Goal: Task Accomplishment & Management: Manage account settings

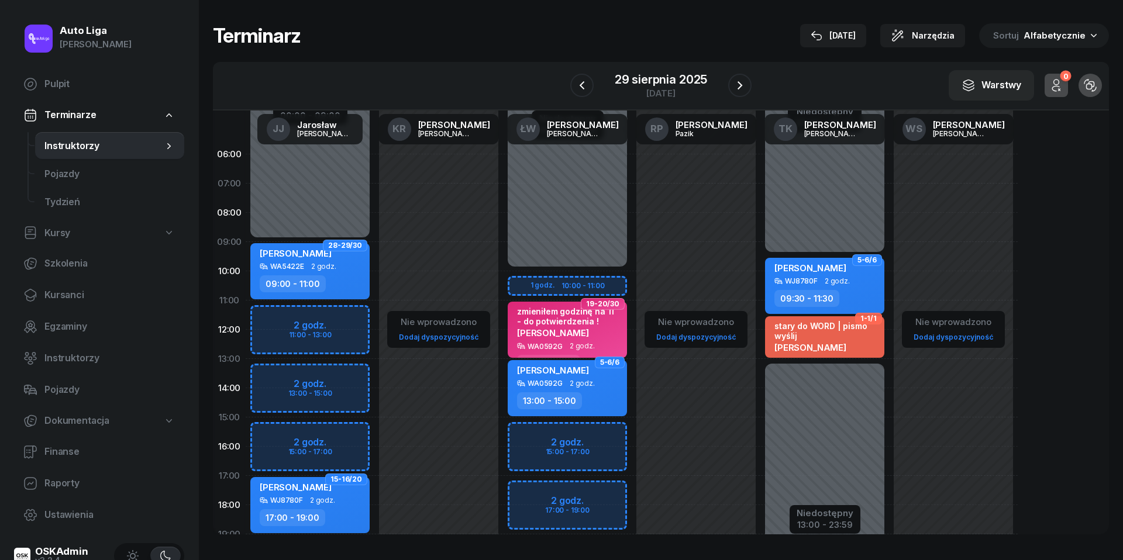
scroll to position [80, 0]
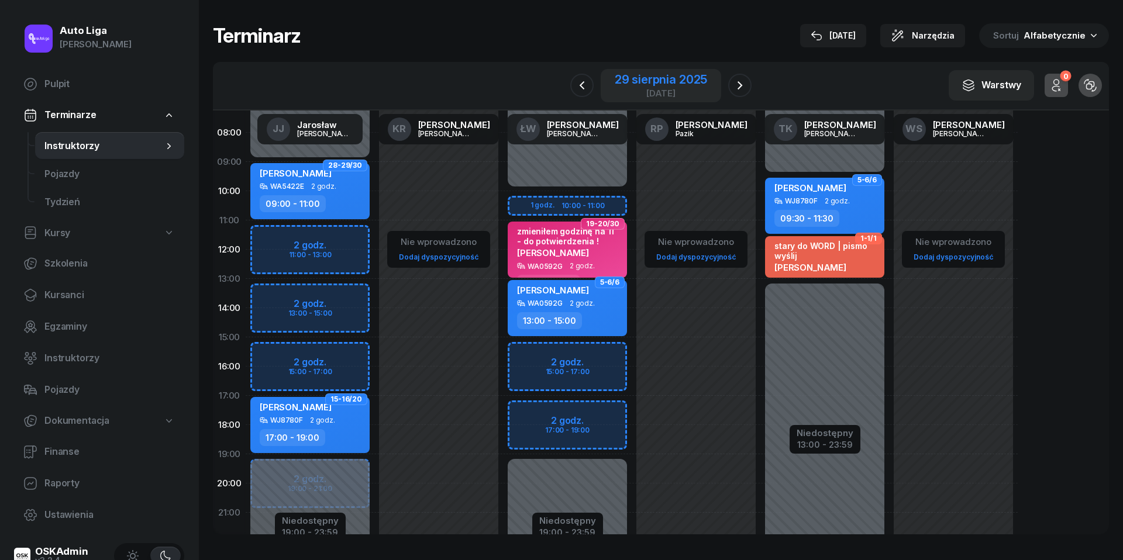
click at [670, 77] on div "29 sierpnia 2025" at bounding box center [661, 80] width 92 height 12
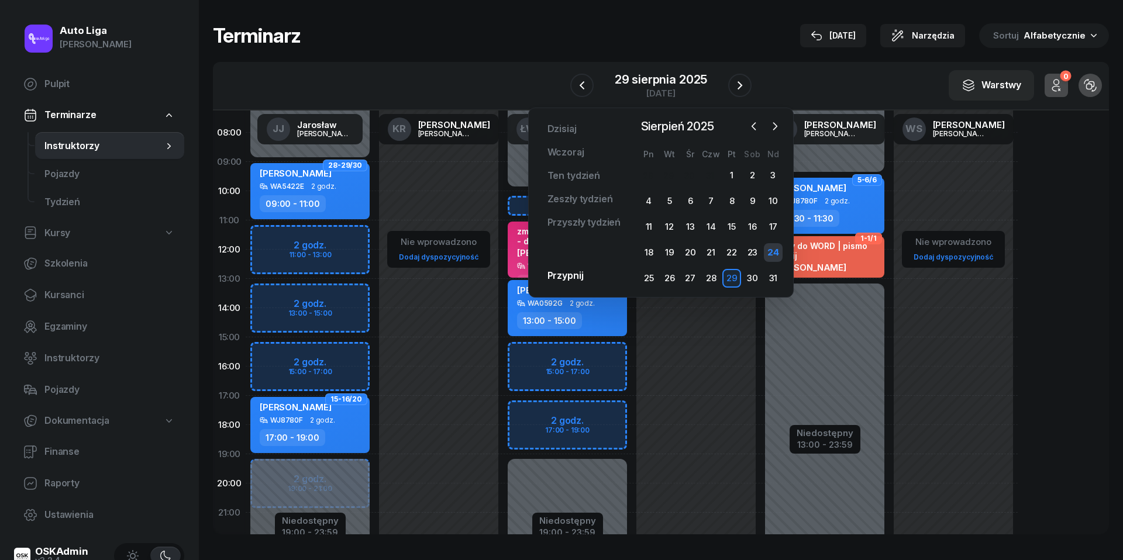
click at [772, 251] on div "24" at bounding box center [773, 252] width 19 height 19
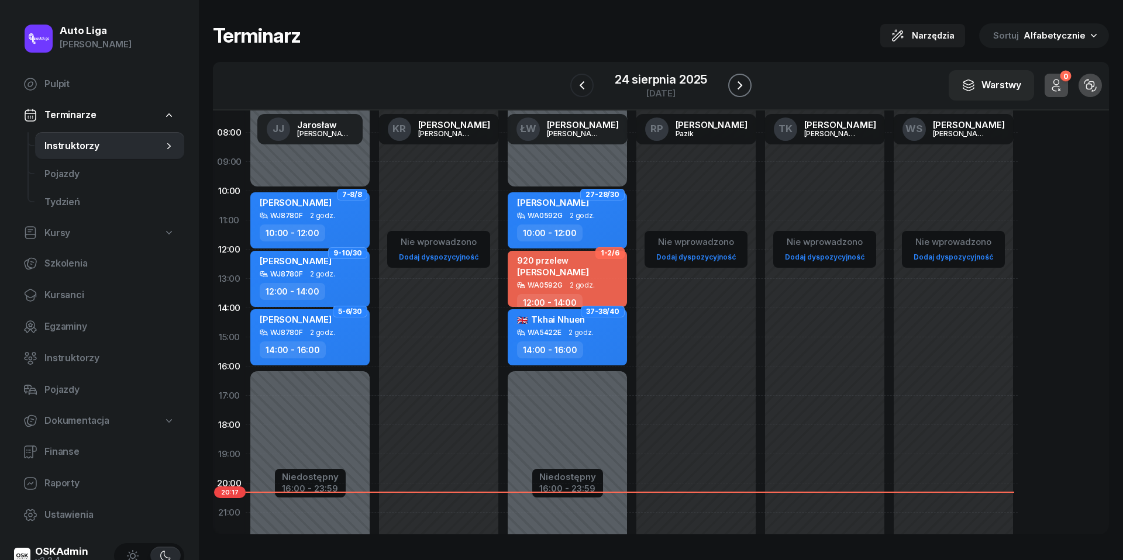
click at [746, 85] on icon "button" at bounding box center [740, 85] width 14 height 14
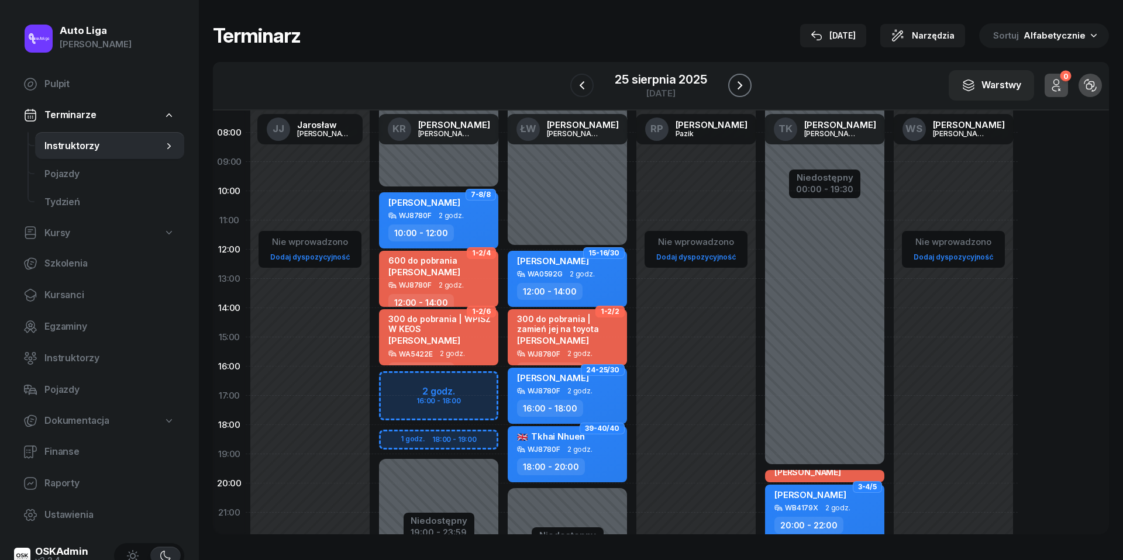
click at [745, 88] on icon "button" at bounding box center [740, 85] width 14 height 14
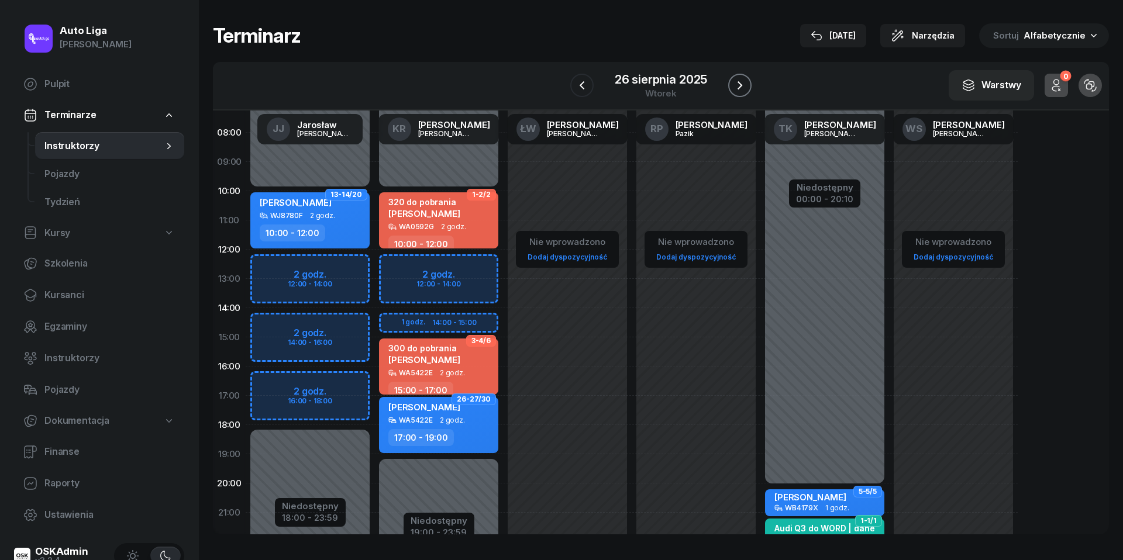
click at [745, 88] on icon "button" at bounding box center [740, 85] width 14 height 14
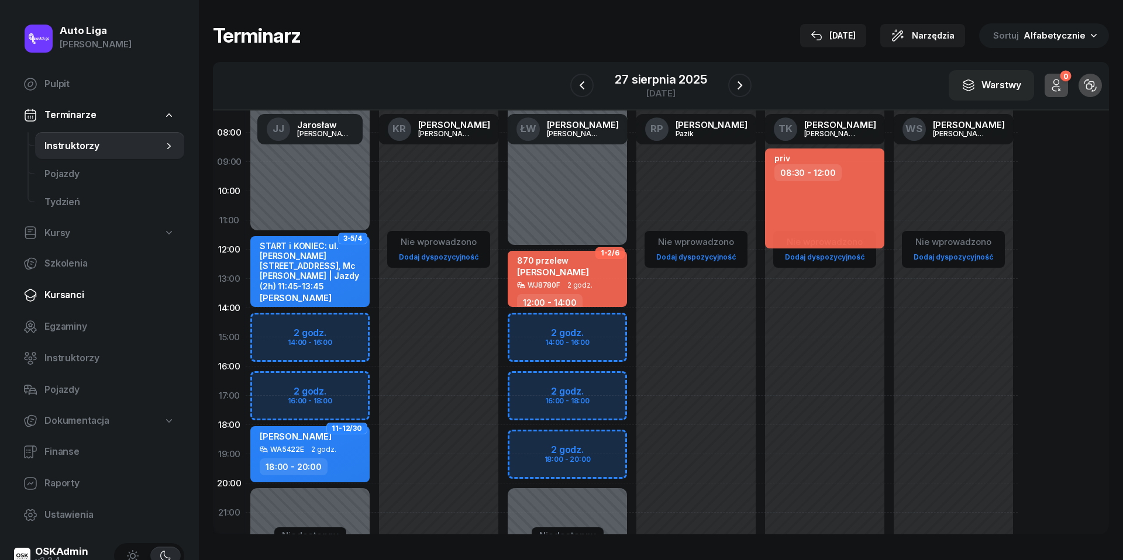
click at [62, 291] on span "Kursanci" at bounding box center [109, 295] width 130 height 15
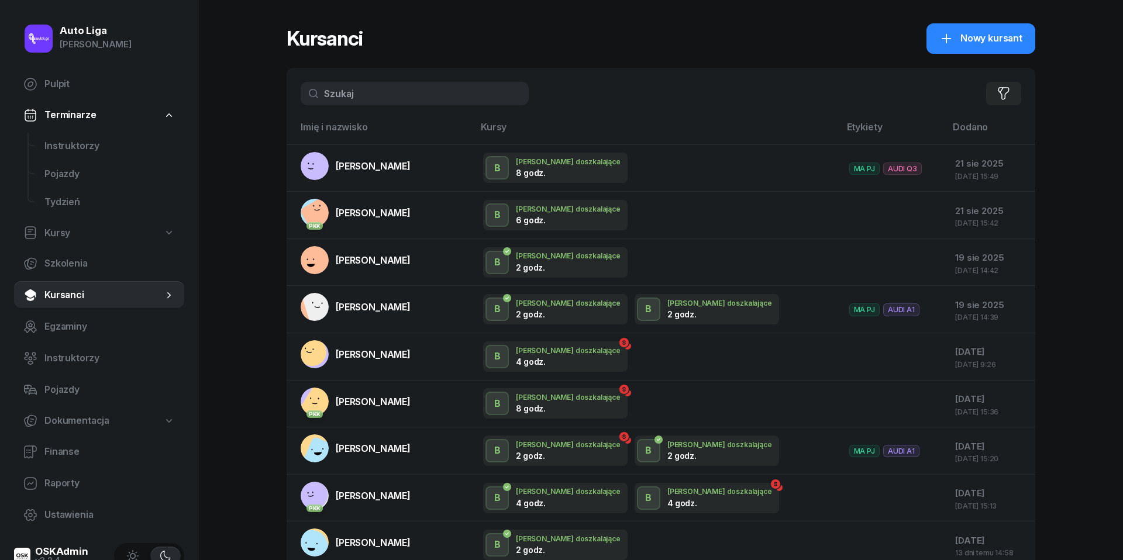
click at [378, 99] on input "text" at bounding box center [415, 93] width 228 height 23
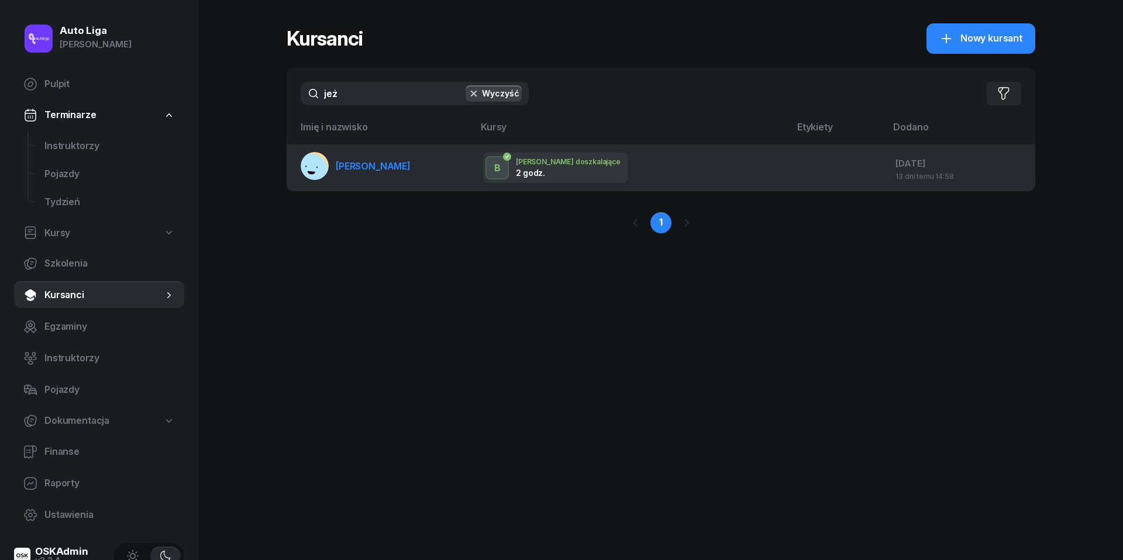
type input "jeż"
click at [363, 165] on span "[PERSON_NAME]" at bounding box center [373, 166] width 75 height 12
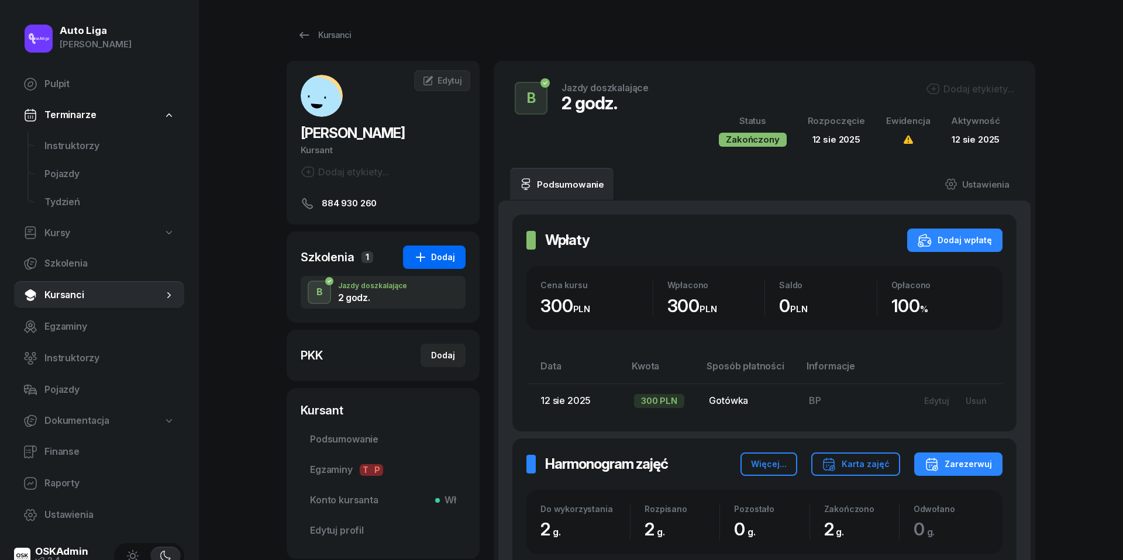
click at [424, 256] on icon "button" at bounding box center [420, 257] width 14 height 14
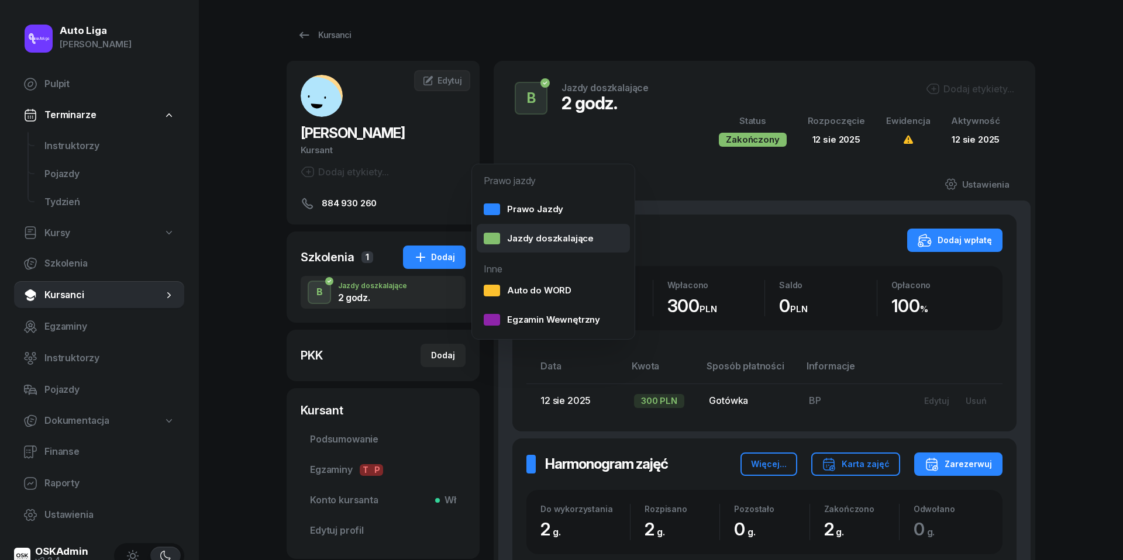
click at [536, 243] on div "Jazdy doszkalające" at bounding box center [539, 238] width 110 height 15
select select "B"
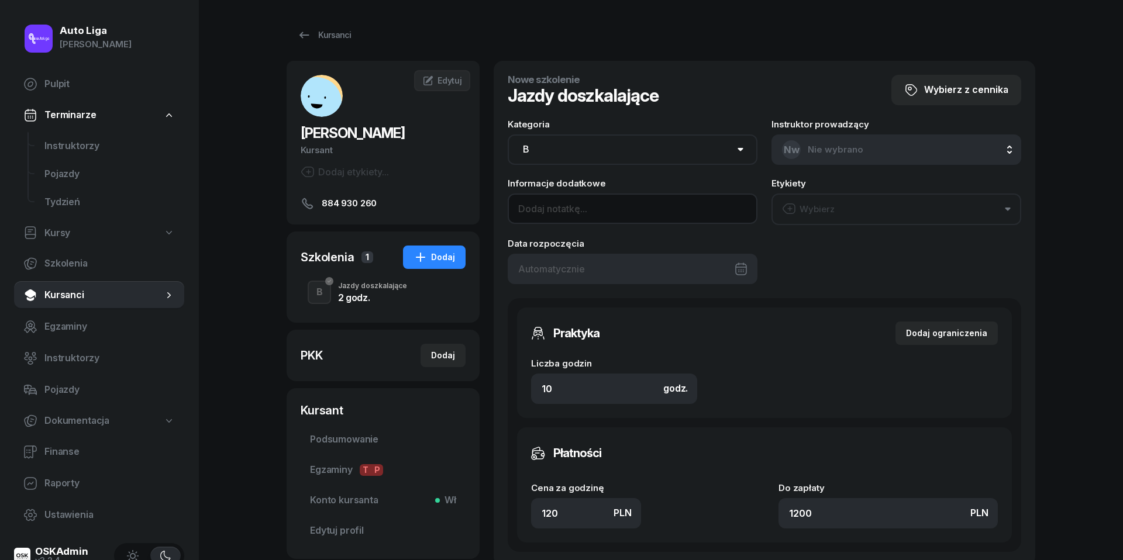
click at [585, 214] on input at bounding box center [633, 209] width 250 height 30
type input "4H i w tym wjazd na plac w word"
click at [854, 209] on button "Wybierz" at bounding box center [896, 210] width 250 height 32
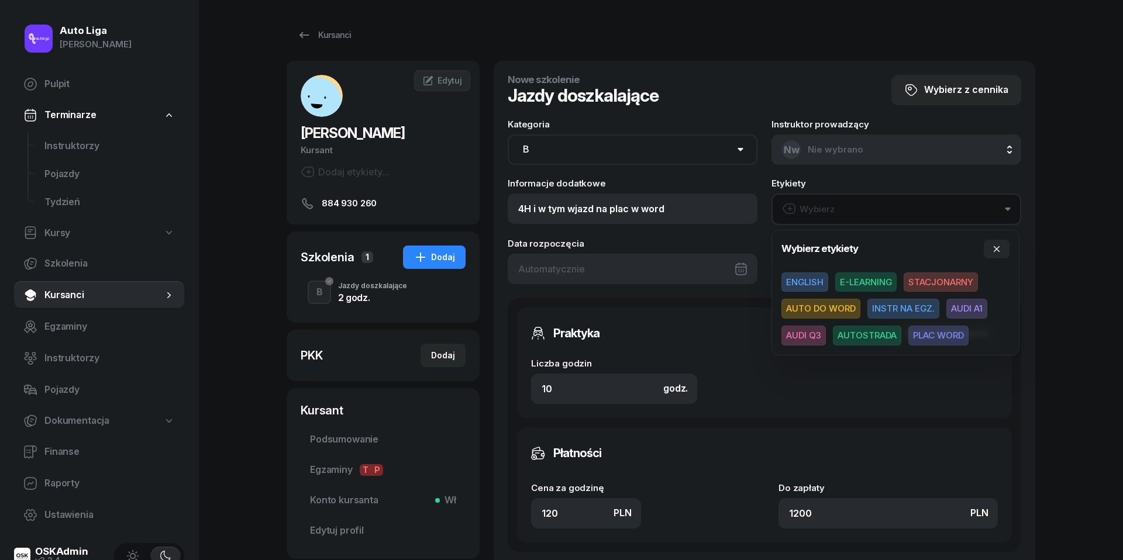
click at [945, 332] on span "PLAC WORD" at bounding box center [938, 336] width 60 height 20
click at [613, 265] on div at bounding box center [633, 268] width 250 height 30
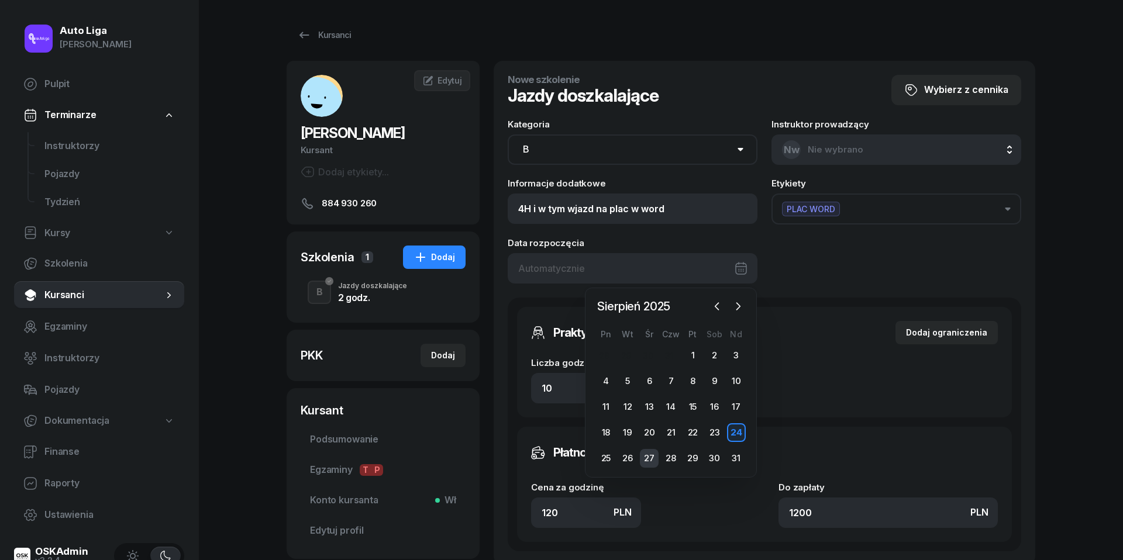
click at [646, 456] on div "27" at bounding box center [649, 458] width 19 height 19
type input "[DATE]"
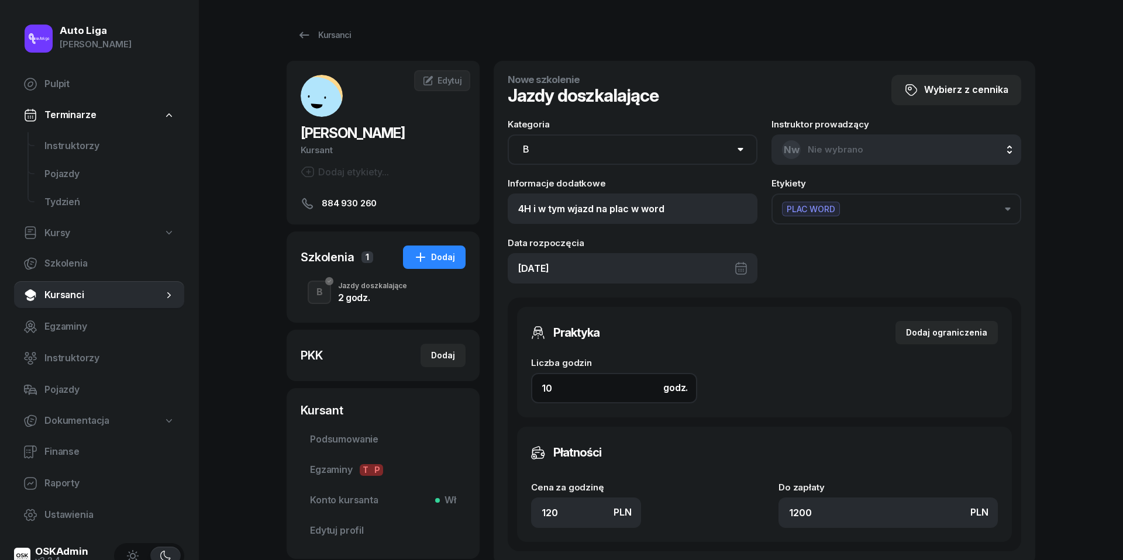
click at [566, 392] on input "10" at bounding box center [614, 388] width 166 height 30
type input "4"
type input "480"
type input "4"
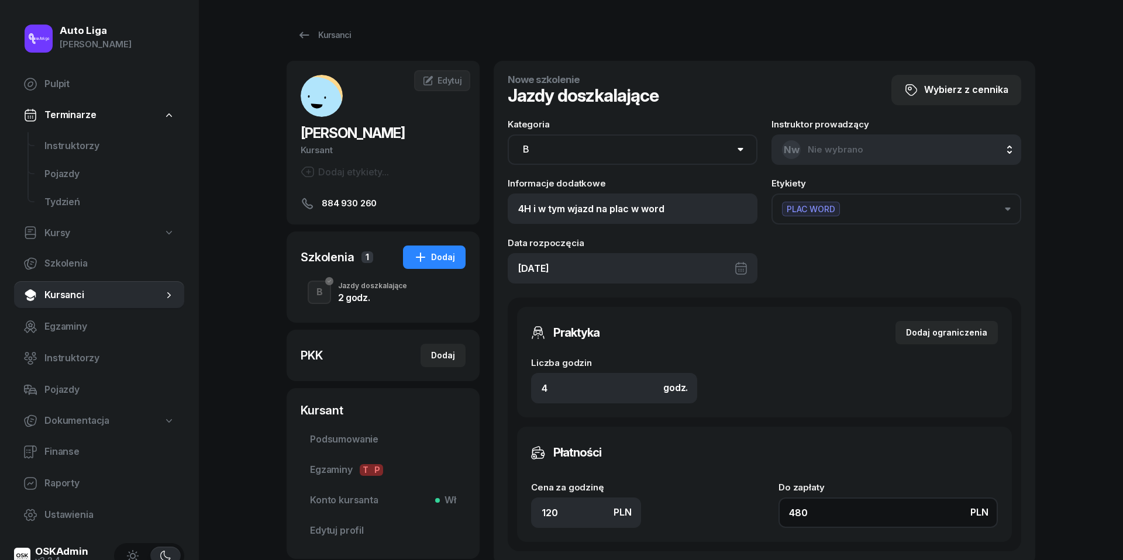
click at [835, 516] on input "480" at bounding box center [887, 513] width 219 height 30
type input "2.25"
type input "9"
type input "22.50"
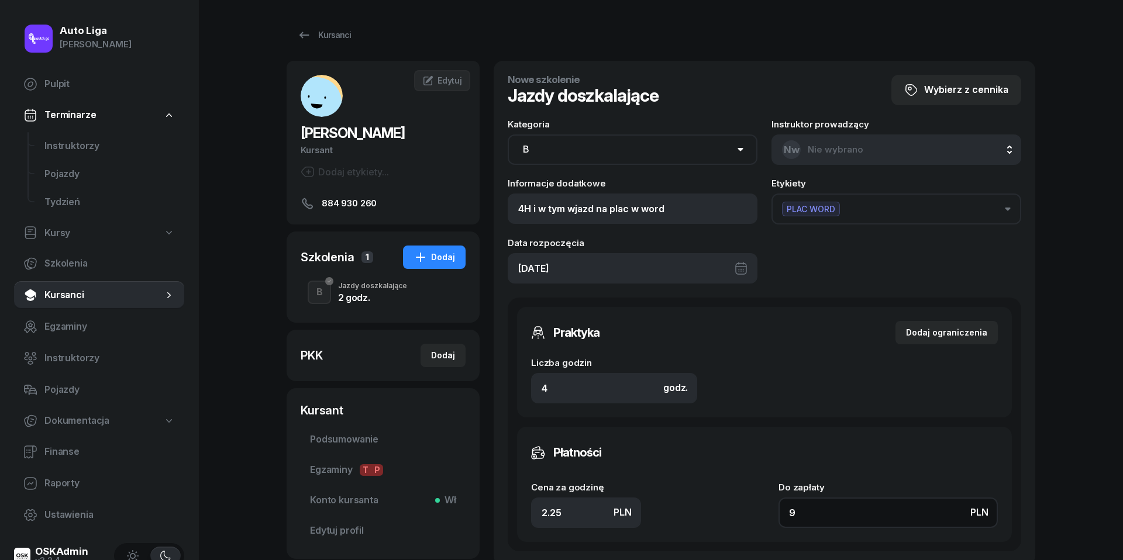
type input "90"
type input "225"
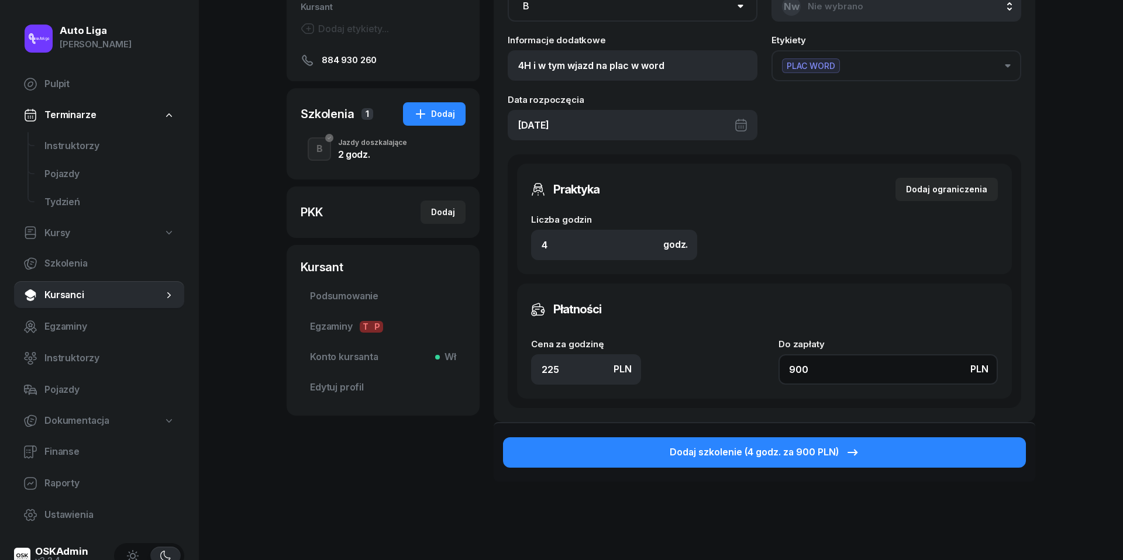
scroll to position [155, 0]
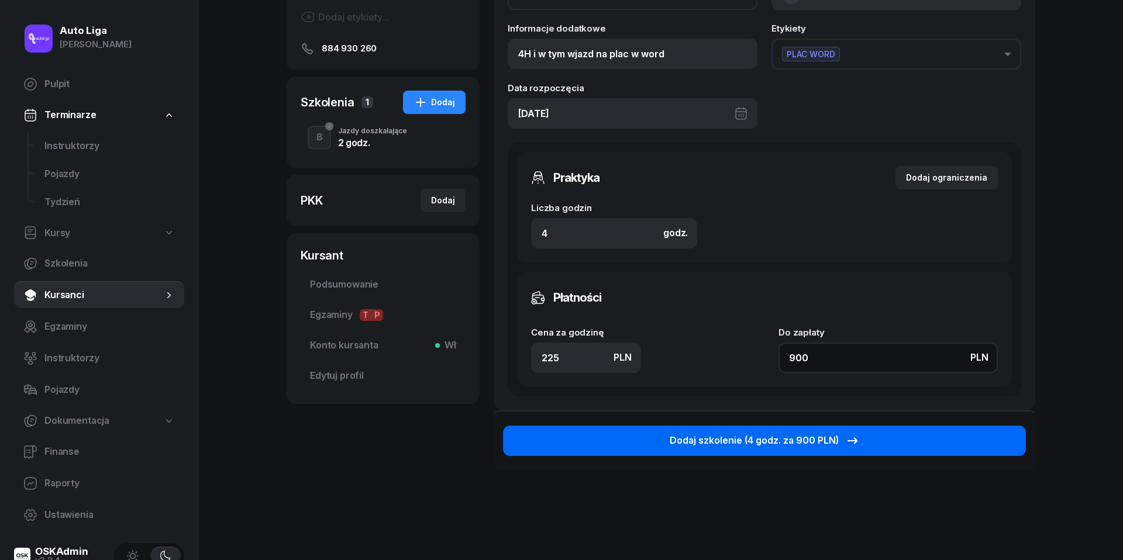
type input "900"
click at [810, 441] on div "Dodaj szkolenie (4 godz. za 900 PLN)" at bounding box center [765, 440] width 190 height 15
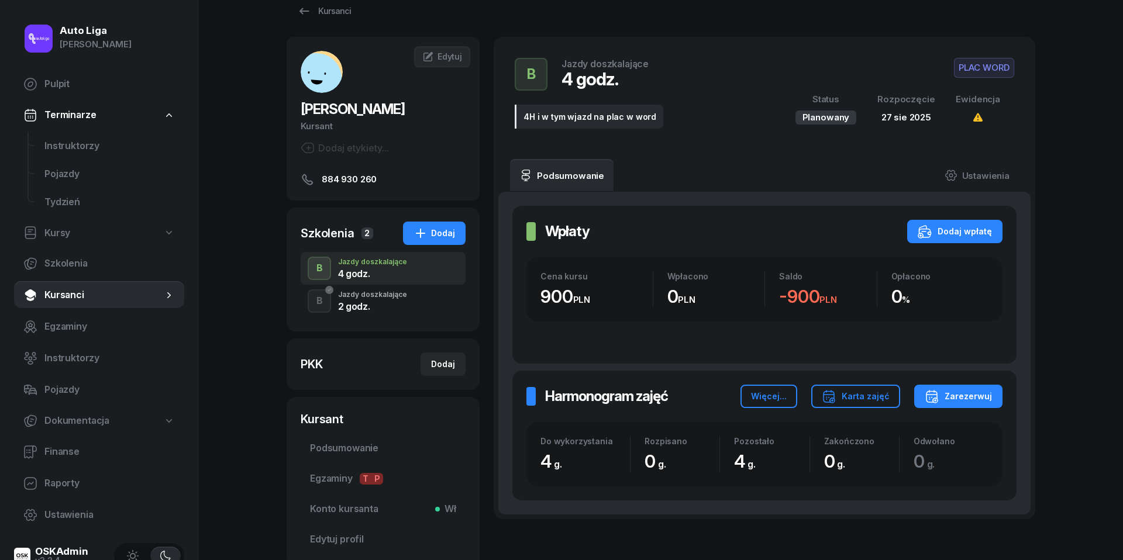
scroll to position [30, 0]
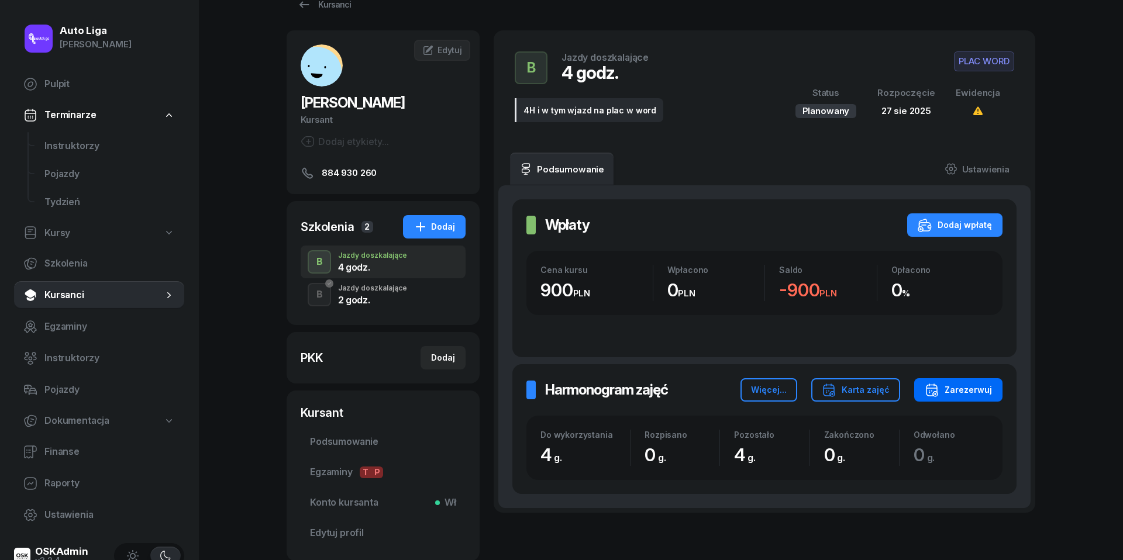
click at [953, 391] on div "Zarezerwuj" at bounding box center [958, 390] width 67 height 14
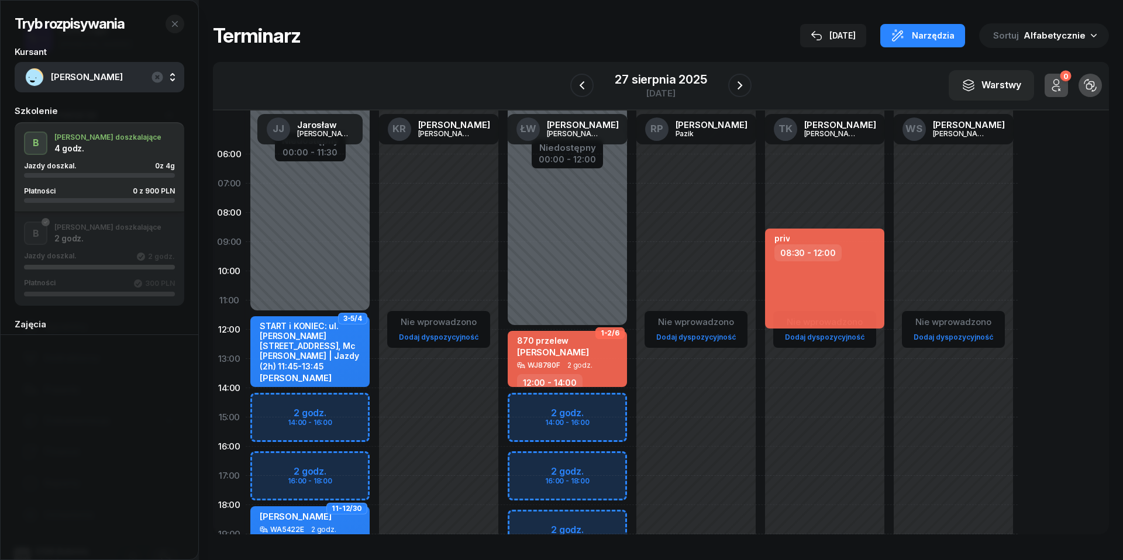
click at [632, 408] on div "Niedostępny 00:00 - 12:00 Niedostępny 20:00 - 23:59 2 godz. 14:00 - 16:00 2 god…" at bounding box center [696, 418] width 129 height 556
select select "14"
select select "16"
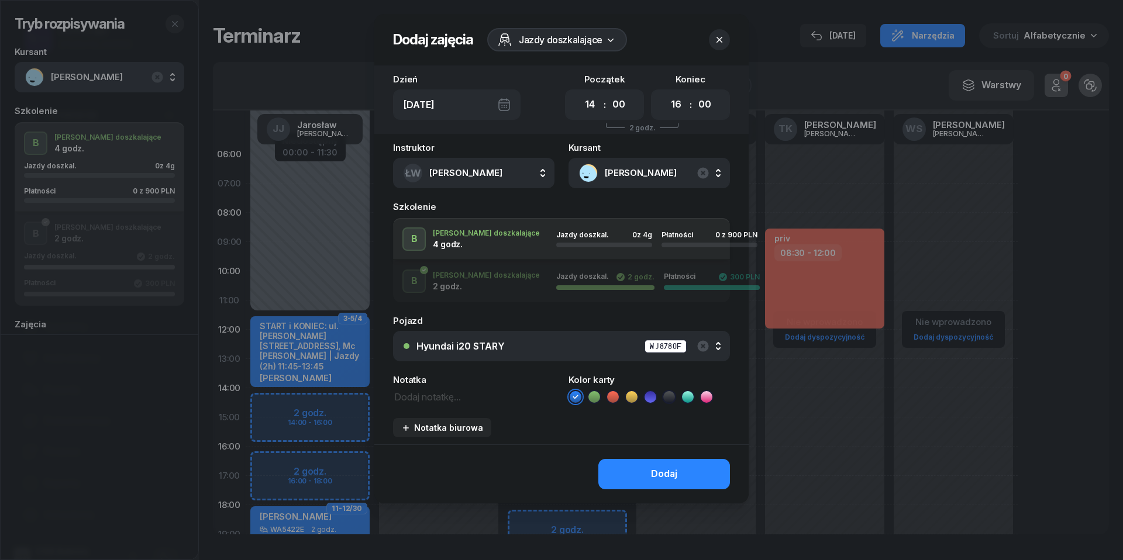
click at [422, 396] on textarea at bounding box center [473, 396] width 161 height 15
type textarea "900 do pobrania"
click at [616, 392] on icon at bounding box center [613, 397] width 12 height 12
click at [658, 468] on div "Dodaj" at bounding box center [664, 474] width 26 height 15
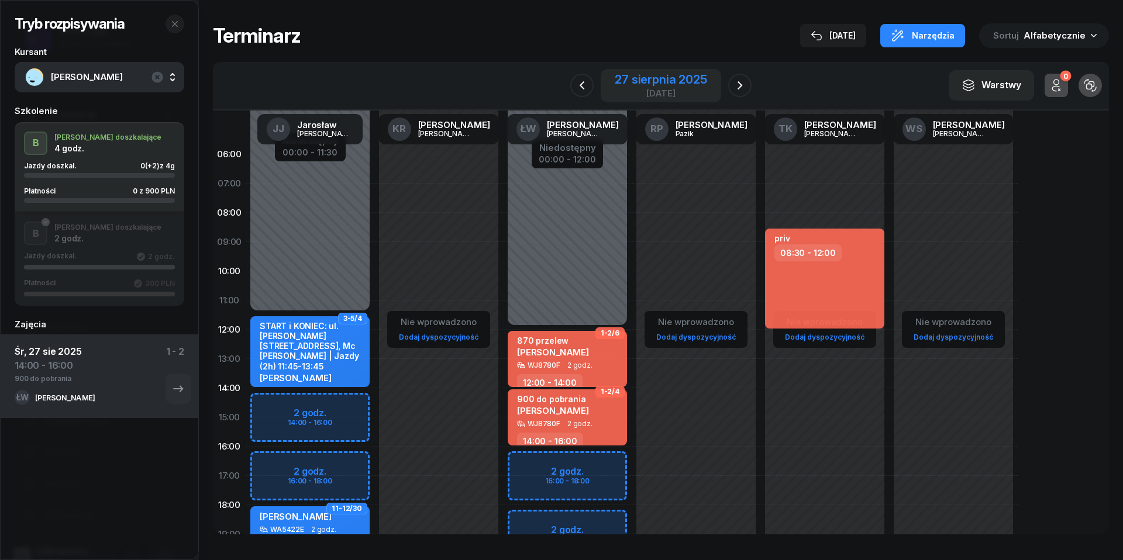
click at [646, 81] on div "27 sierpnia 2025" at bounding box center [661, 80] width 92 height 12
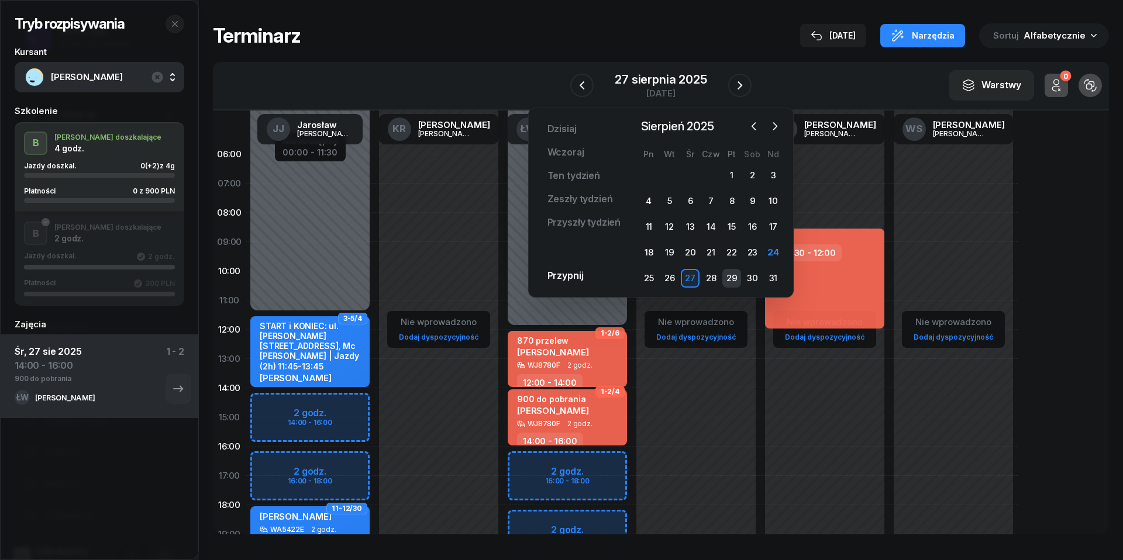
click at [734, 274] on div "29" at bounding box center [731, 278] width 19 height 19
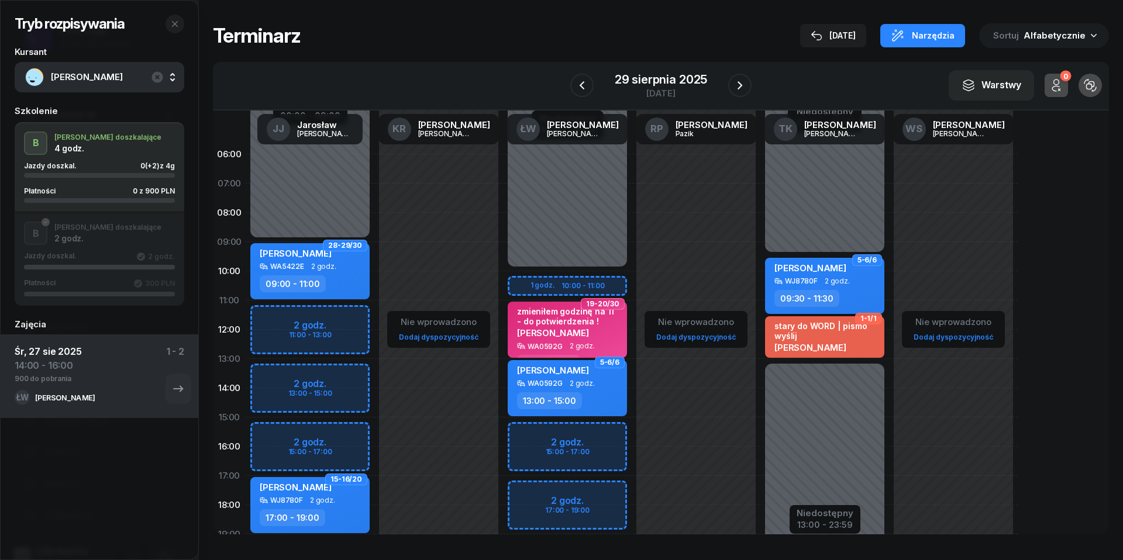
click at [374, 439] on div "Niedostępny 00:00 - 09:00 Niedostępny 19:00 - 23:59 2 godz. 11:00 - 13:00 2 god…" at bounding box center [438, 418] width 129 height 556
select select "15"
select select "17"
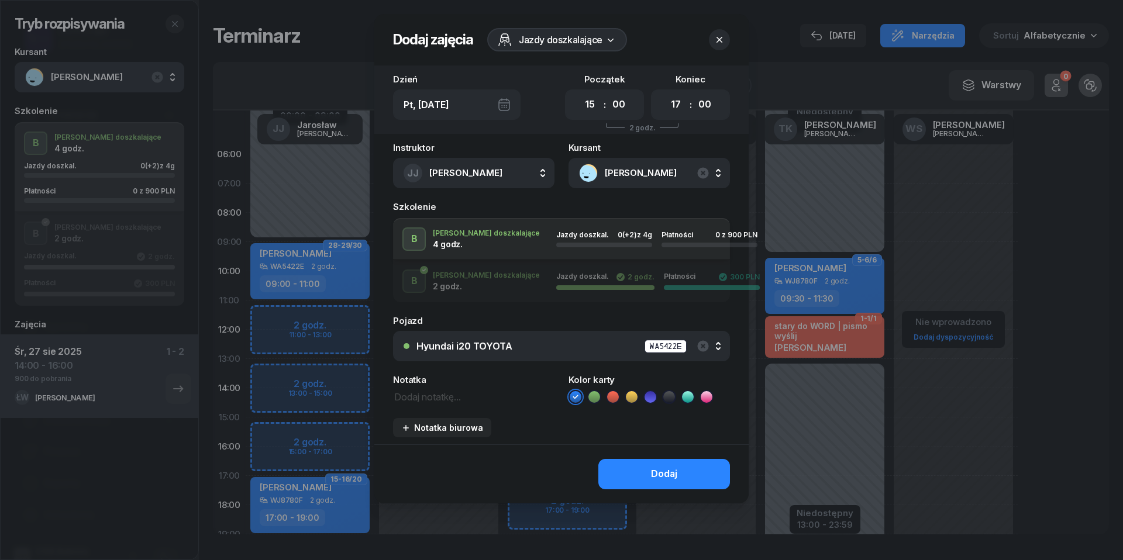
click at [454, 342] on div "Hyundai i20 TOYOTA" at bounding box center [464, 346] width 96 height 9
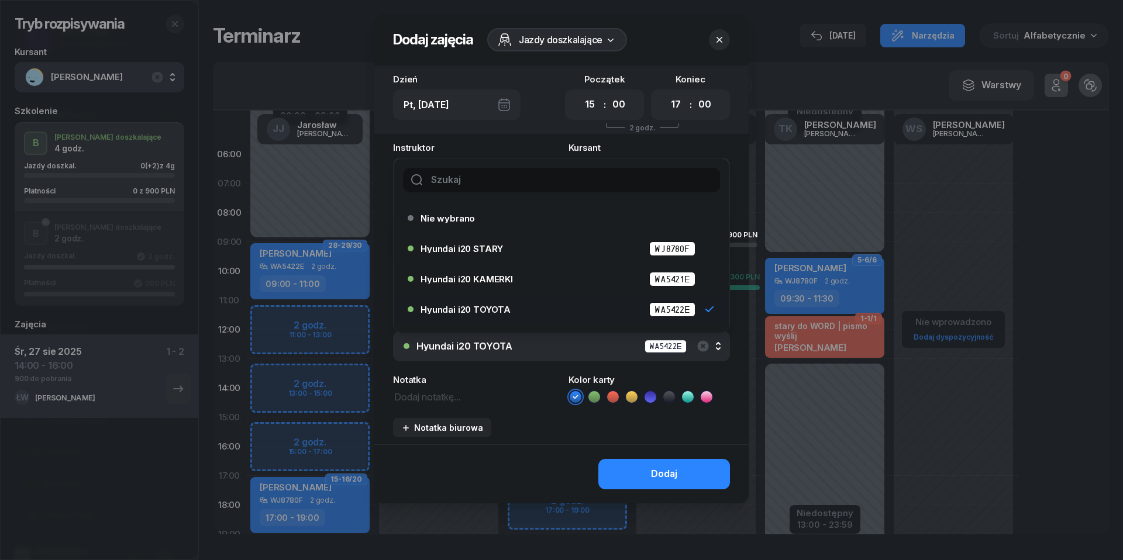
click at [454, 344] on div "Hyundai i20 TOYOTA" at bounding box center [464, 346] width 96 height 9
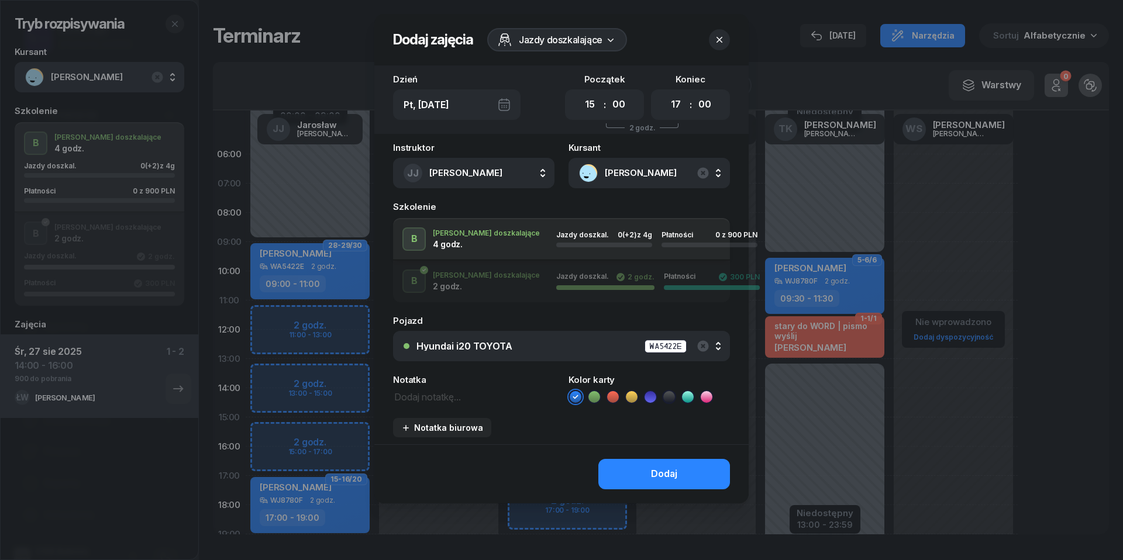
click at [446, 393] on textarea at bounding box center [473, 396] width 161 height 15
type textarea "w"
click at [689, 462] on button "Dodaj" at bounding box center [664, 474] width 132 height 30
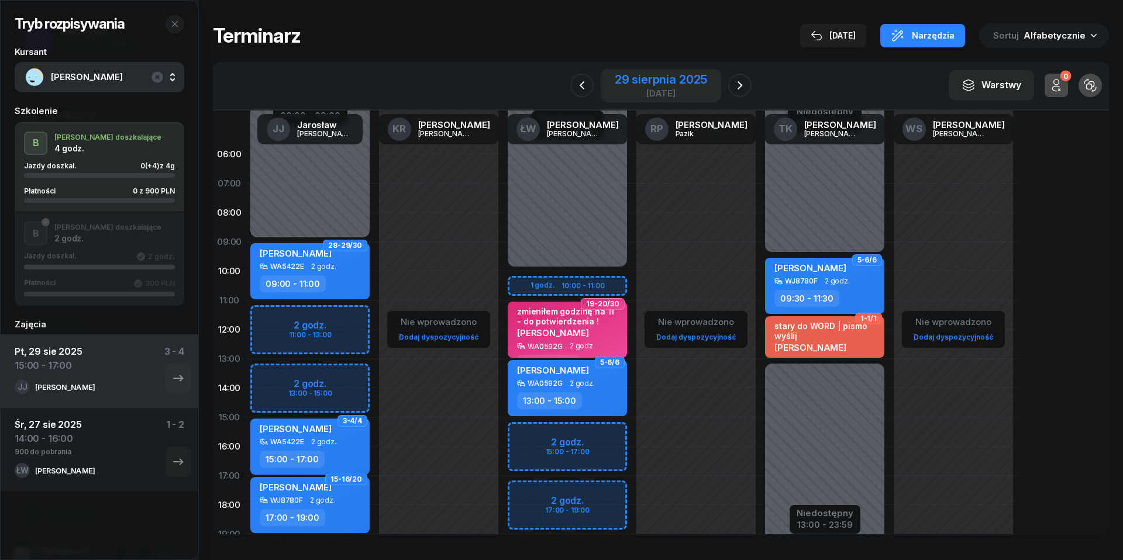
click at [654, 89] on div "[DATE]" at bounding box center [661, 93] width 92 height 9
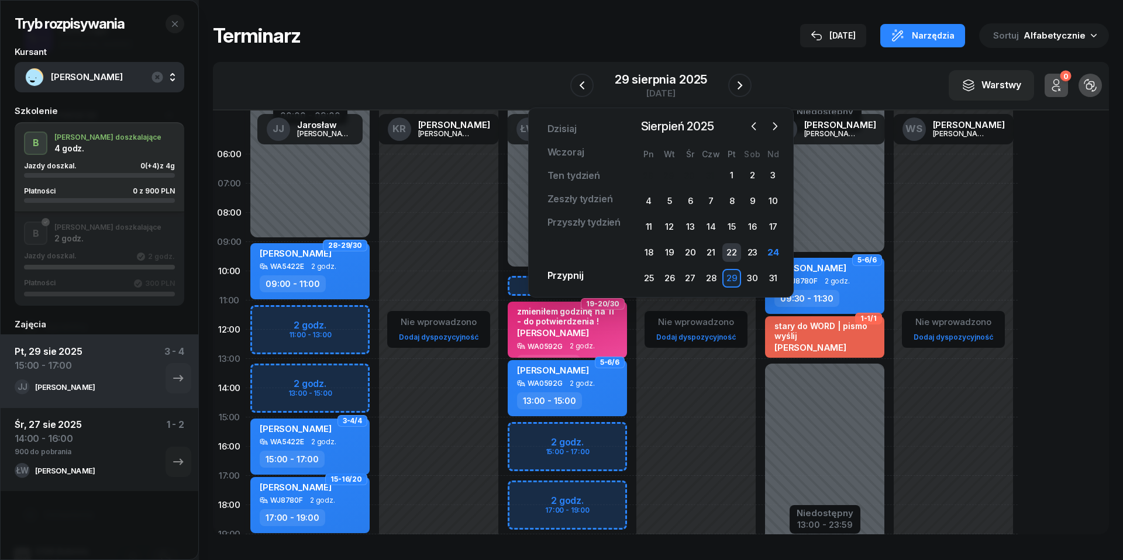
click at [734, 249] on div "22" at bounding box center [731, 252] width 19 height 19
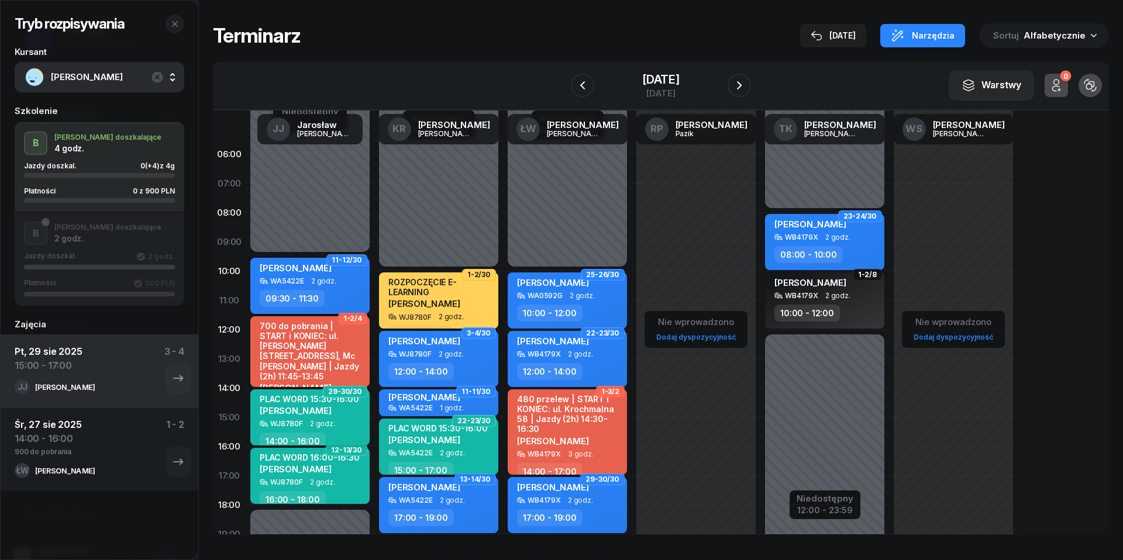
click at [333, 412] on div "[PERSON_NAME]" at bounding box center [309, 410] width 99 height 10
select select "14"
select select "16"
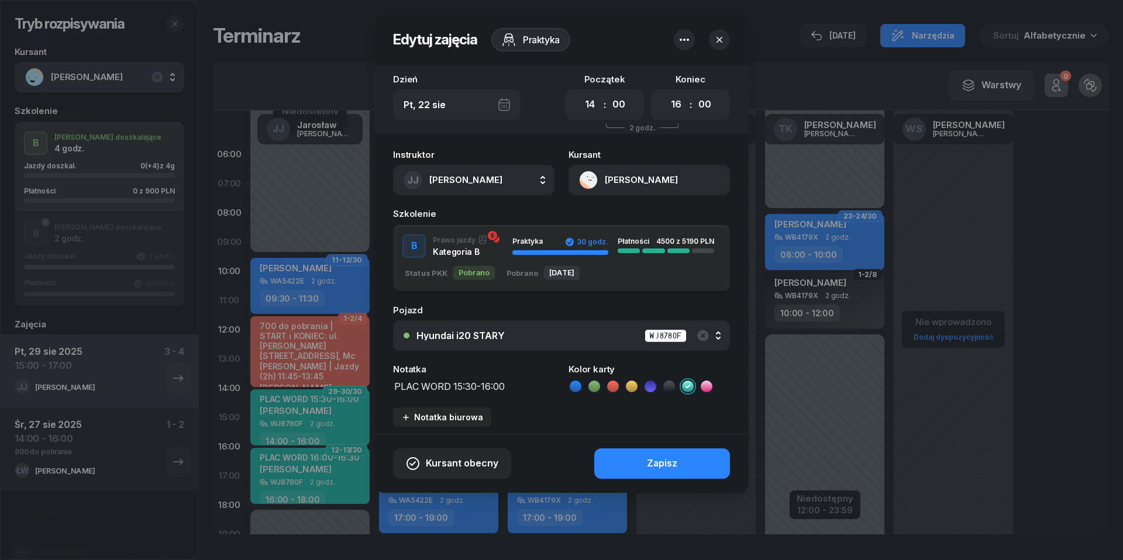
drag, startPoint x: 517, startPoint y: 389, endPoint x: 330, endPoint y: 389, distance: 186.5
click at [330, 389] on div "Edytuj zajęcia Praktyka Dzień Pt, [DATE] Początek 00 01 02 03 04 05 06 07 08 09…" at bounding box center [561, 280] width 1123 height 560
click at [719, 36] on icon "button" at bounding box center [719, 40] width 12 height 12
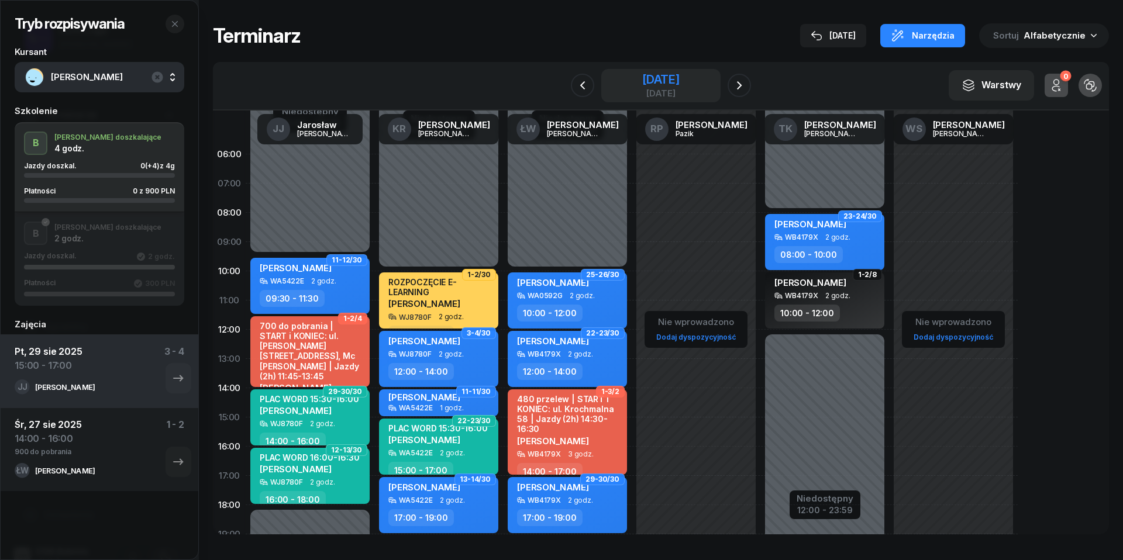
click at [672, 82] on div "[DATE]" at bounding box center [660, 80] width 37 height 12
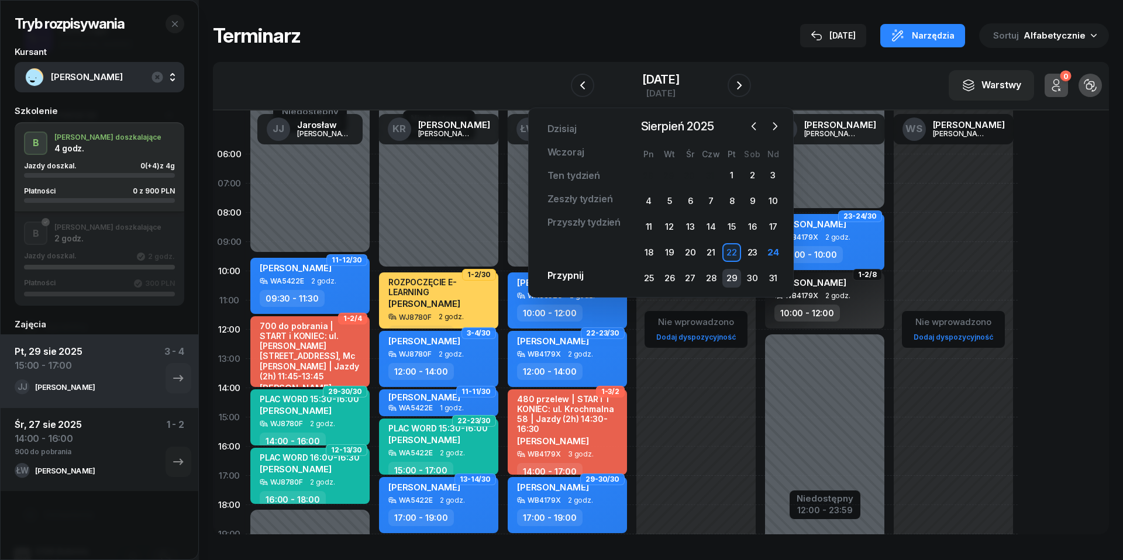
click at [733, 282] on div "29" at bounding box center [731, 278] width 19 height 19
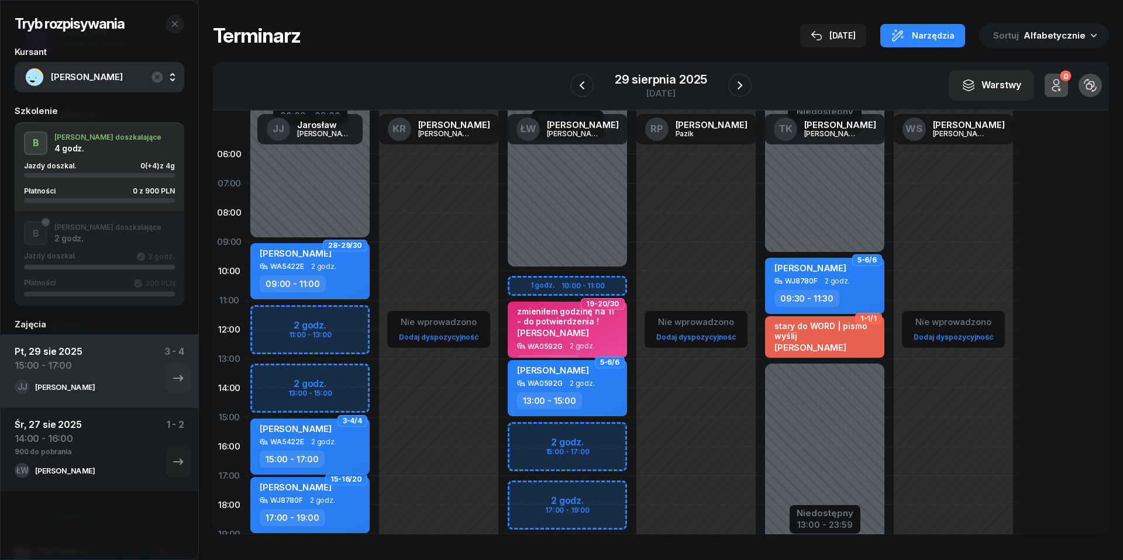
click at [323, 436] on div "[PERSON_NAME]" at bounding box center [311, 430] width 103 height 15
select select "15"
select select "17"
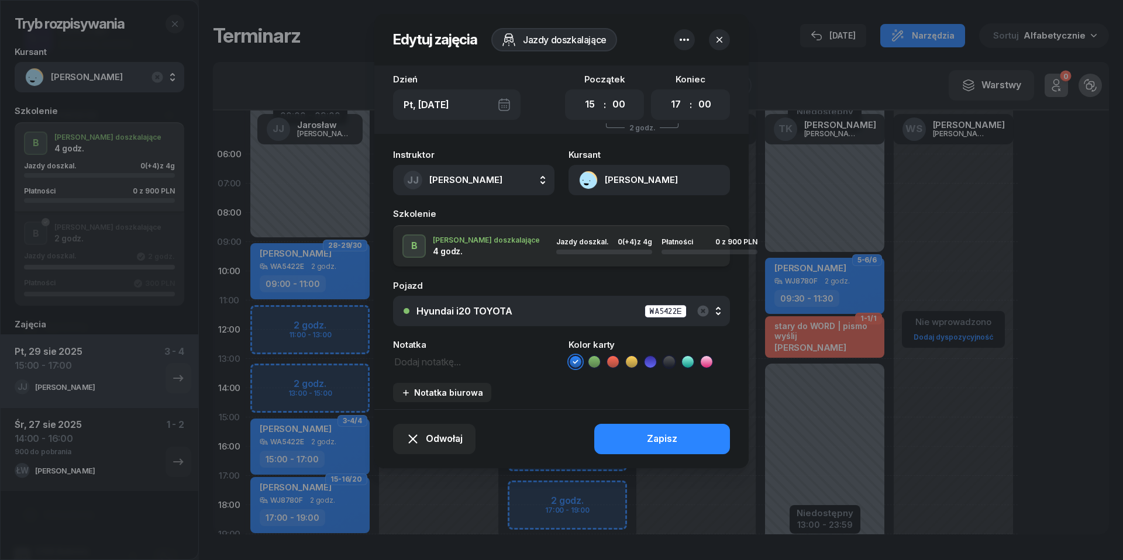
click at [408, 360] on textarea at bounding box center [473, 361] width 161 height 15
paste textarea "PLAC WORD 15:30-16:00"
type textarea "PLAC WORD 15:30-16:00"
click at [691, 361] on icon at bounding box center [688, 362] width 12 height 12
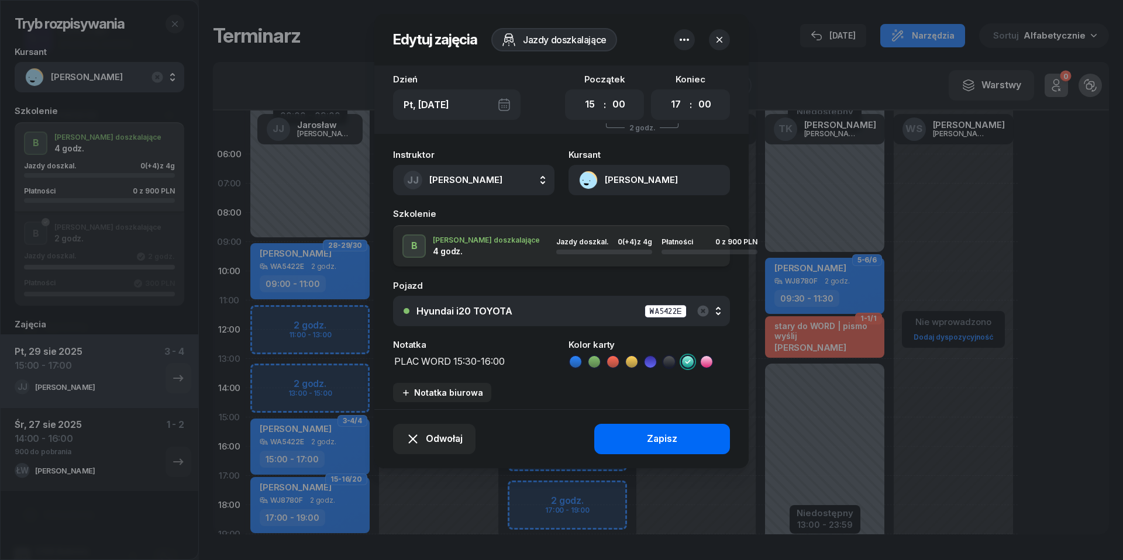
click at [668, 439] on div "Zapisz" at bounding box center [662, 439] width 30 height 15
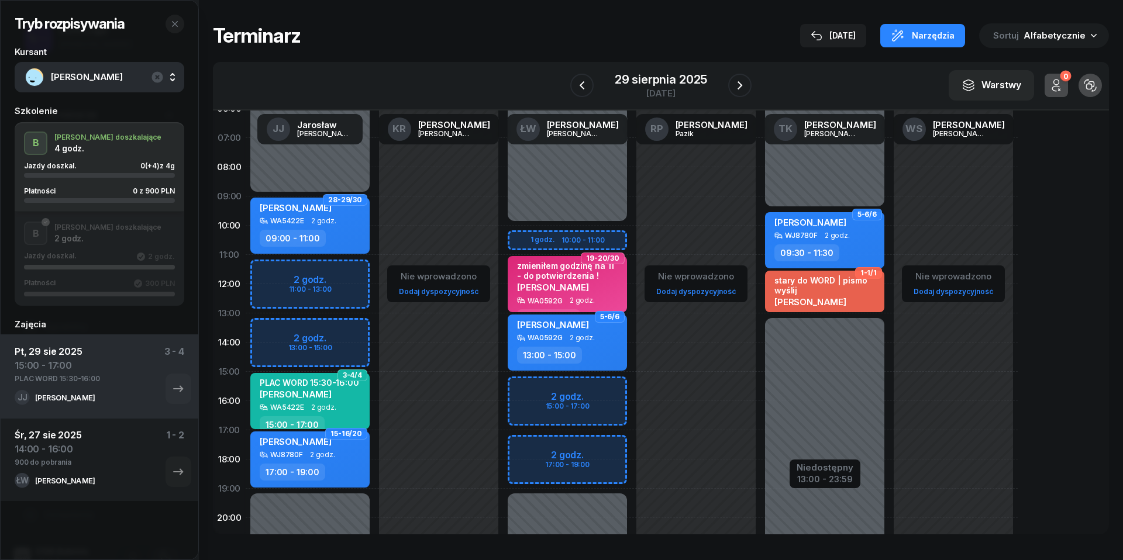
scroll to position [57, 0]
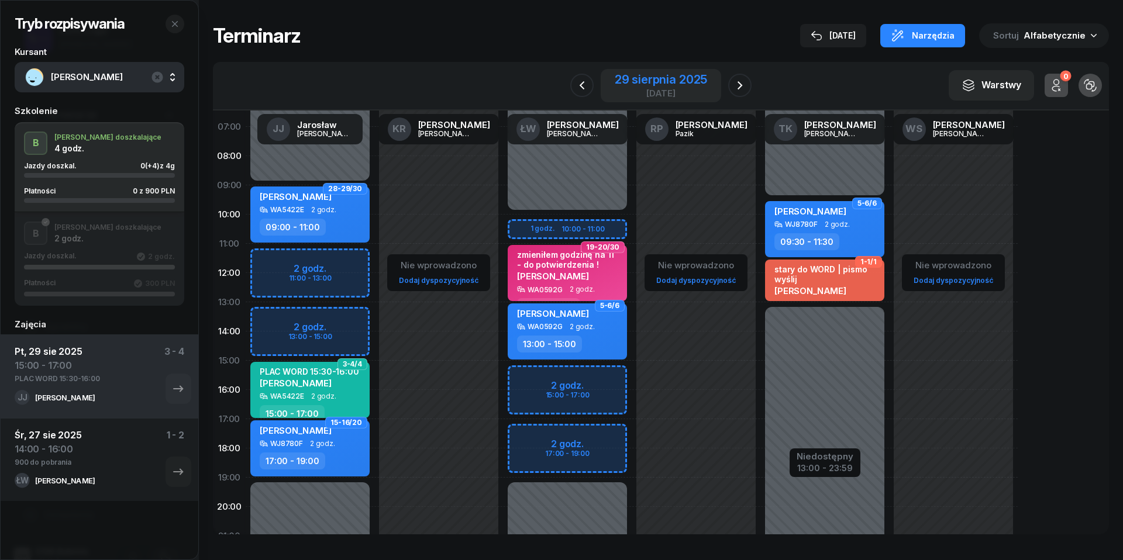
click at [621, 78] on div "29 sierpnia 2025" at bounding box center [661, 80] width 92 height 12
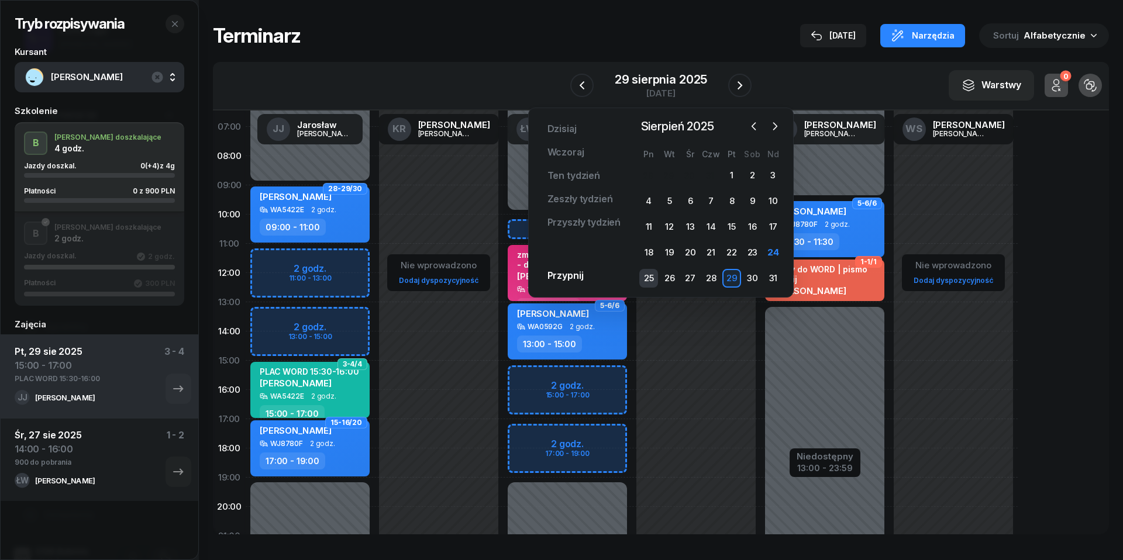
click at [648, 277] on div "25" at bounding box center [648, 278] width 19 height 19
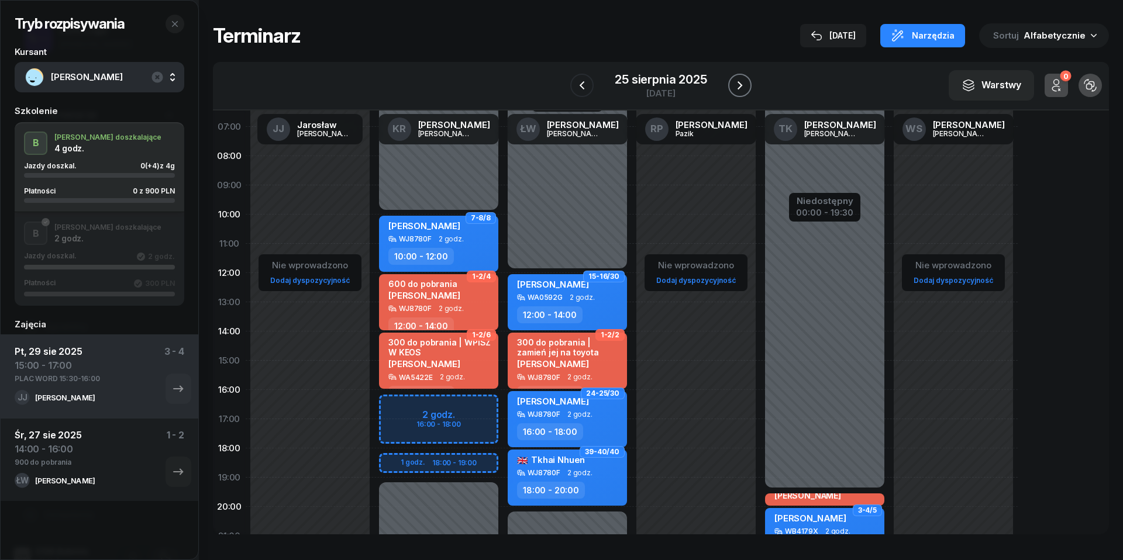
click at [738, 85] on icon "button" at bounding box center [740, 85] width 14 height 14
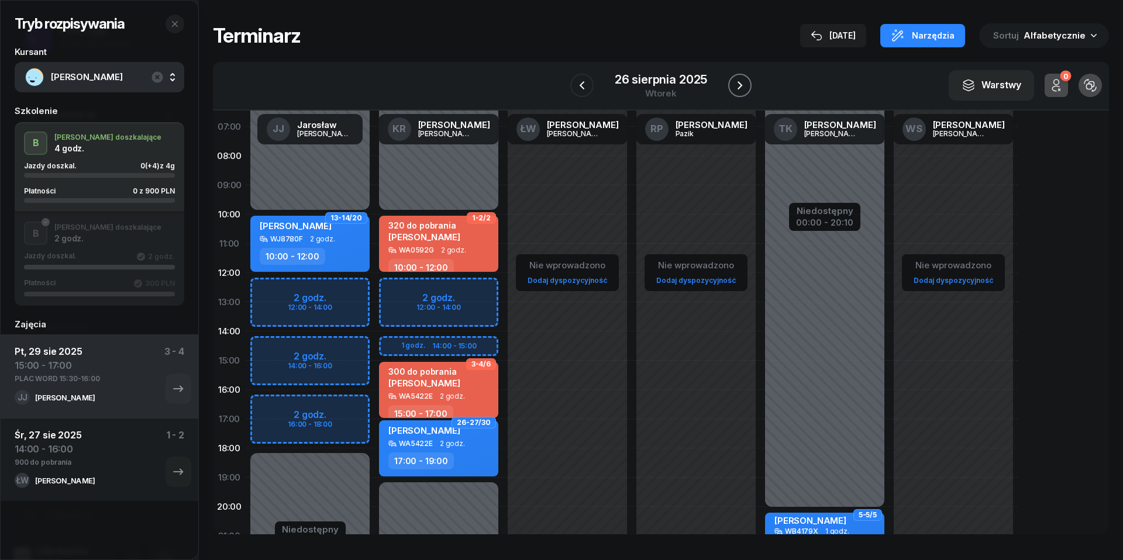
click at [741, 87] on icon "button" at bounding box center [740, 85] width 14 height 14
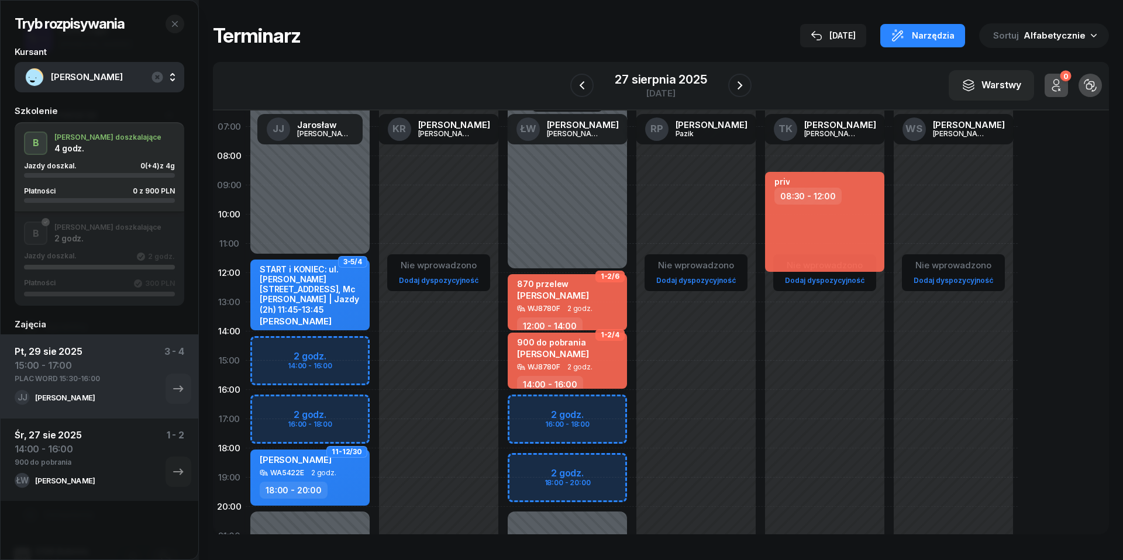
click at [585, 354] on div "900 do pobrania [PERSON_NAME]" at bounding box center [568, 350] width 103 height 26
select select "14"
select select "16"
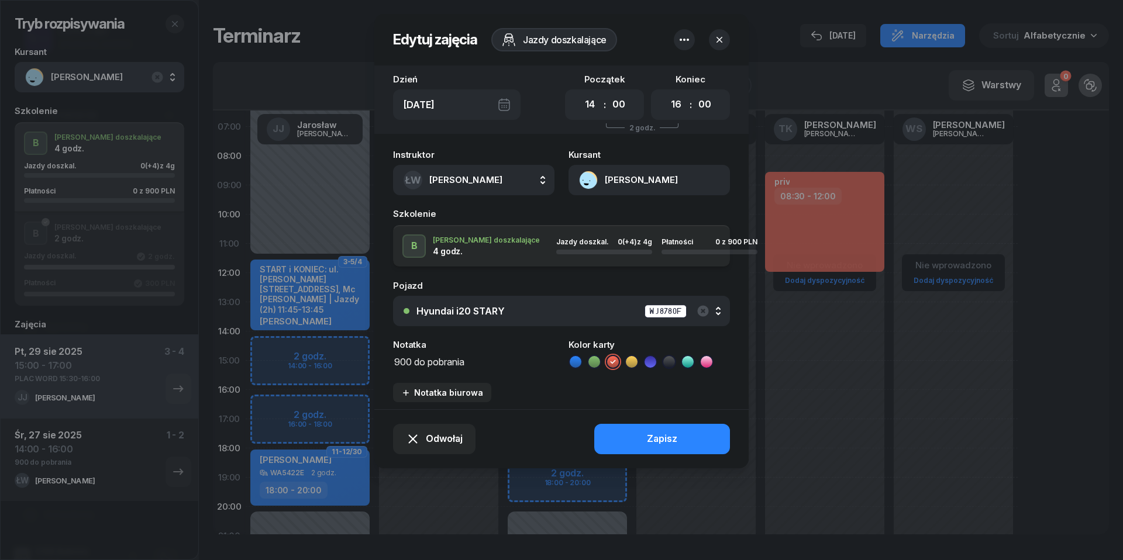
click at [508, 317] on div "Hyundai i20 STARY WJ8780F" at bounding box center [567, 311] width 303 height 15
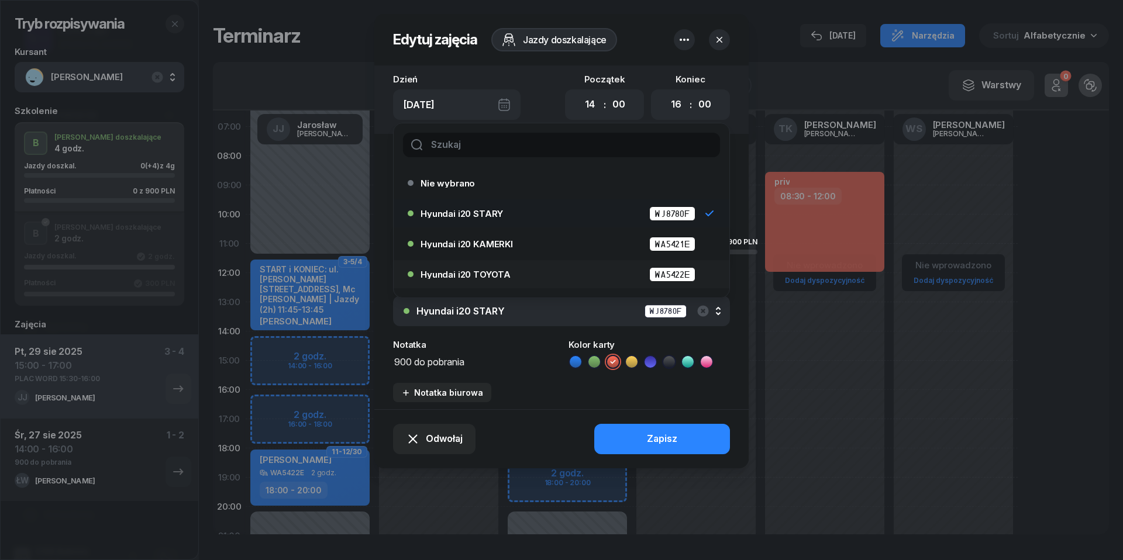
click at [487, 270] on span "Hyundai i20 TOYOTA" at bounding box center [465, 274] width 90 height 9
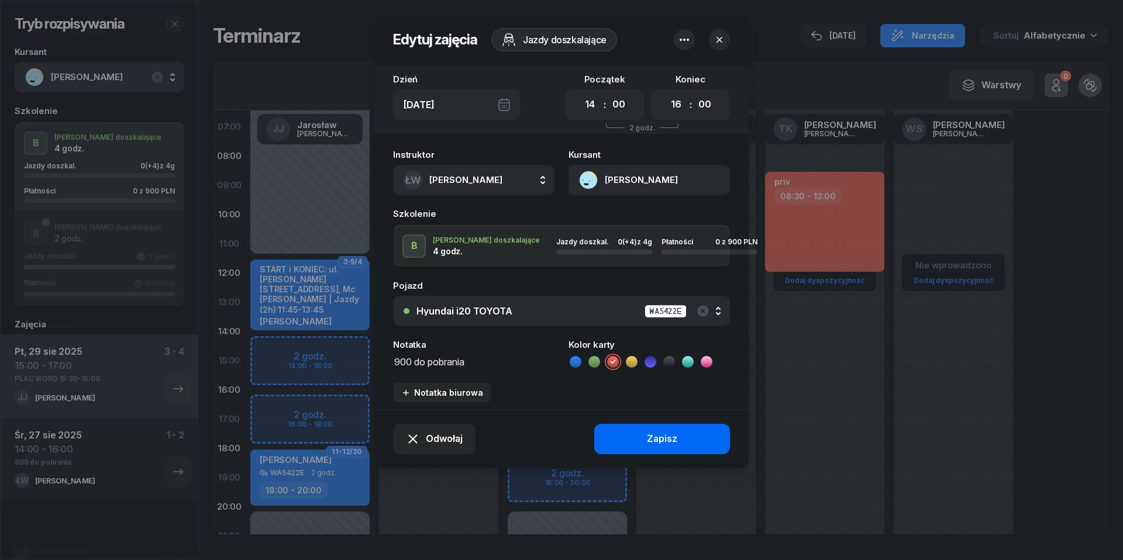
click at [665, 435] on div "Zapisz" at bounding box center [662, 439] width 30 height 15
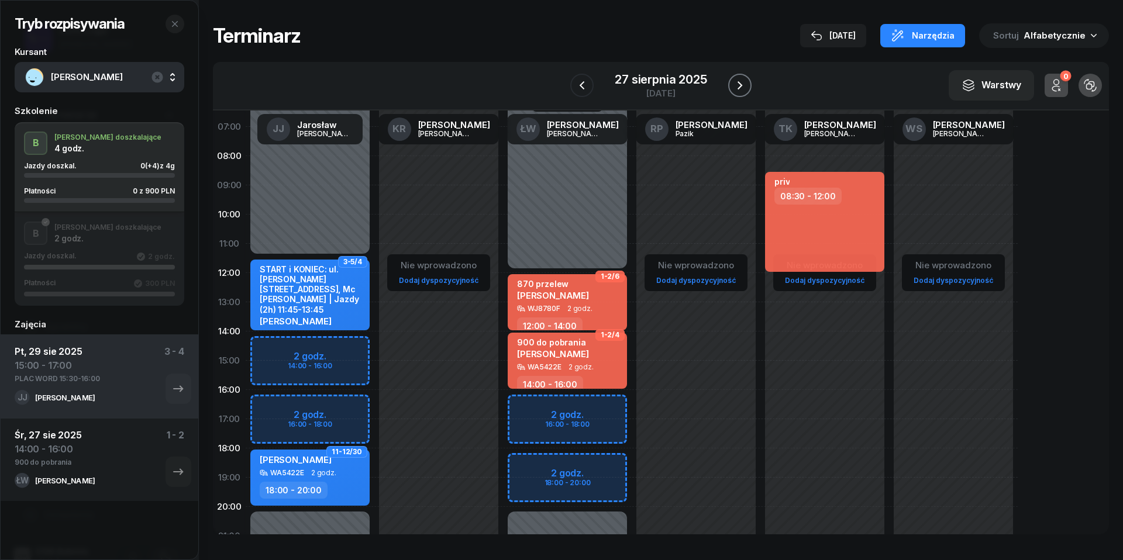
click at [738, 81] on icon "button" at bounding box center [740, 85] width 14 height 14
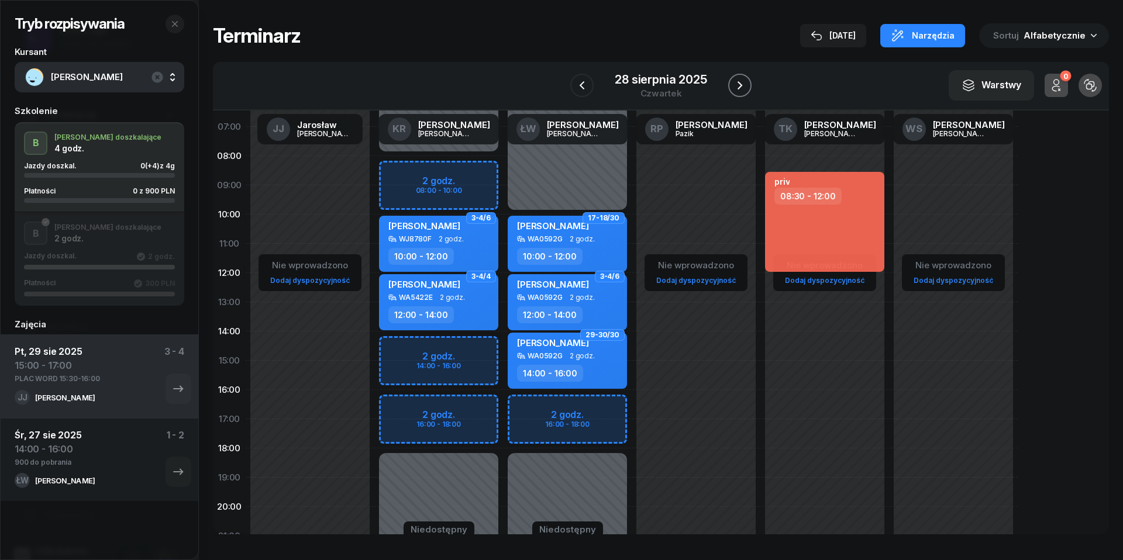
click at [738, 81] on icon "button" at bounding box center [740, 85] width 14 height 14
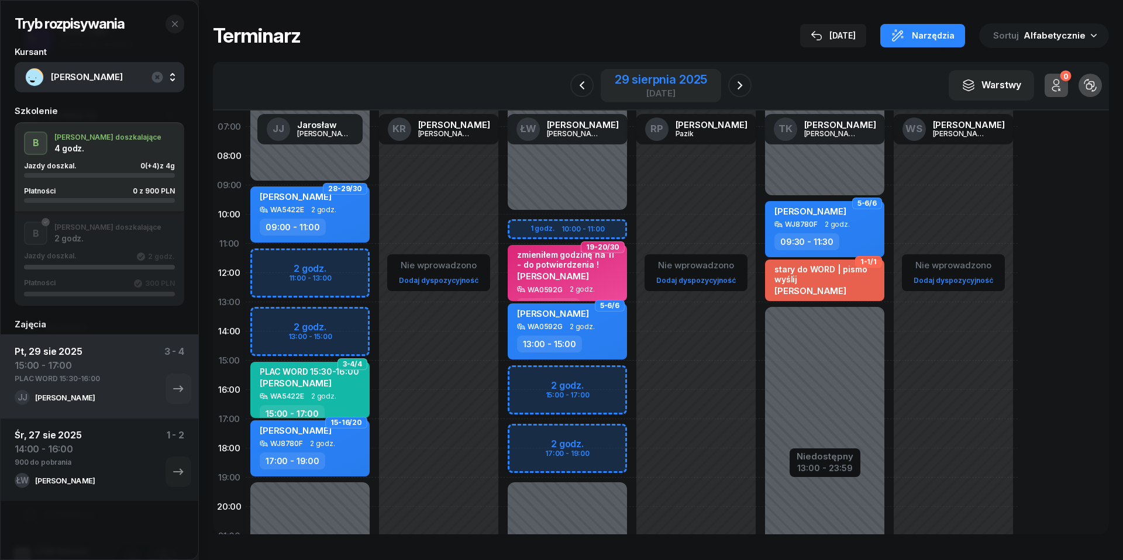
click at [653, 74] on div "29 sierpnia 2025" at bounding box center [661, 80] width 92 height 12
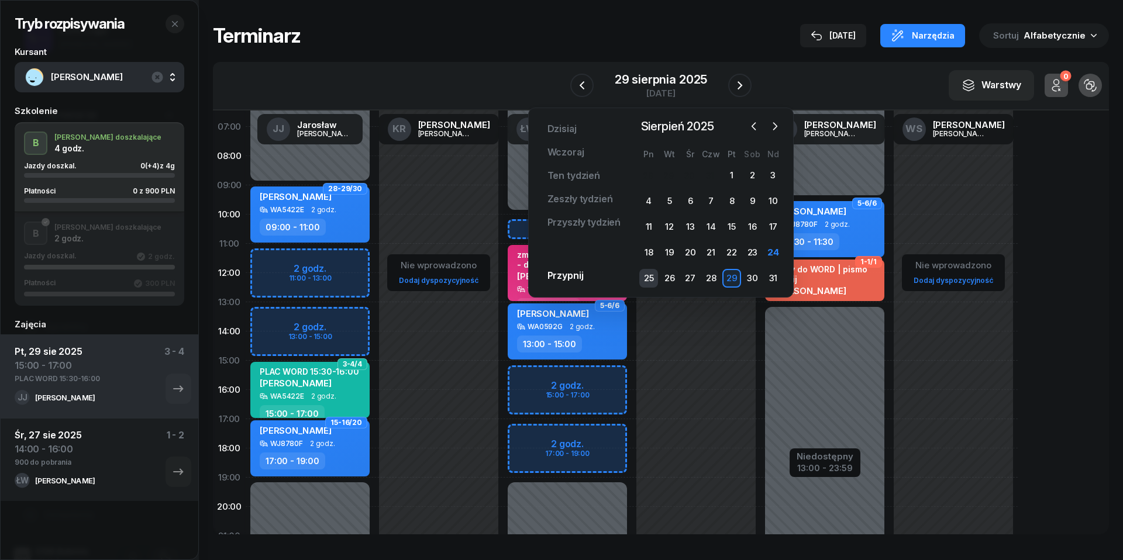
click at [648, 275] on div "25" at bounding box center [648, 278] width 19 height 19
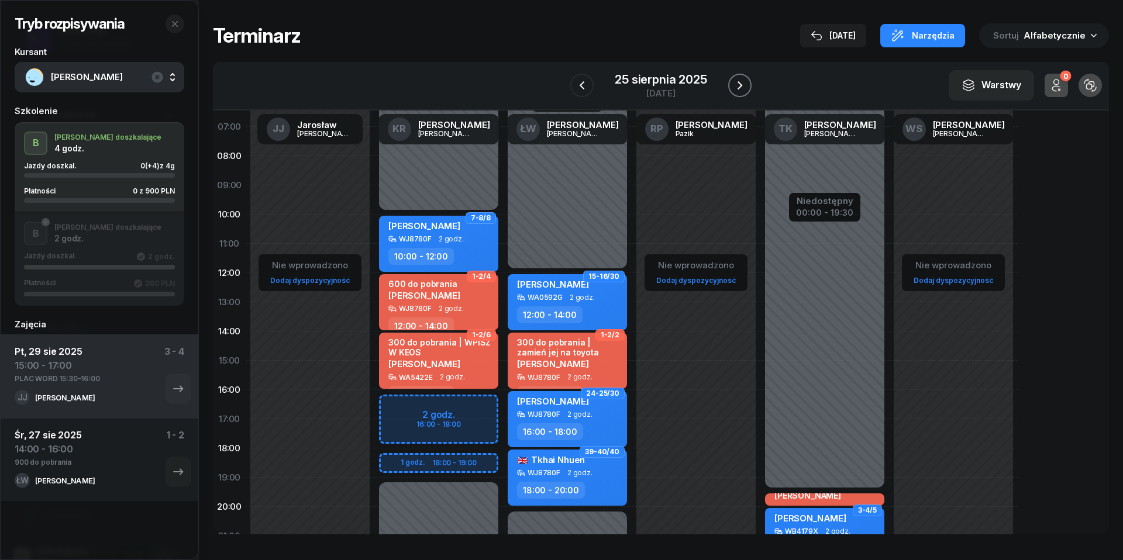
click at [744, 83] on icon "button" at bounding box center [740, 85] width 14 height 14
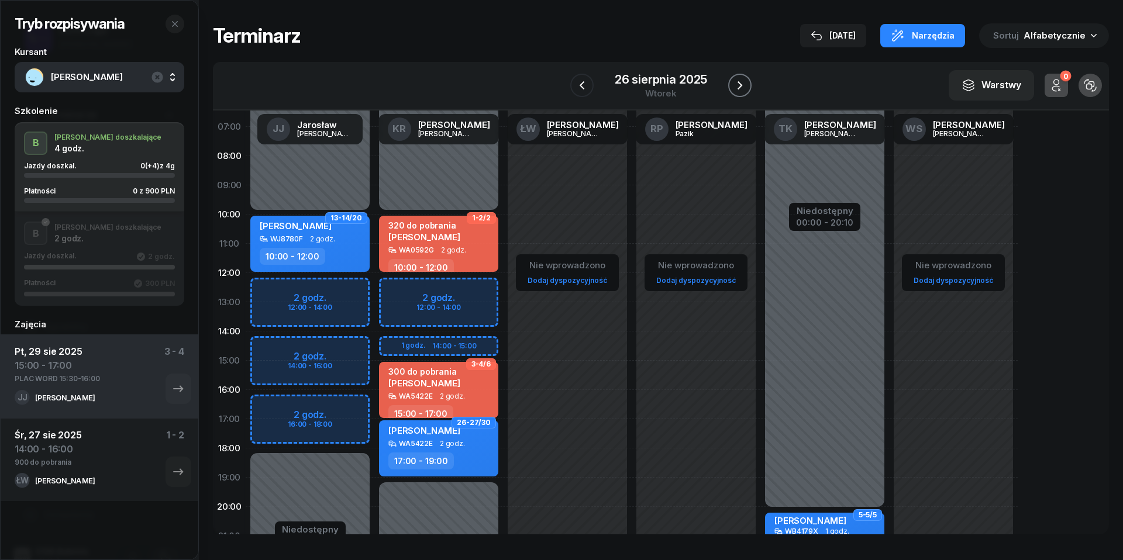
click at [746, 82] on icon "button" at bounding box center [740, 85] width 14 height 14
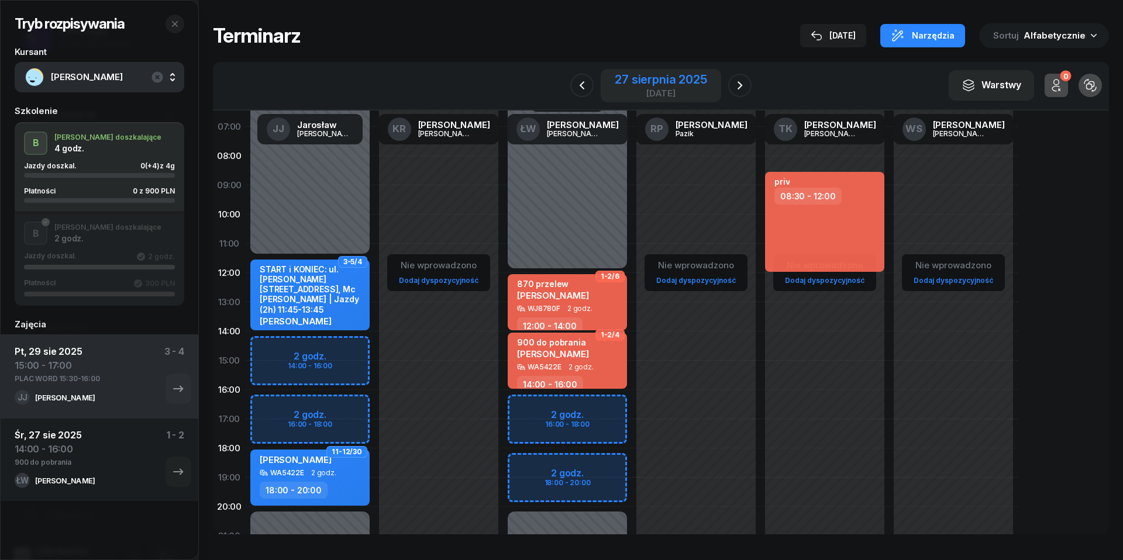
click at [661, 77] on div "27 sierpnia 2025" at bounding box center [661, 80] width 92 height 12
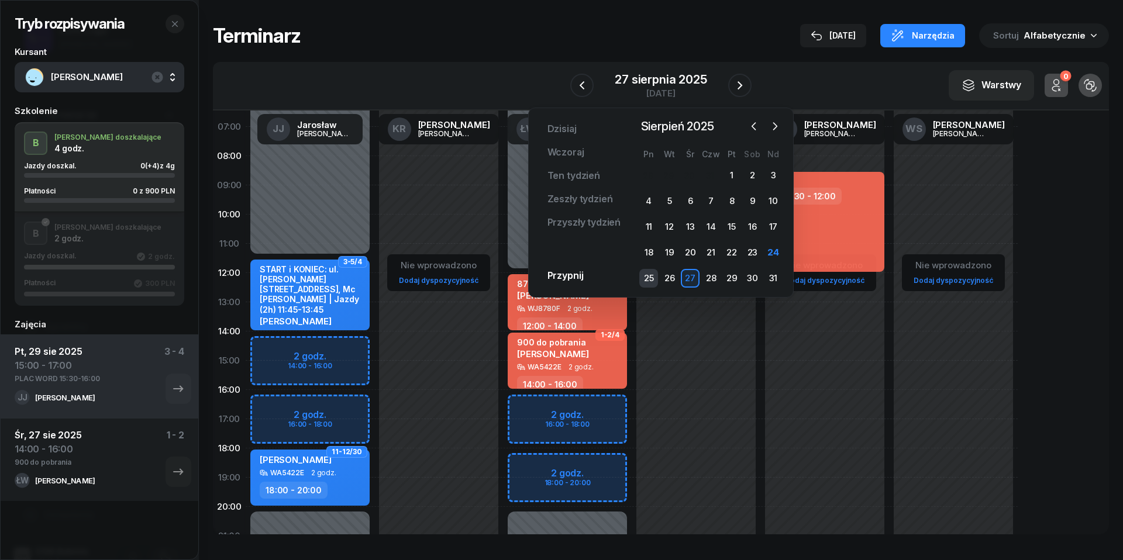
click at [641, 282] on div "25" at bounding box center [648, 278] width 19 height 19
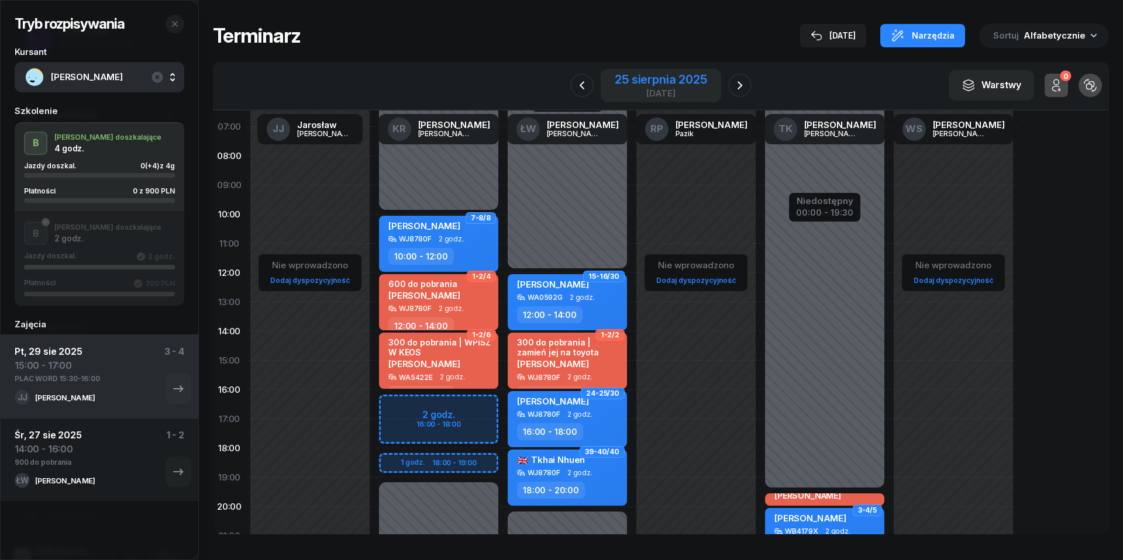
click at [667, 96] on div "[DATE]" at bounding box center [661, 93] width 92 height 9
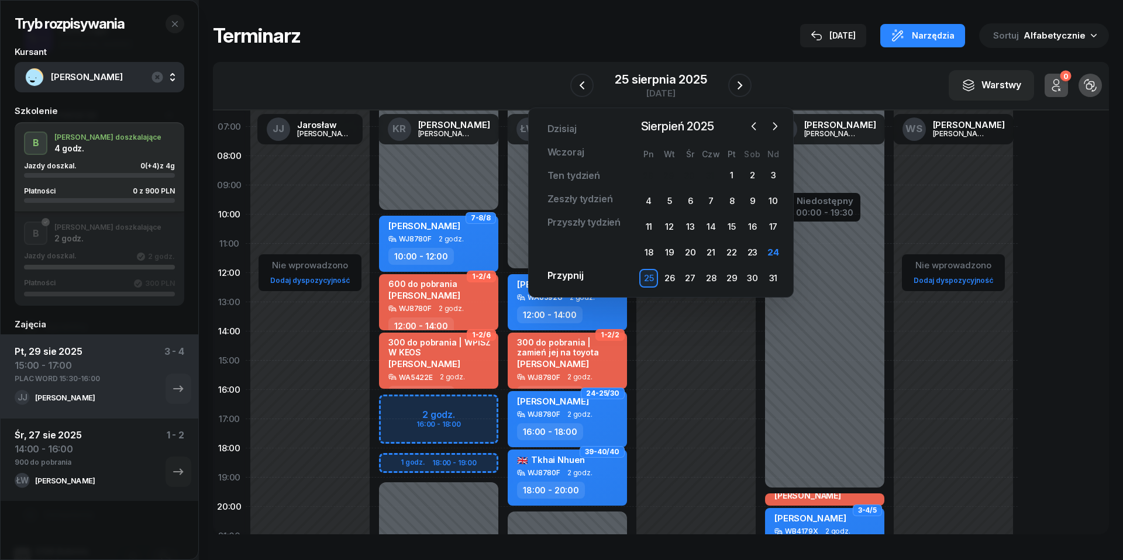
click at [780, 117] on div "[DATE] [DATE] Ten tydzień Zeszły tydzień Przyszły tydzień Przypnij [DATE] [DATE…" at bounding box center [660, 203] width 265 height 190
click at [779, 125] on icon "button" at bounding box center [775, 126] width 12 height 12
click at [646, 174] on div "1" at bounding box center [648, 175] width 19 height 19
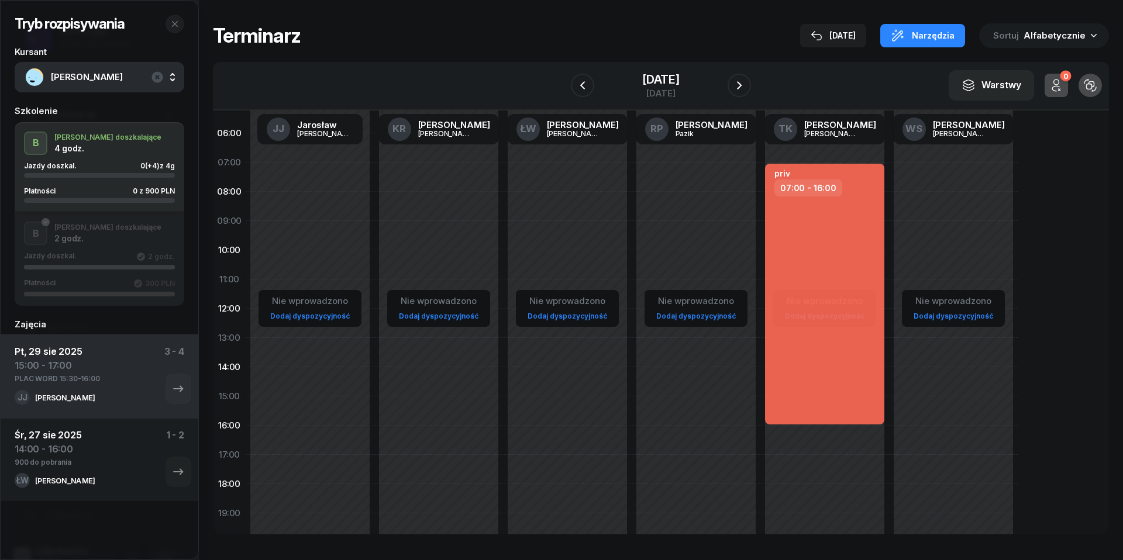
scroll to position [19, 0]
click at [662, 69] on div "[DATE]" at bounding box center [660, 85] width 119 height 33
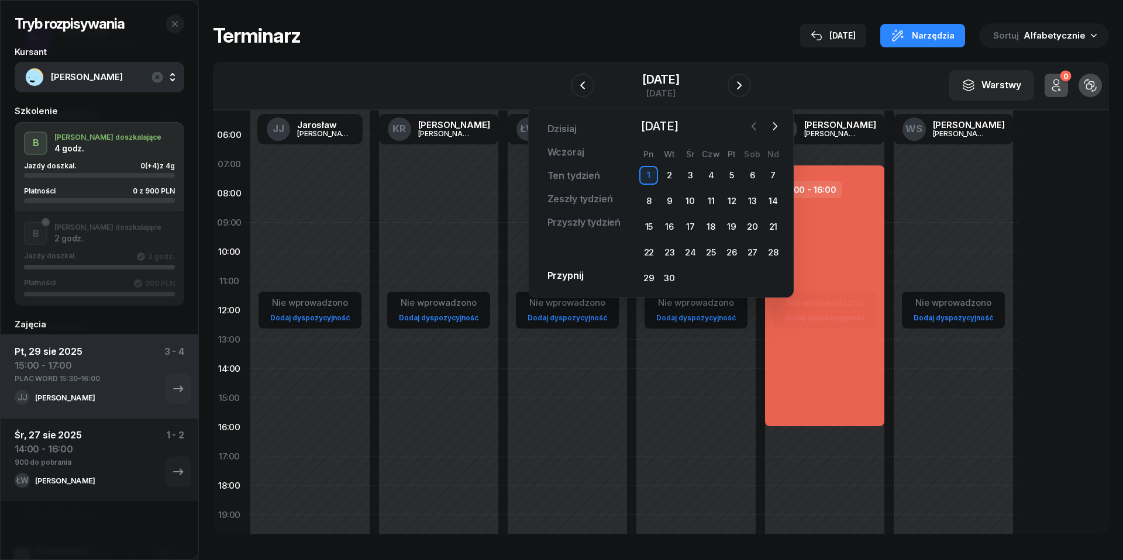
click at [749, 127] on icon "button" at bounding box center [754, 126] width 12 height 12
click at [646, 275] on div "25" at bounding box center [648, 278] width 19 height 19
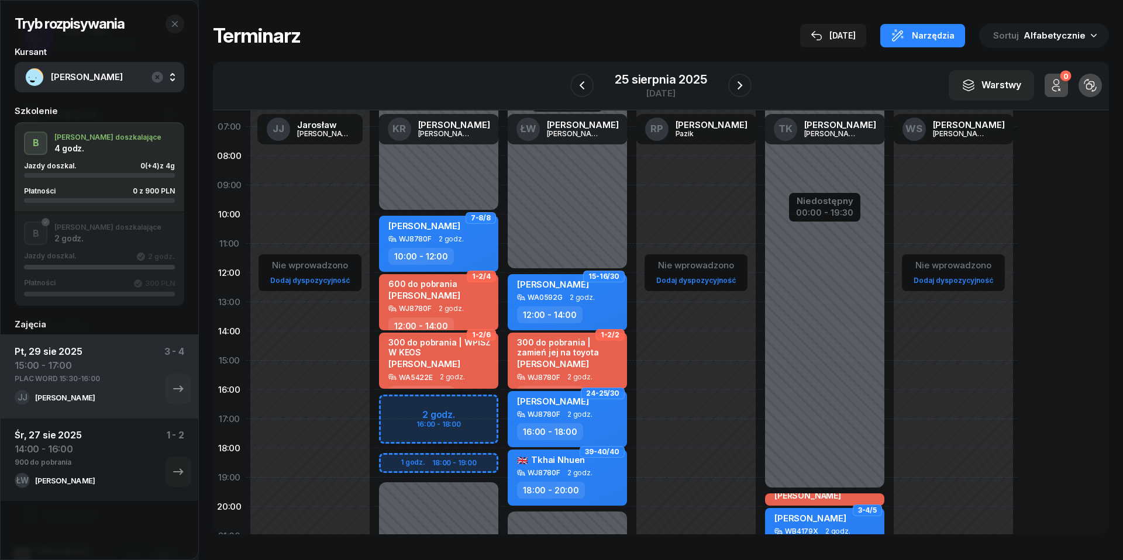
scroll to position [70, 0]
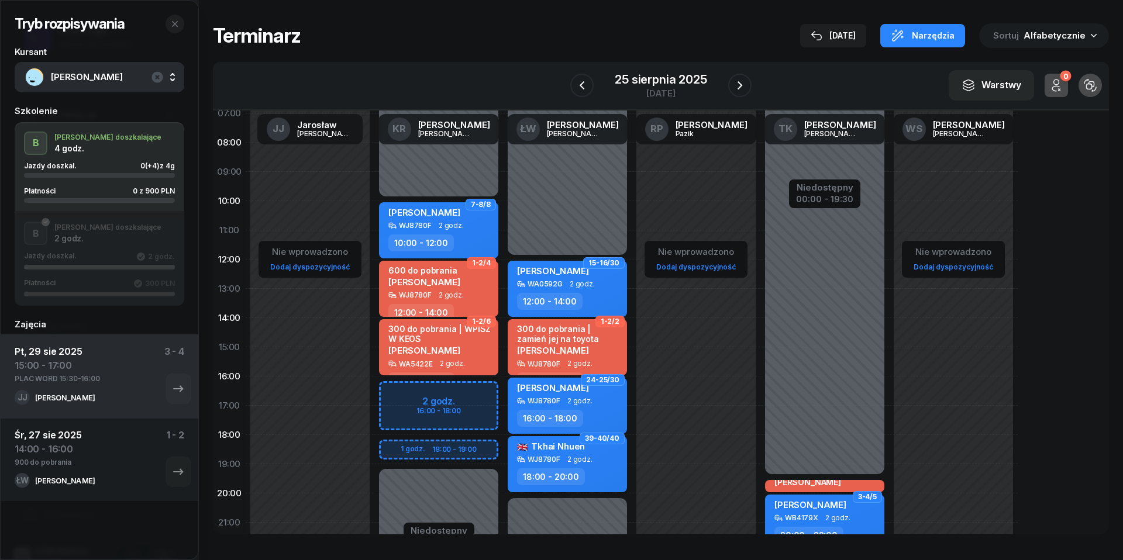
click at [554, 452] on div "[PERSON_NAME] 🇬🇧" at bounding box center [551, 448] width 68 height 15
select select "18"
select select "20"
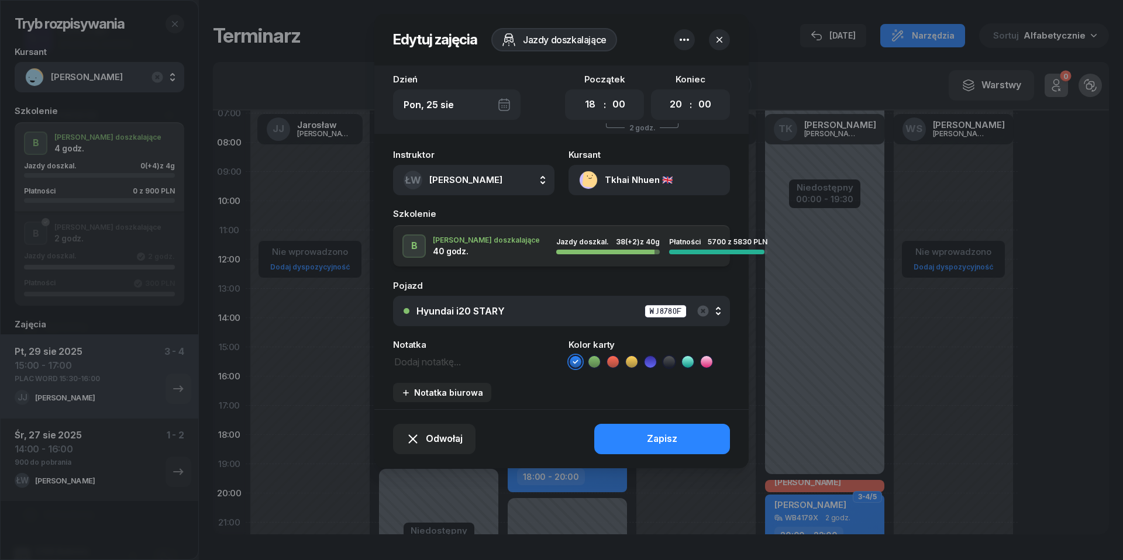
click at [524, 309] on div "Hyundai i20 STARY WJ8780F" at bounding box center [567, 311] width 303 height 15
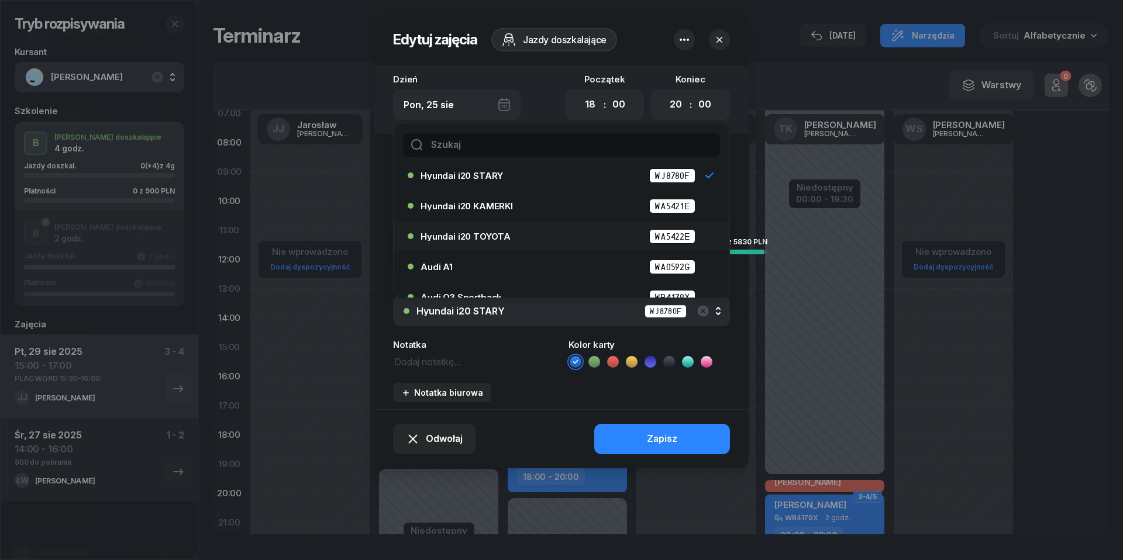
scroll to position [42, 0]
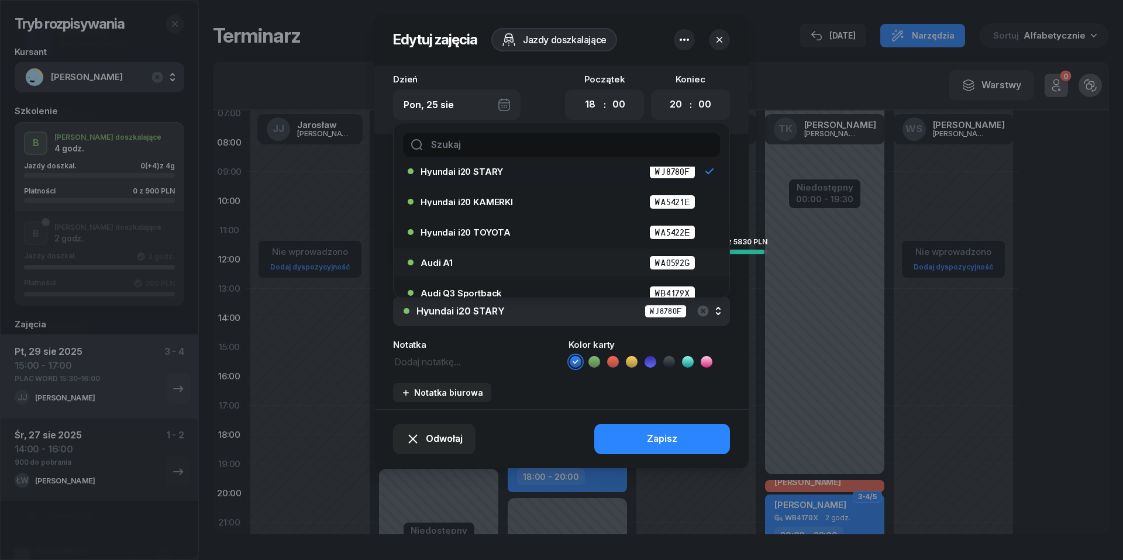
click at [525, 265] on div "Audi A1 WA0592G" at bounding box center [564, 263] width 288 height 15
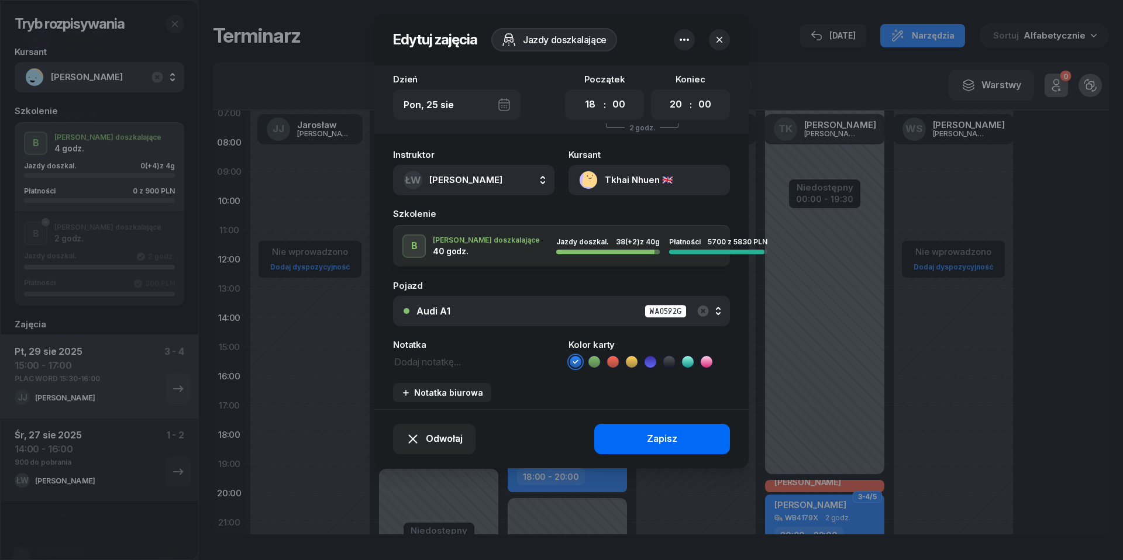
click at [661, 425] on button "Zapisz" at bounding box center [662, 439] width 136 height 30
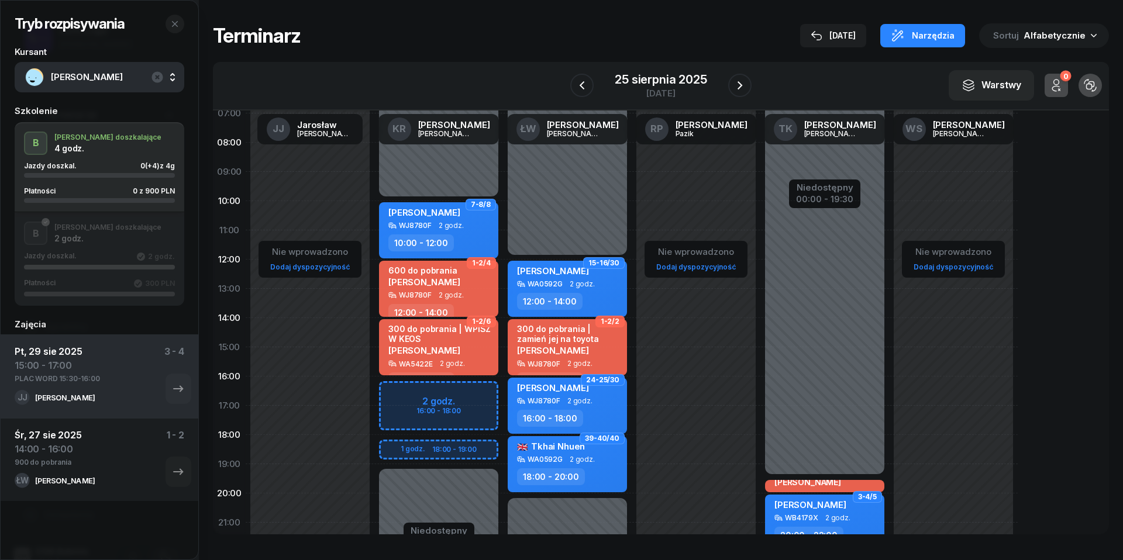
scroll to position [99, 0]
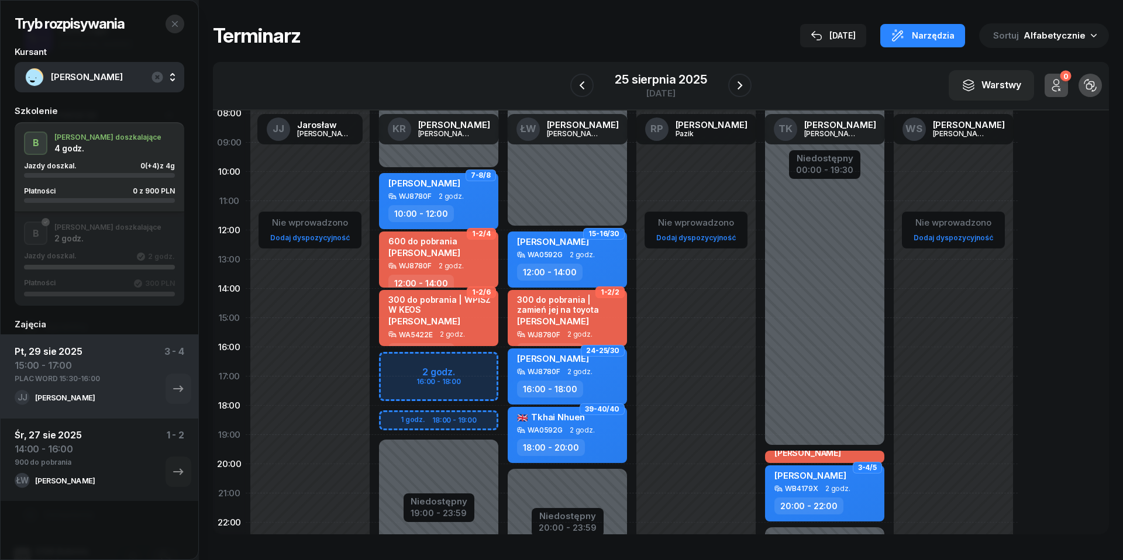
click at [175, 26] on icon "button" at bounding box center [174, 23] width 9 height 9
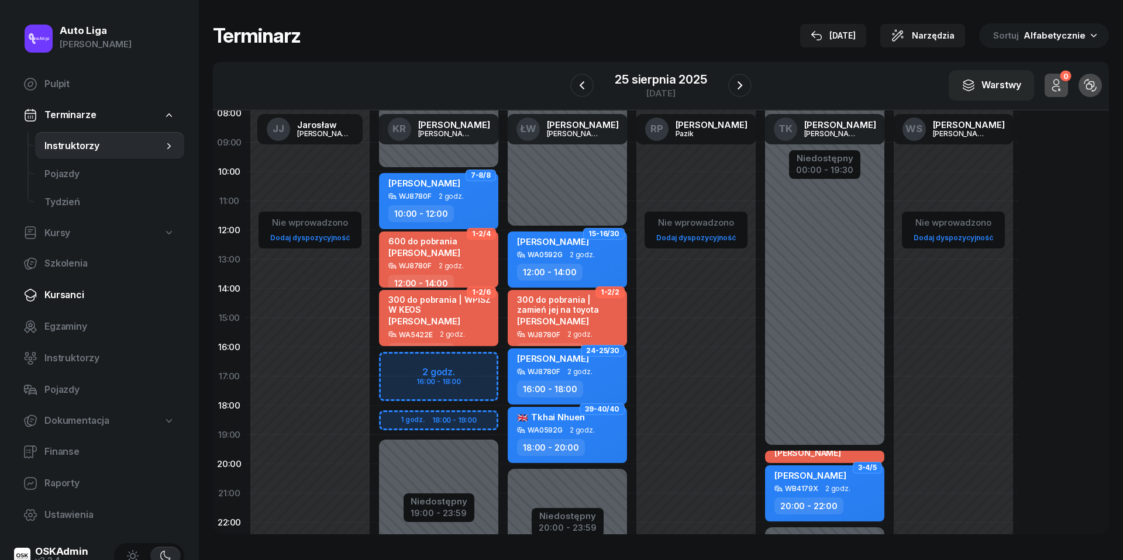
click at [64, 294] on span "Kursanci" at bounding box center [109, 295] width 130 height 15
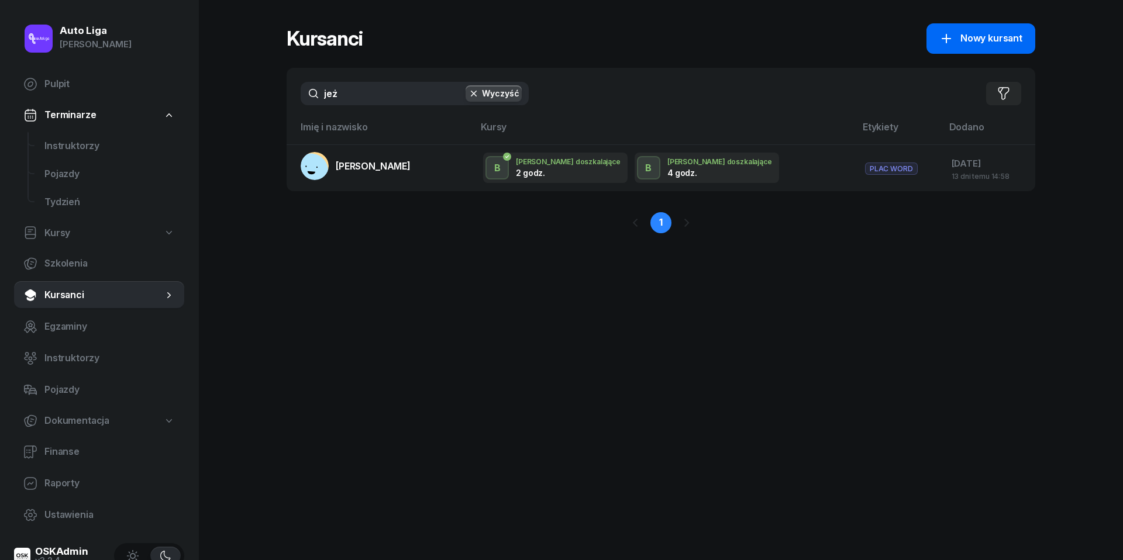
click at [989, 36] on span "Nowy kursant" at bounding box center [991, 38] width 62 height 15
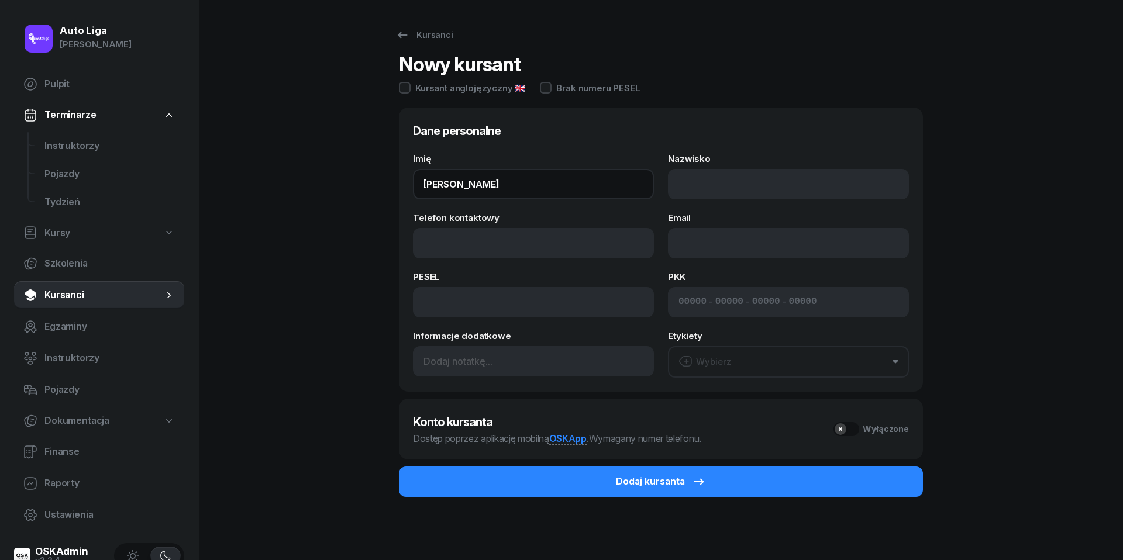
type input "[PERSON_NAME]"
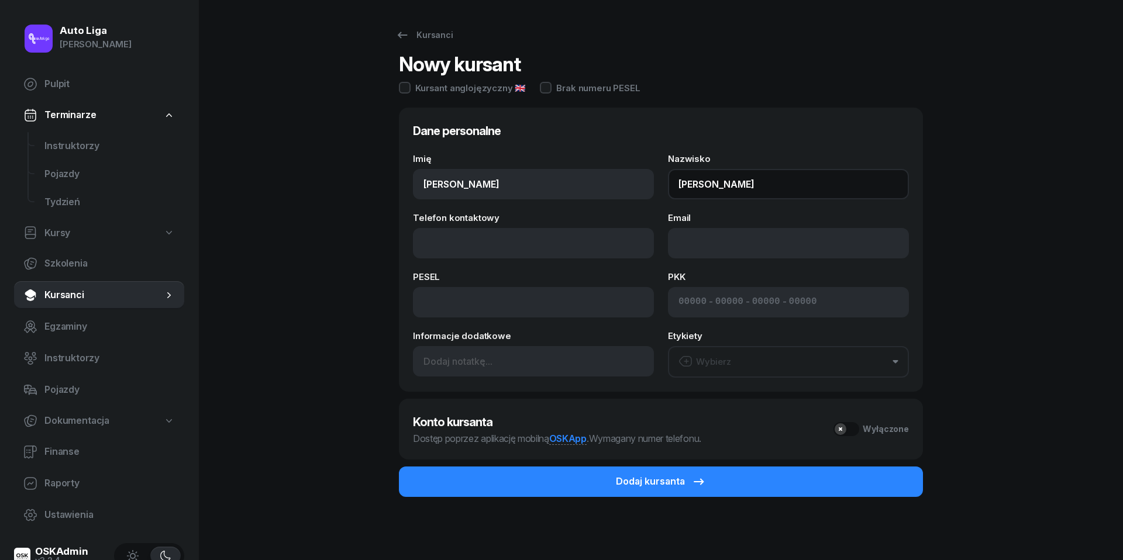
type input "[PERSON_NAME]"
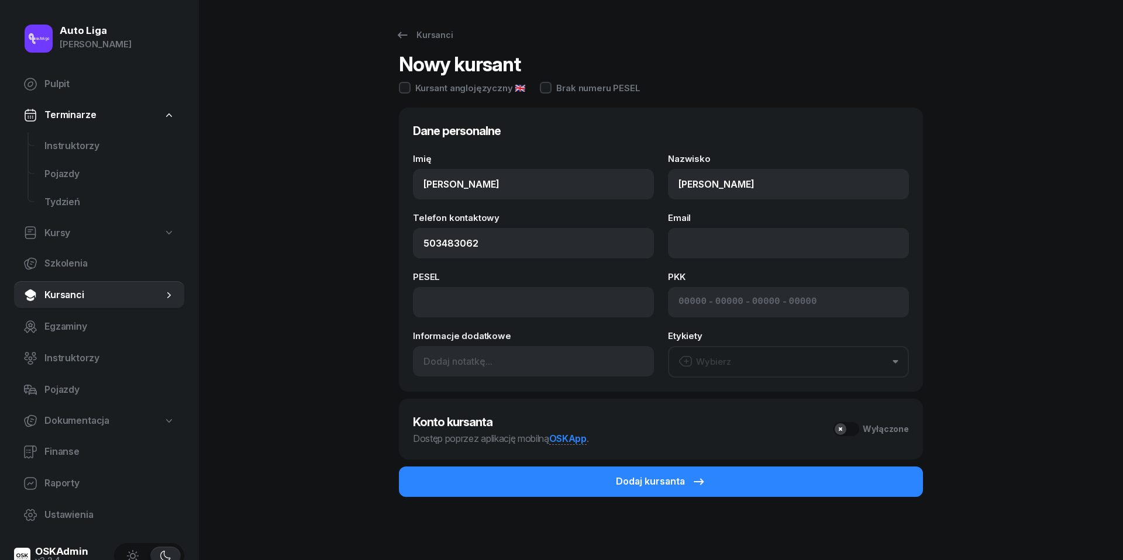
type input "503 483 062"
click at [737, 365] on button "Wybierz" at bounding box center [788, 362] width 241 height 32
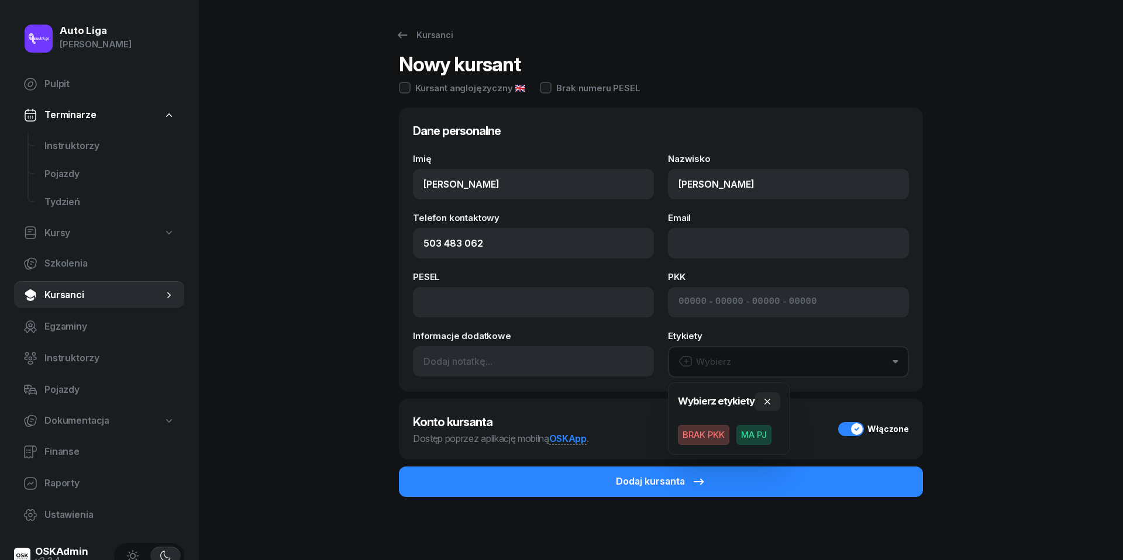
click at [756, 432] on span "MA PJ" at bounding box center [753, 435] width 35 height 20
click at [765, 401] on icon "button" at bounding box center [767, 401] width 6 height 6
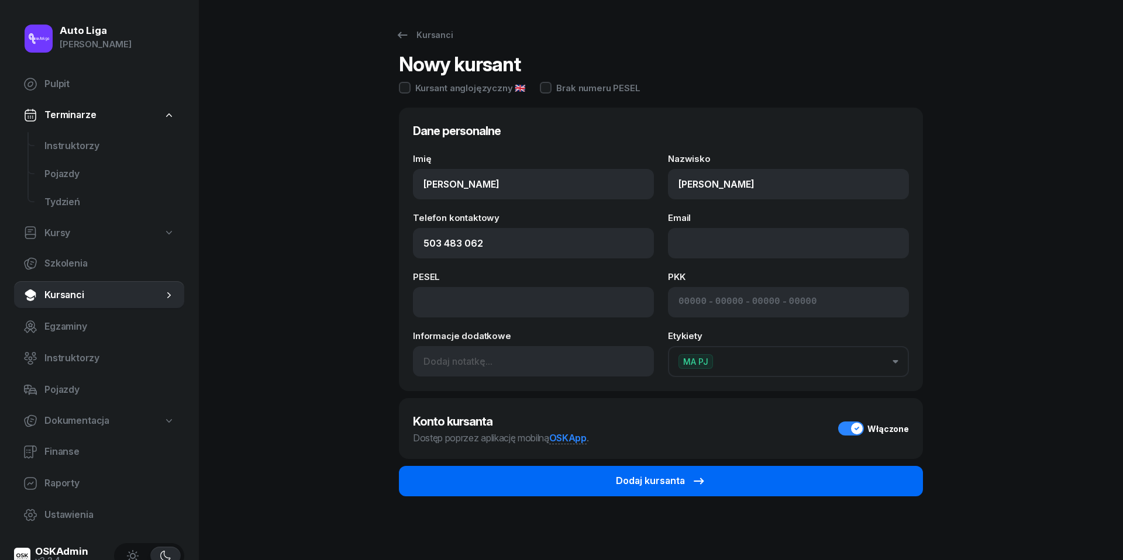
click at [663, 482] on div "Dodaj kursanta" at bounding box center [661, 481] width 90 height 15
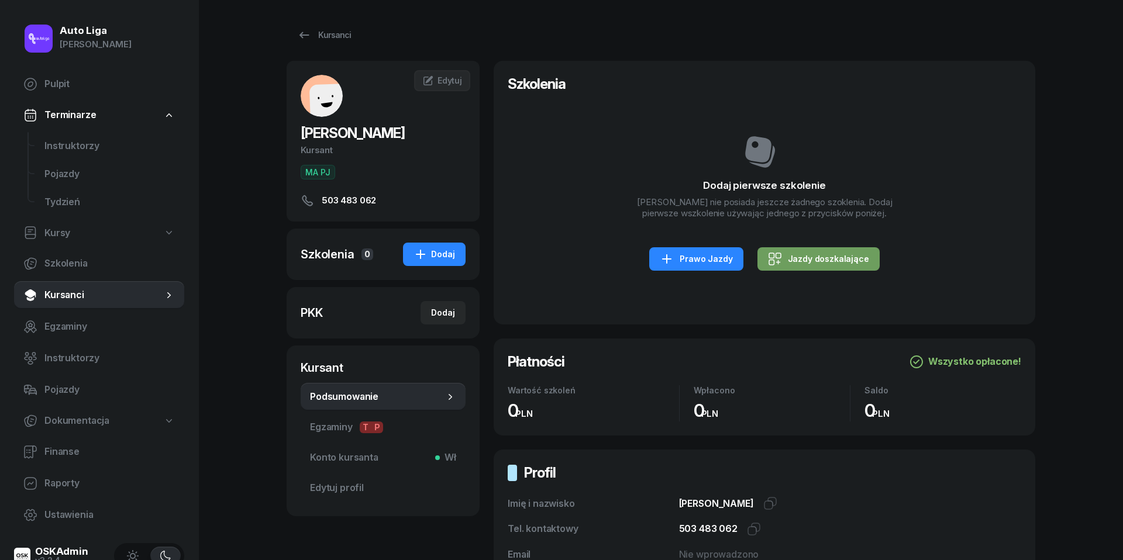
click at [814, 263] on div "Jazdy doszkalające" at bounding box center [818, 259] width 101 height 14
select select "B"
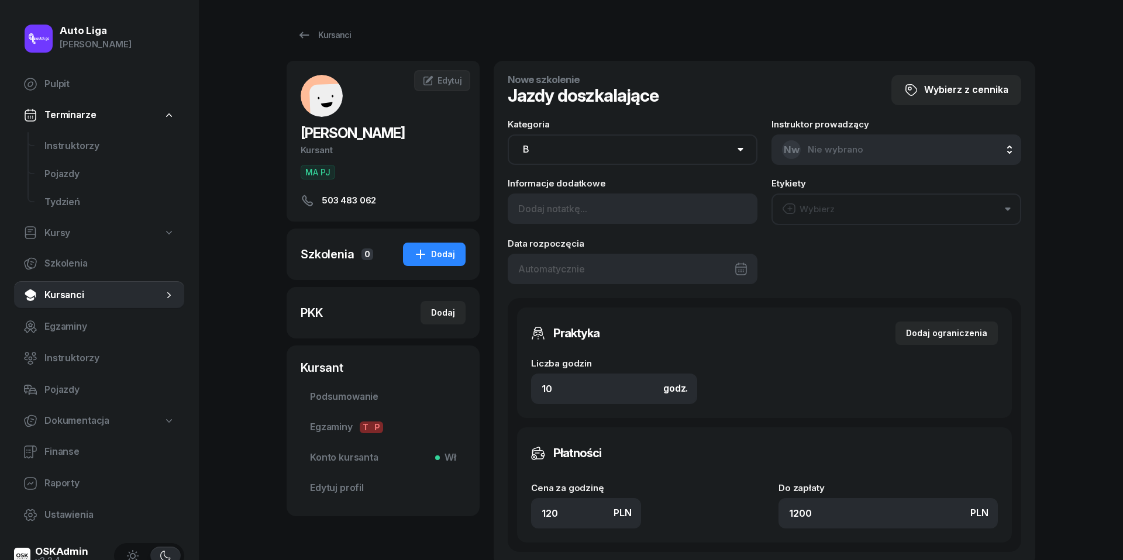
click at [601, 270] on div at bounding box center [633, 269] width 250 height 30
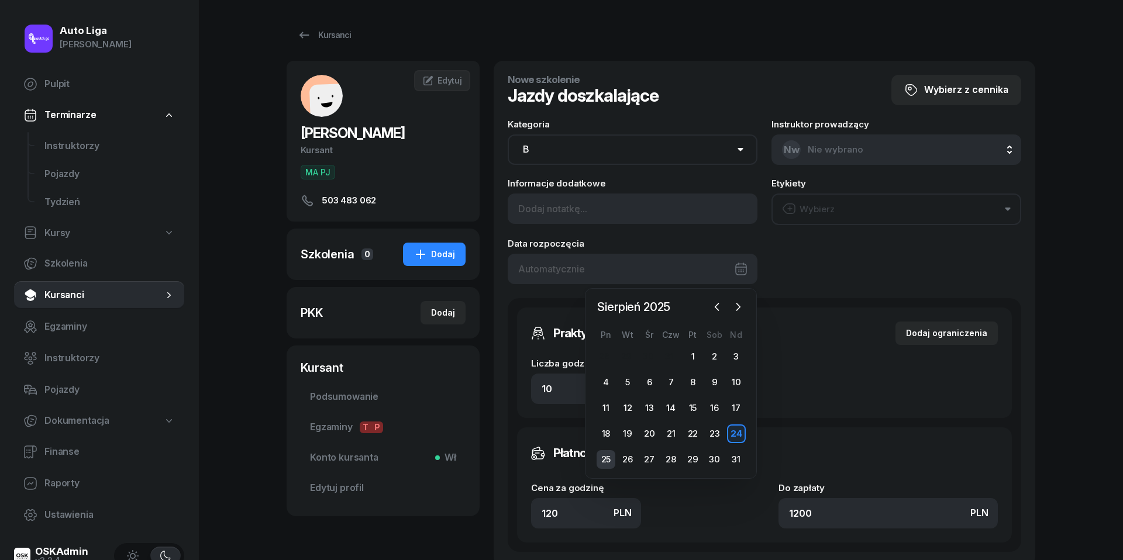
click at [609, 457] on div "25" at bounding box center [605, 459] width 19 height 19
type input "[DATE]"
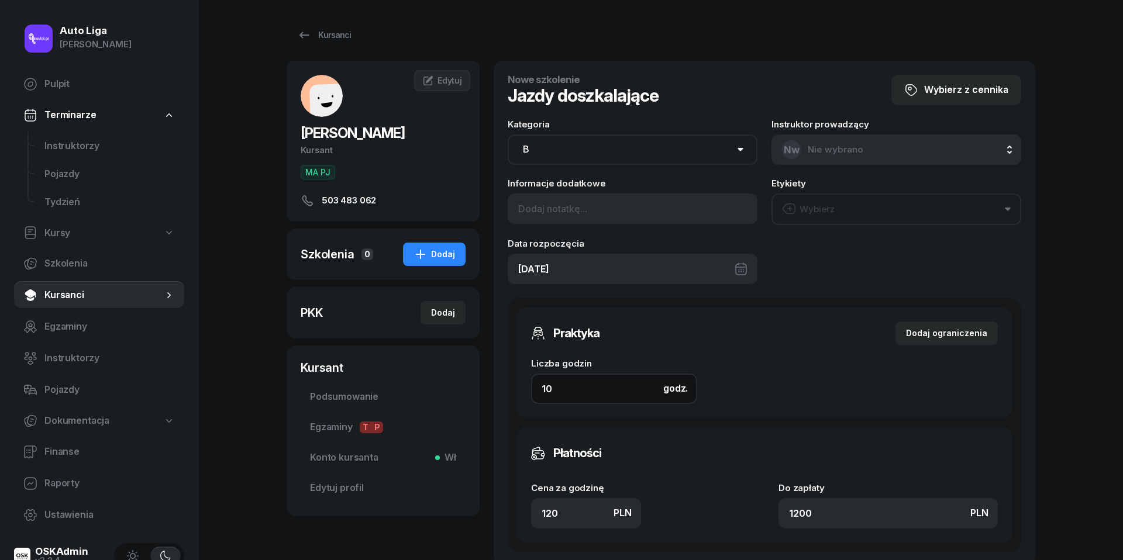
click at [558, 391] on input "10" at bounding box center [614, 389] width 166 height 30
type input "2"
type input "240"
type input "2"
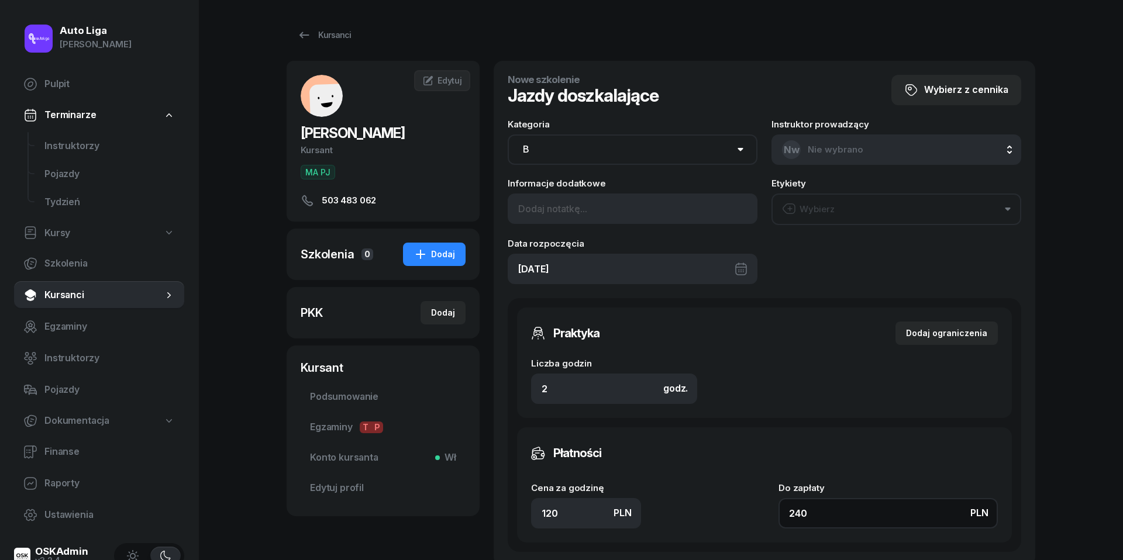
click at [836, 509] on input "240" at bounding box center [887, 513] width 219 height 30
type input "1.50"
type input "3"
type input "16"
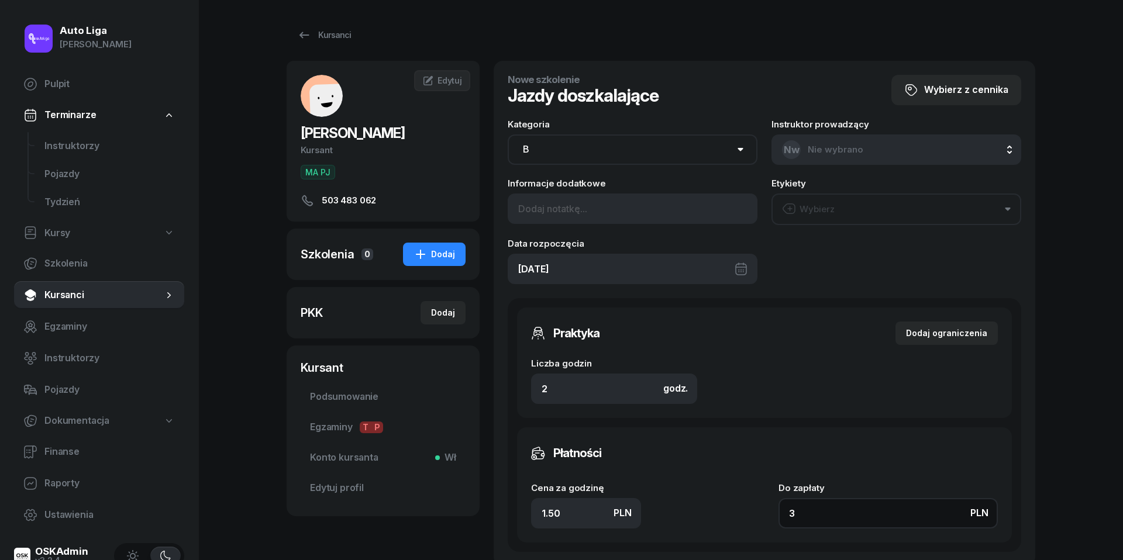
type input "32"
type input "160"
type input "320"
click at [832, 202] on div "Wybierz" at bounding box center [808, 209] width 53 height 15
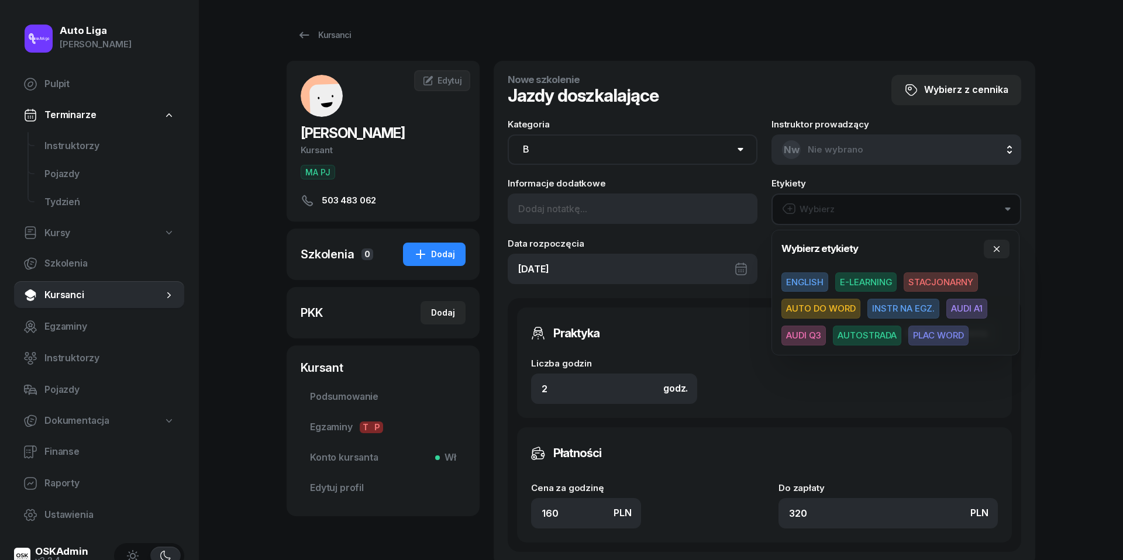
click at [968, 311] on span "AUDI A1" at bounding box center [966, 309] width 41 height 20
click at [998, 242] on button "button" at bounding box center [997, 248] width 26 height 19
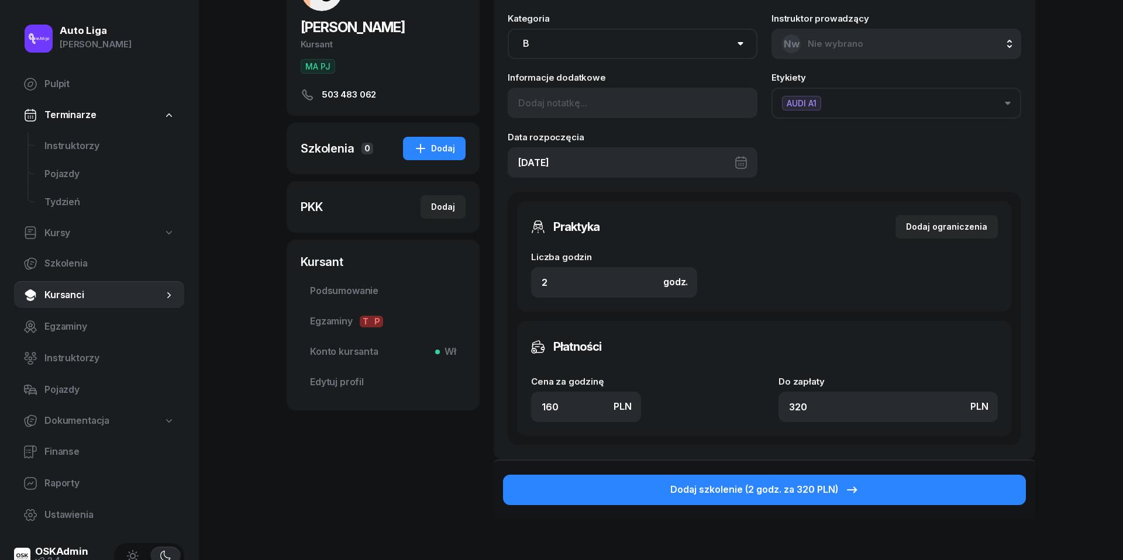
scroll to position [113, 0]
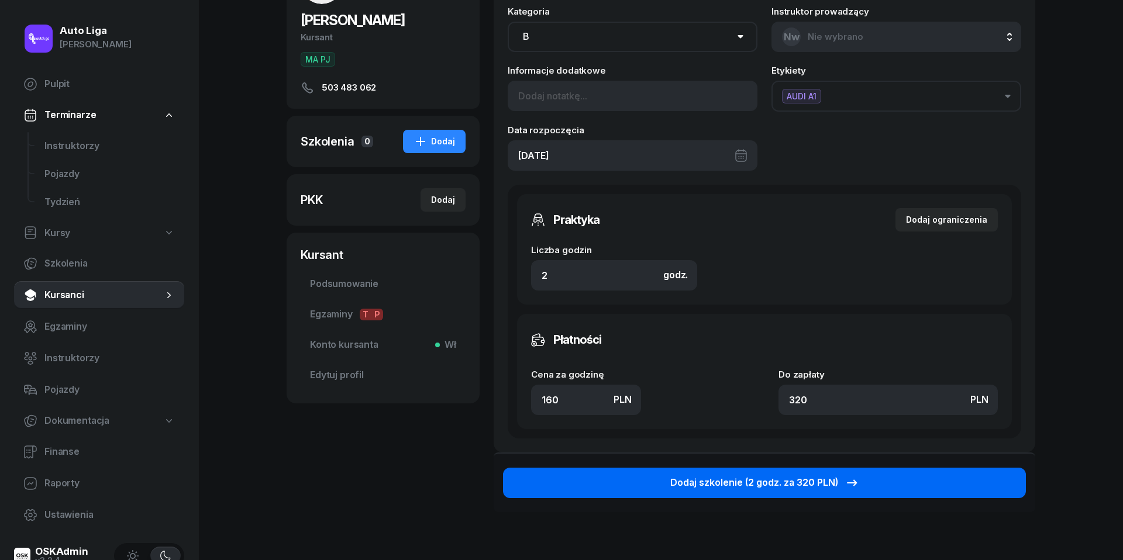
click at [770, 482] on div "Dodaj szkolenie (2 godz. za 320 PLN)" at bounding box center [764, 482] width 189 height 15
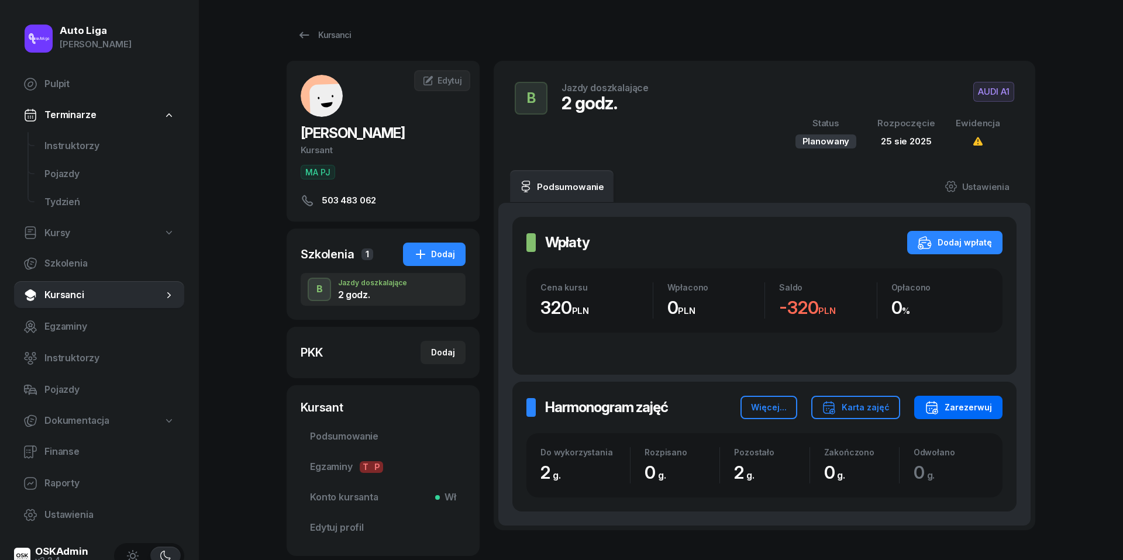
click at [964, 408] on div "Zarezerwuj" at bounding box center [958, 408] width 67 height 14
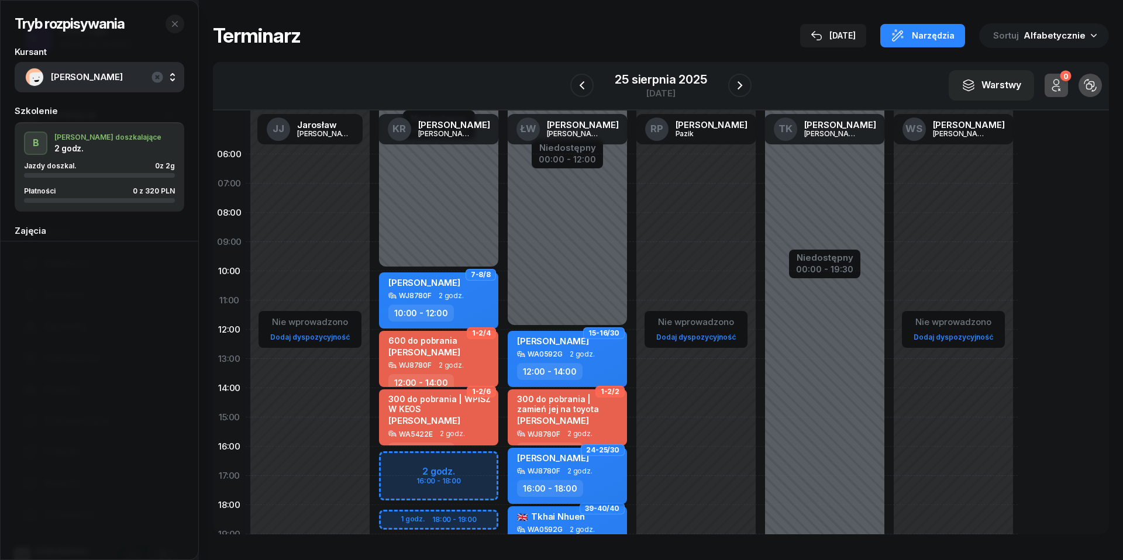
scroll to position [19, 0]
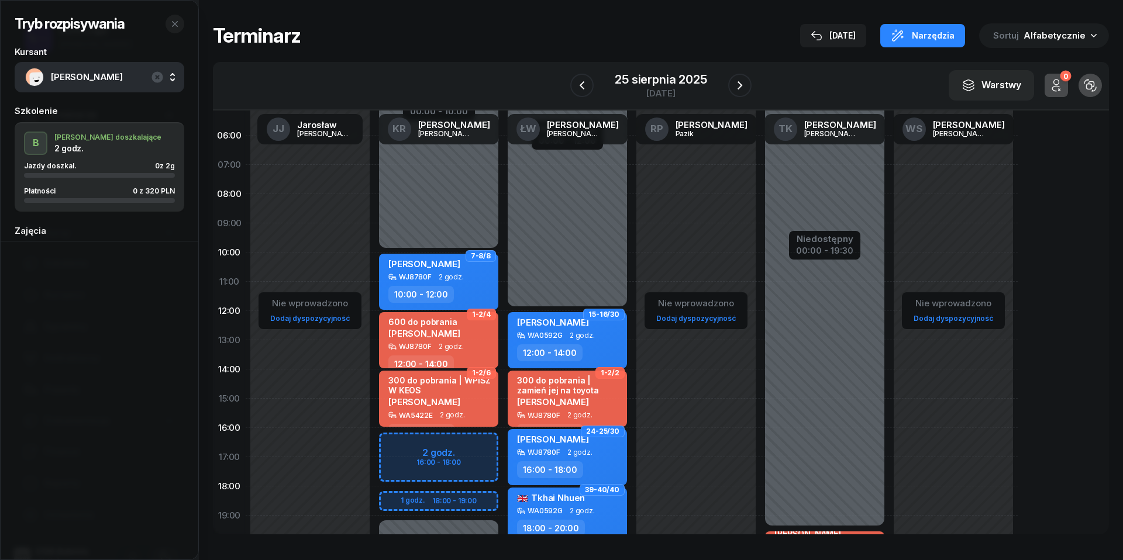
click at [557, 518] on div "Tkhai Nhuen 🇬🇧 WA0592G 2 godz. 18:00 - 20:00" at bounding box center [567, 516] width 119 height 56
select select "18"
select select "20"
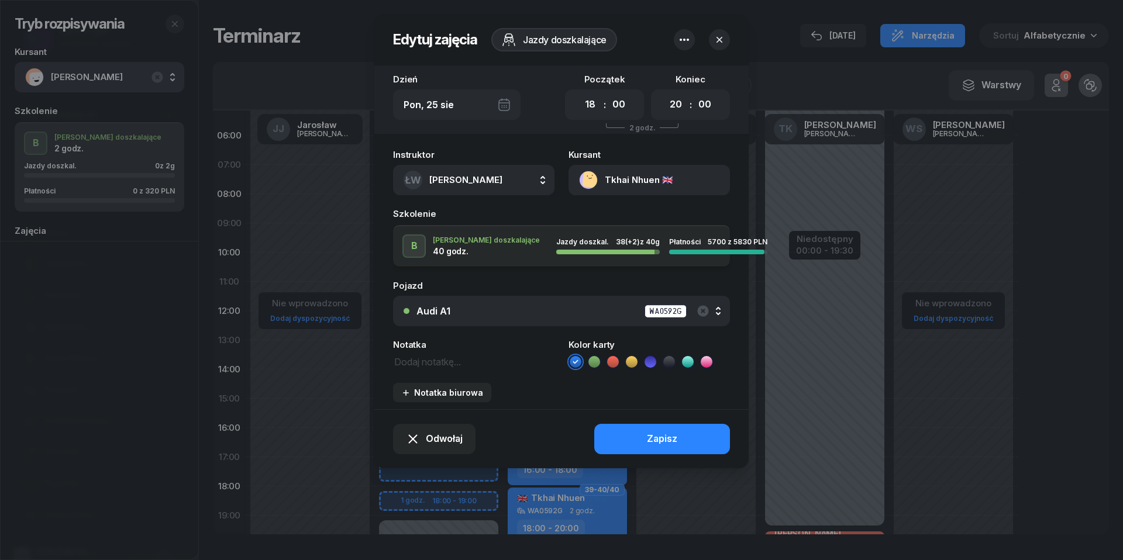
click at [510, 309] on div "Audi A1 WA0592G" at bounding box center [567, 311] width 303 height 15
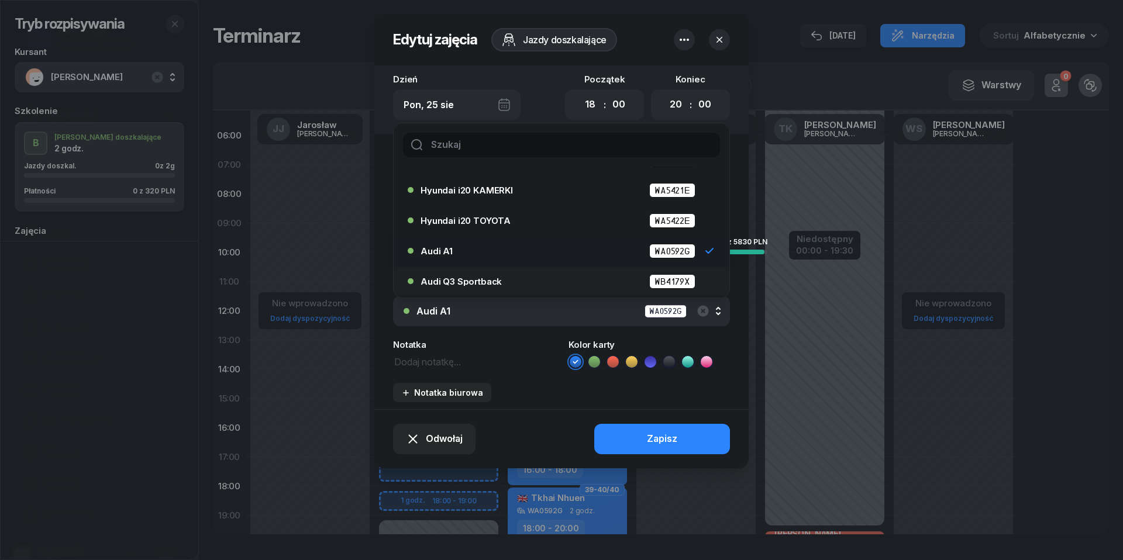
scroll to position [54, 0]
click at [462, 279] on span "Audi Q3 Sportback" at bounding box center [460, 281] width 81 height 9
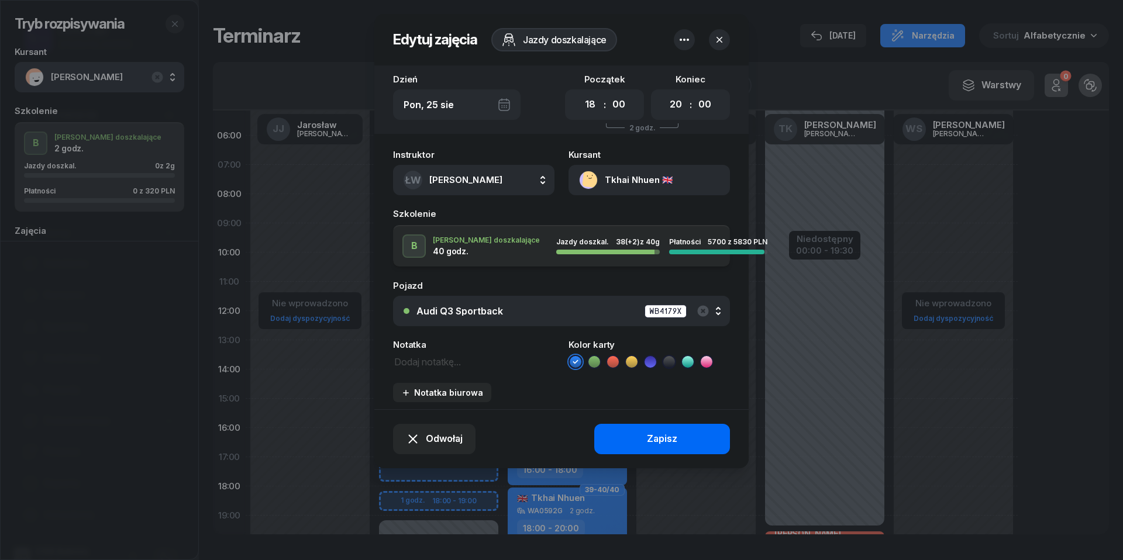
click at [653, 439] on div "Zapisz" at bounding box center [662, 439] width 30 height 15
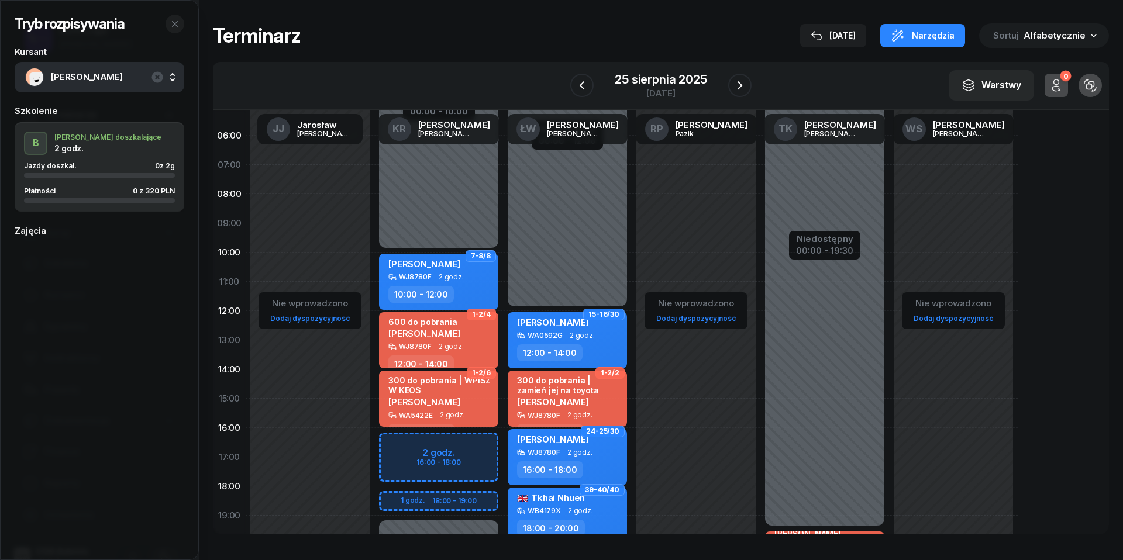
click at [503, 467] on div "Niedostępny 00:00 - 10:00 Niedostępny 19:00 - 23:59 2 godz. 16:00 - 18:00 1 god…" at bounding box center [567, 399] width 129 height 556
select select "17"
select select "19"
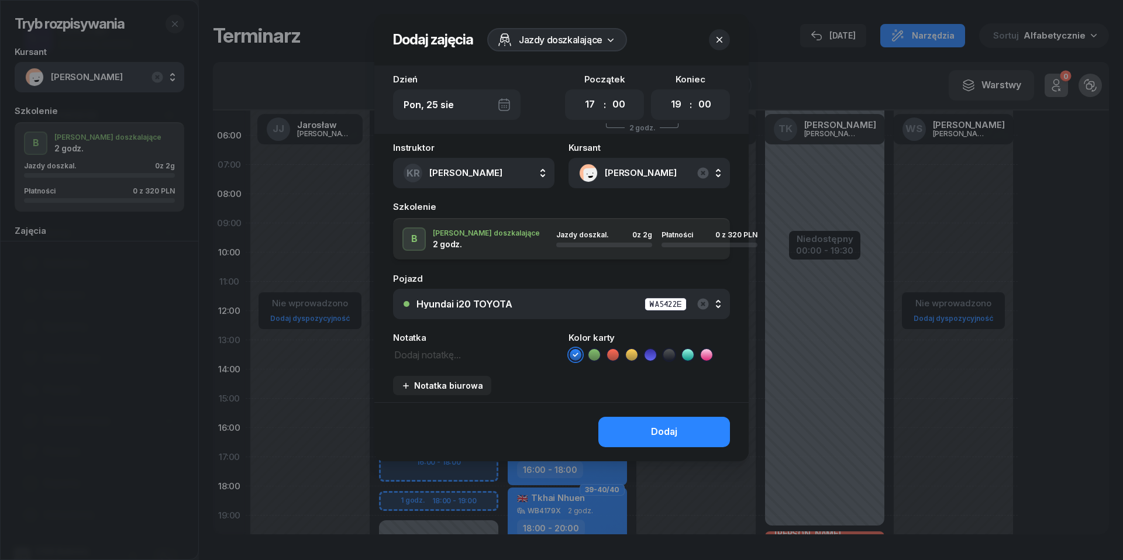
click at [420, 356] on textarea at bounding box center [473, 354] width 161 height 15
type textarea "320 do pobrania"
click at [615, 354] on icon at bounding box center [613, 355] width 12 height 12
click at [592, 302] on div "Hyundai i20 TOYOTA WA5422E" at bounding box center [567, 304] width 303 height 15
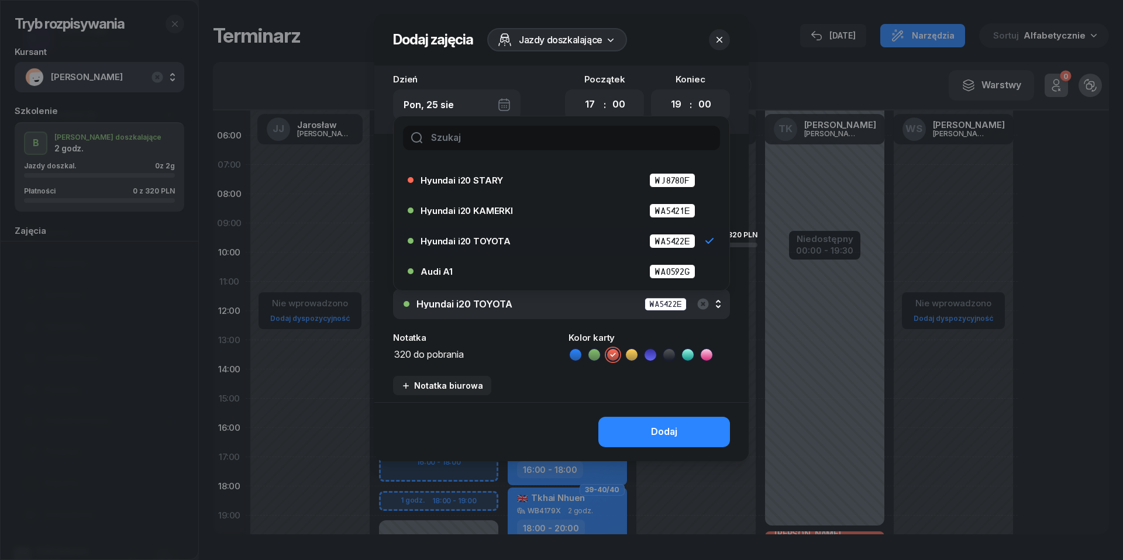
scroll to position [41, 0]
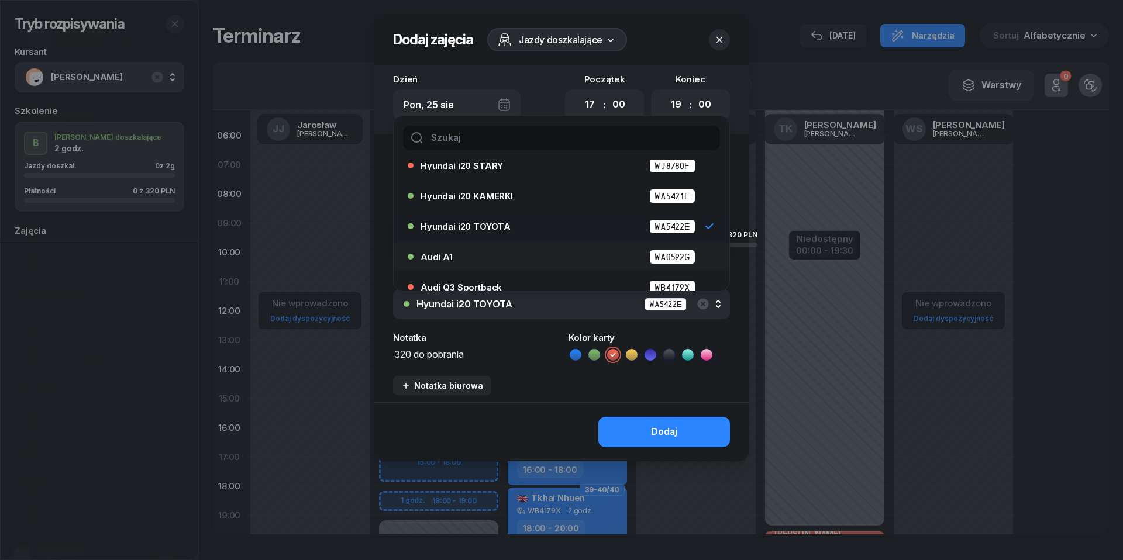
click at [561, 262] on div "Audi A1 WA0592G" at bounding box center [564, 257] width 288 height 15
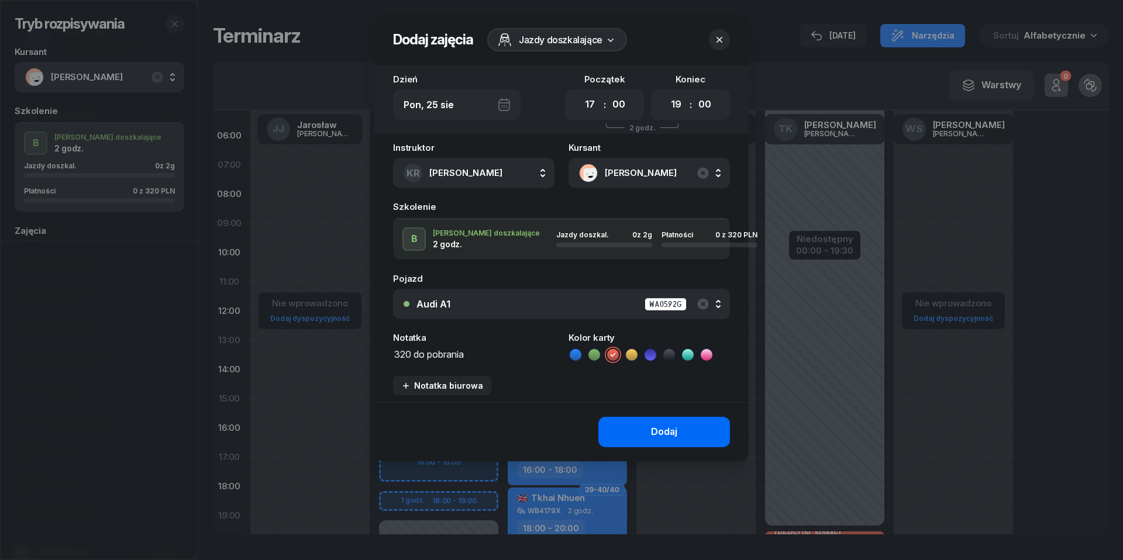
click at [697, 433] on button "Dodaj" at bounding box center [664, 432] width 132 height 30
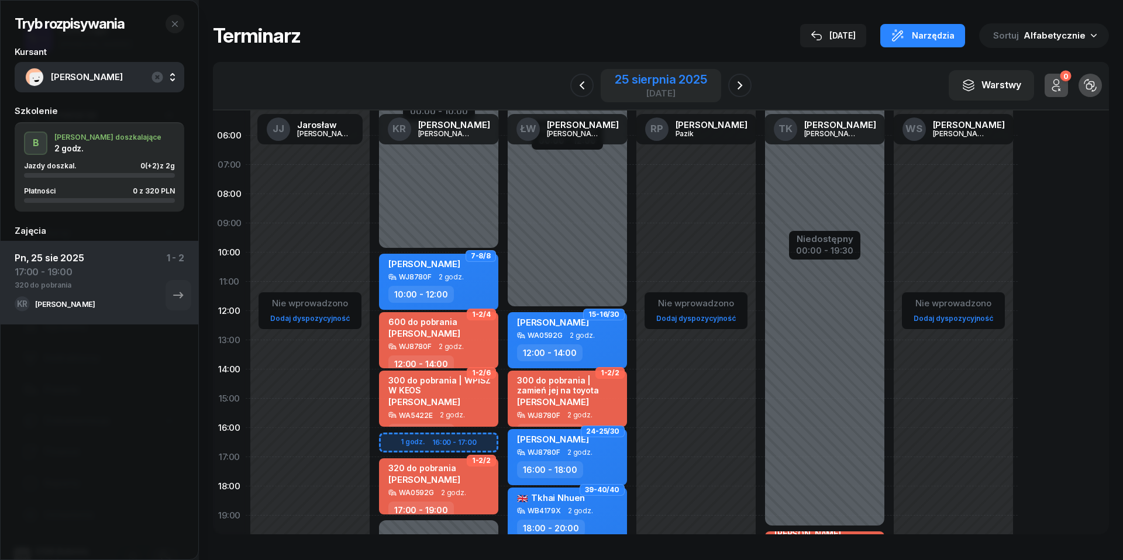
click at [669, 89] on div "[DATE]" at bounding box center [661, 93] width 92 height 9
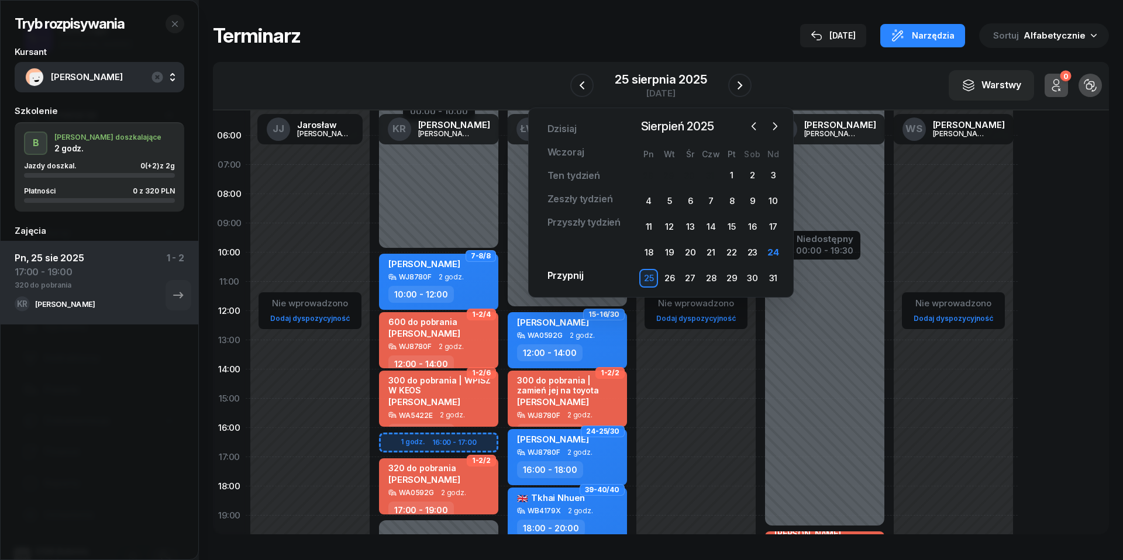
click at [447, 347] on span "2 godz." at bounding box center [451, 347] width 25 height 8
select select "12"
select select "14"
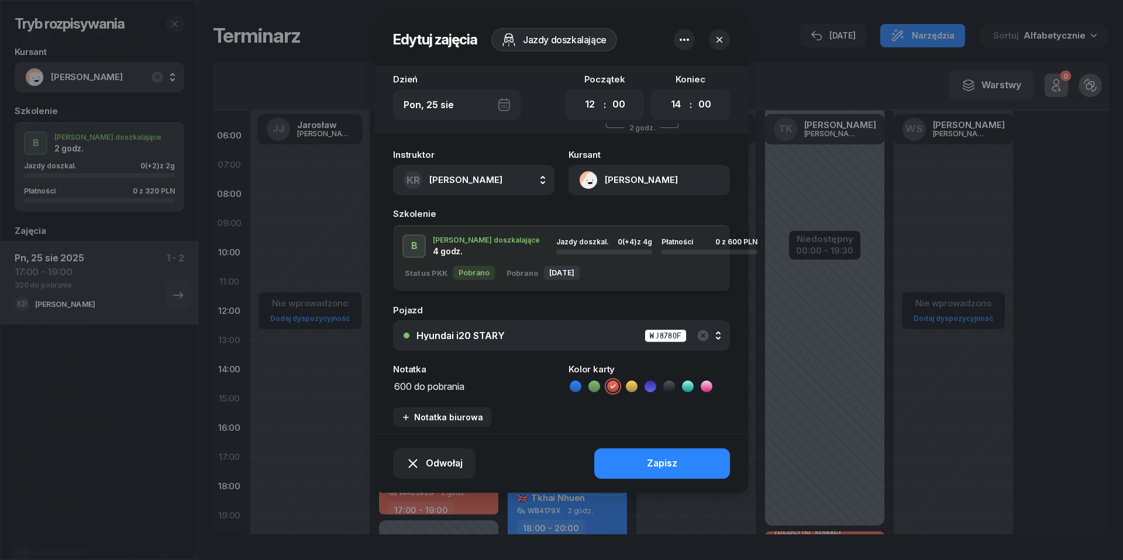
click at [583, 178] on button "[PERSON_NAME]" at bounding box center [648, 180] width 161 height 30
click at [590, 215] on div "Otwórz profil" at bounding box center [606, 220] width 57 height 15
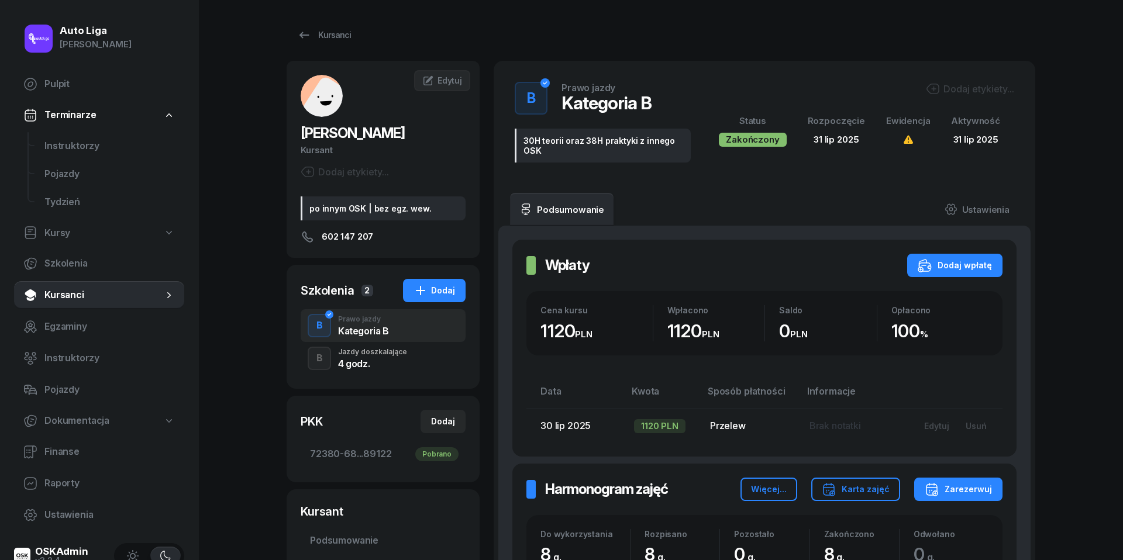
click at [363, 361] on div "4 godz." at bounding box center [372, 363] width 69 height 9
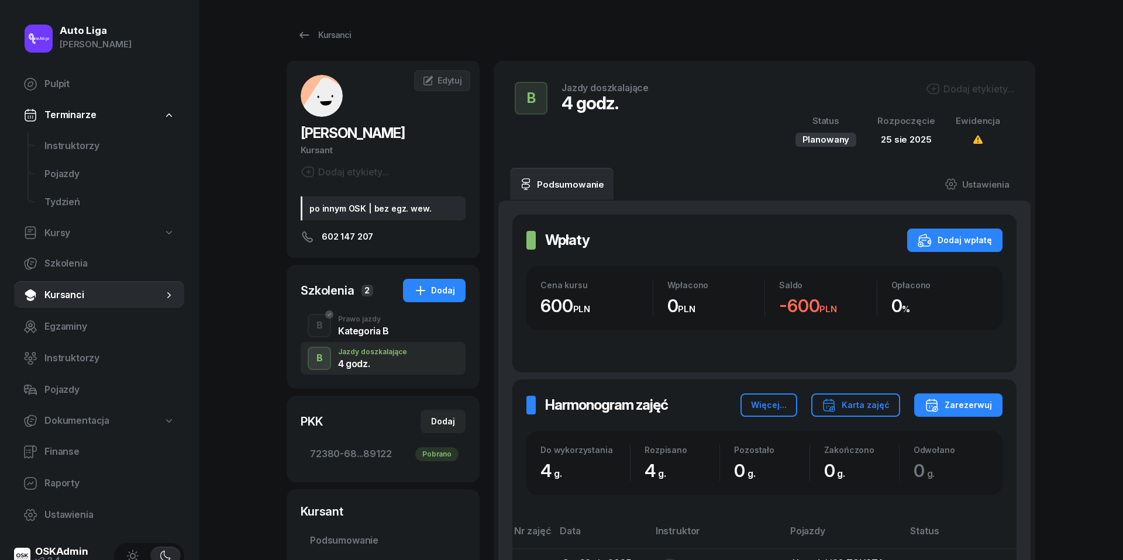
click at [349, 316] on div "Prawo jazdy" at bounding box center [363, 319] width 51 height 7
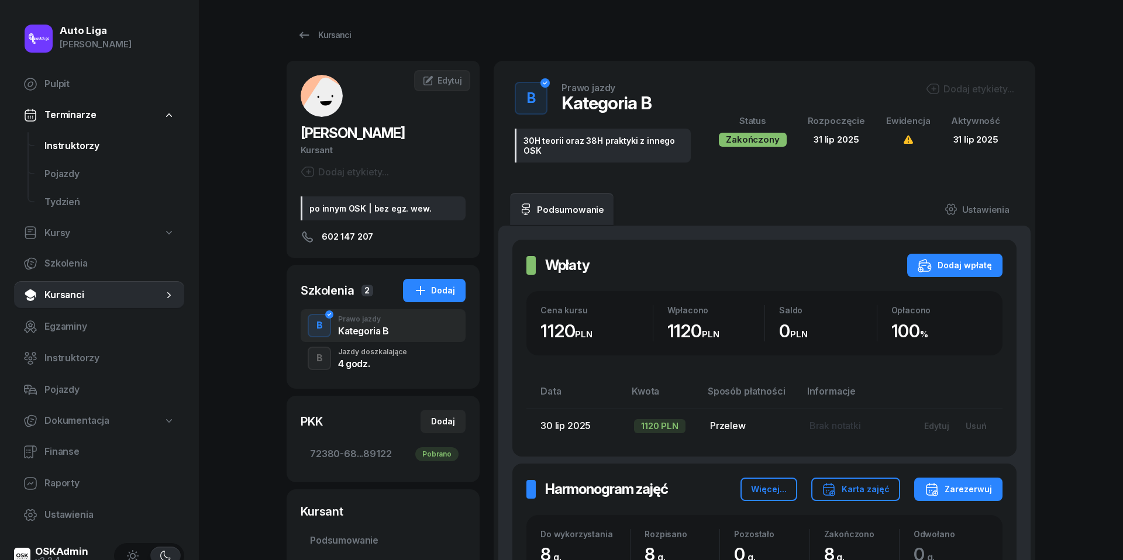
click at [87, 141] on span "Instruktorzy" at bounding box center [109, 146] width 130 height 15
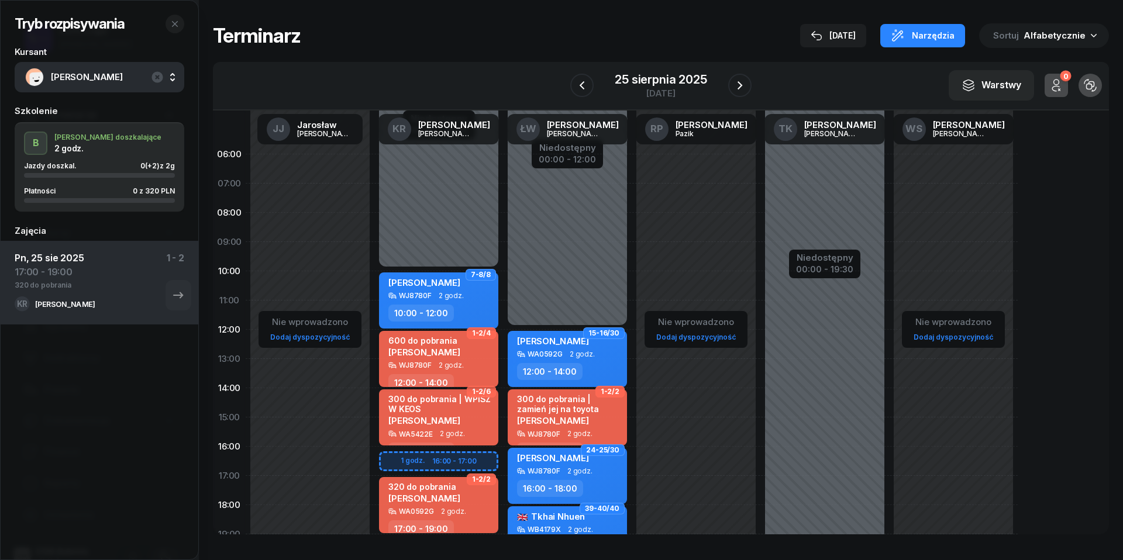
click at [450, 366] on span "2 godz." at bounding box center [451, 365] width 25 height 8
select select "12"
select select "14"
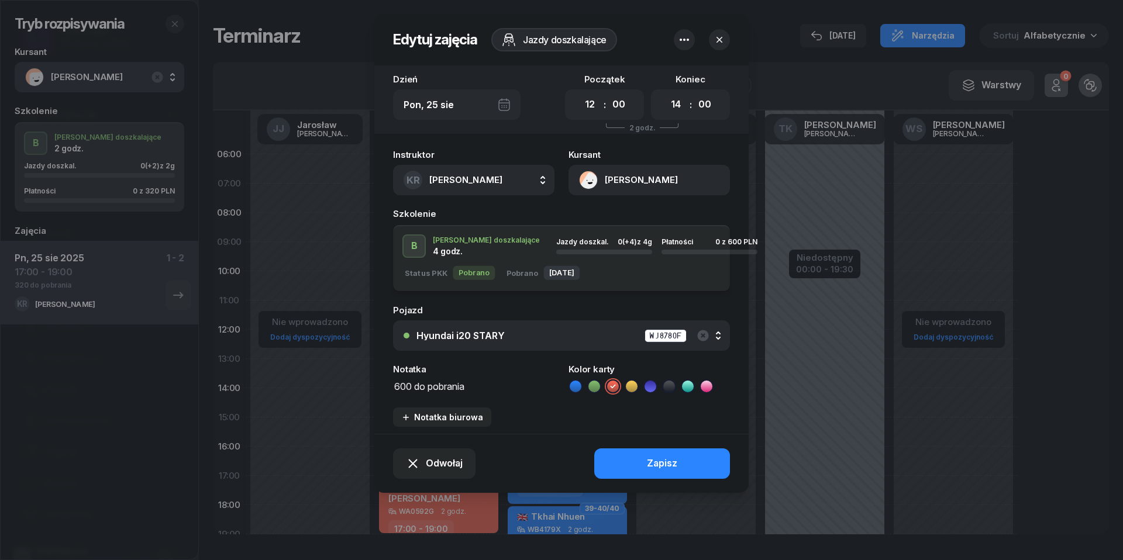
drag, startPoint x: 482, startPoint y: 386, endPoint x: 420, endPoint y: 386, distance: 62.6
click at [420, 386] on textarea "600 do pobrania" at bounding box center [473, 385] width 161 height 15
type textarea "600 przelew zrobiony"
click at [688, 464] on button "Zapisz" at bounding box center [662, 464] width 136 height 30
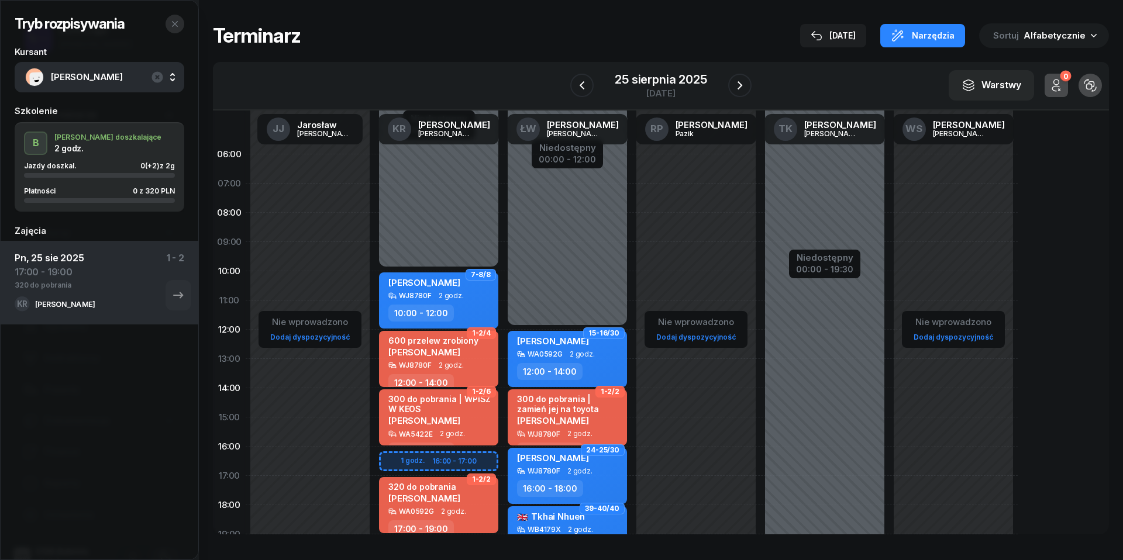
click at [175, 20] on icon "button" at bounding box center [174, 23] width 9 height 9
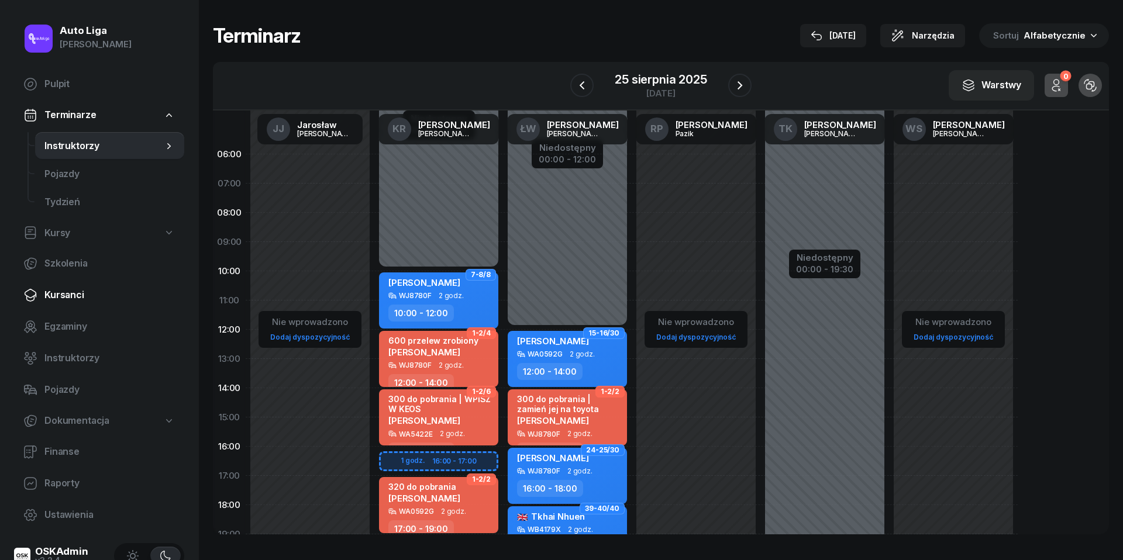
click at [66, 301] on span "Kursanci" at bounding box center [109, 295] width 130 height 15
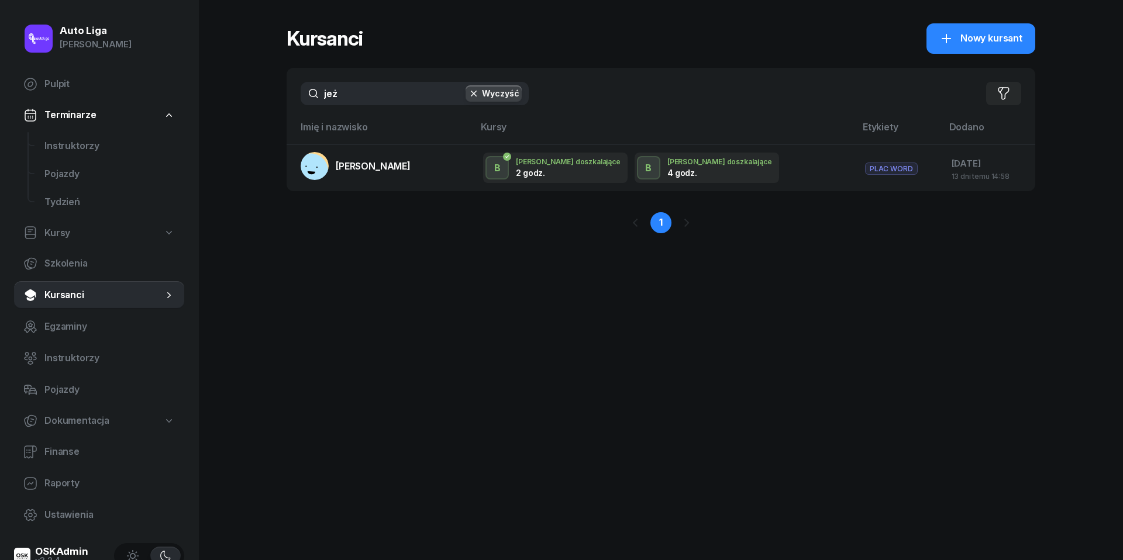
click at [363, 103] on input "jeż" at bounding box center [415, 93] width 228 height 23
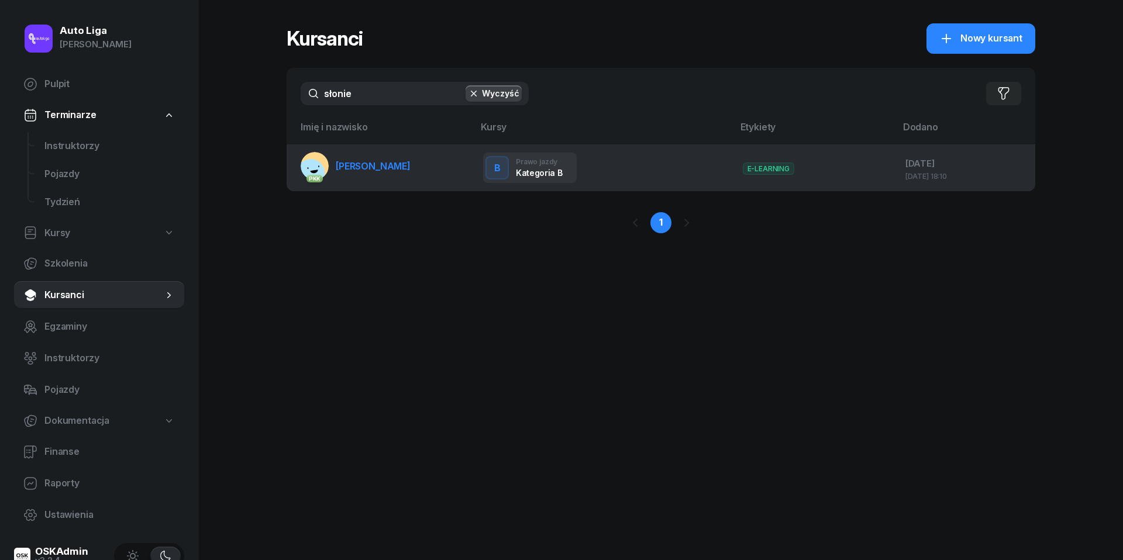
type input "słonie"
click at [357, 167] on span "[PERSON_NAME]" at bounding box center [373, 166] width 75 height 12
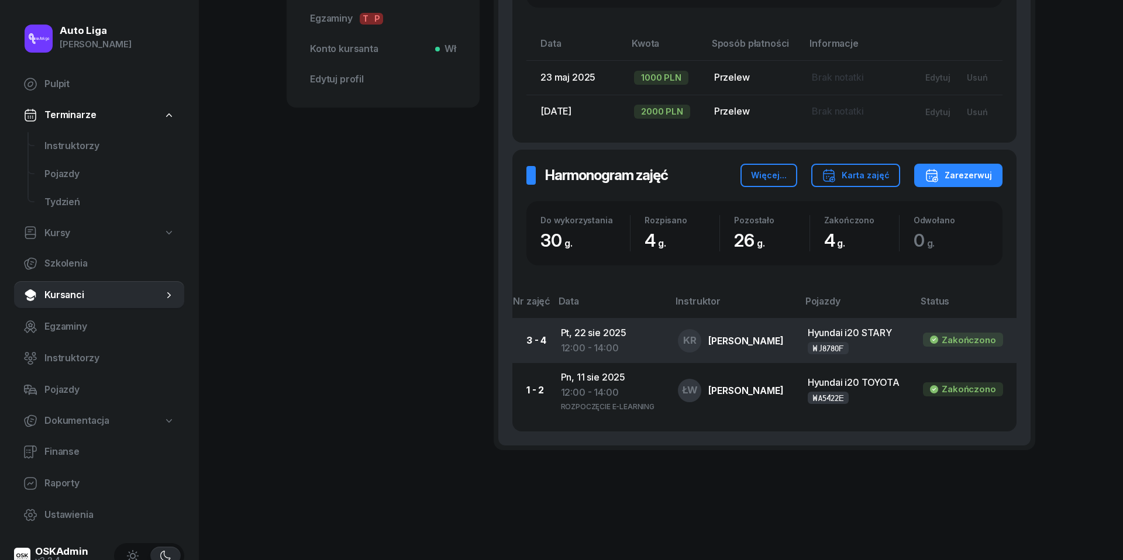
scroll to position [503, 0]
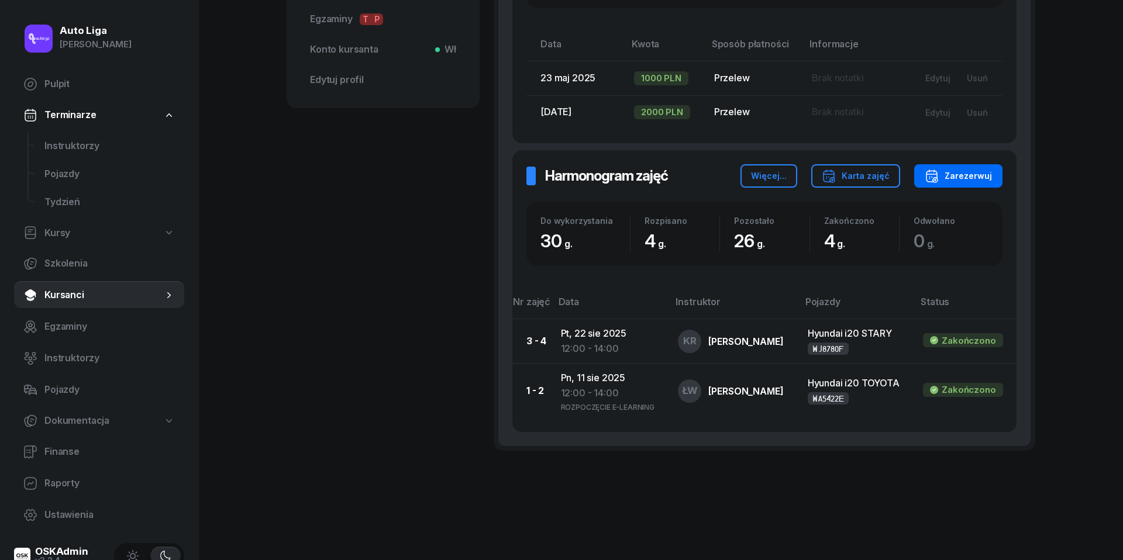
click at [964, 171] on div "Zarezerwuj" at bounding box center [958, 176] width 67 height 14
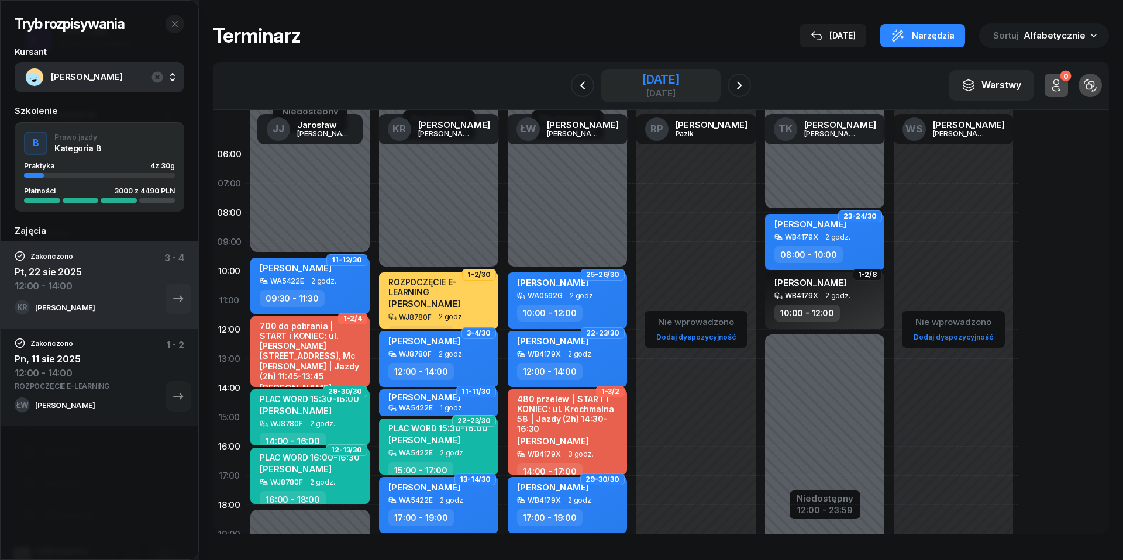
click at [653, 89] on div "[DATE]" at bounding box center [660, 93] width 37 height 9
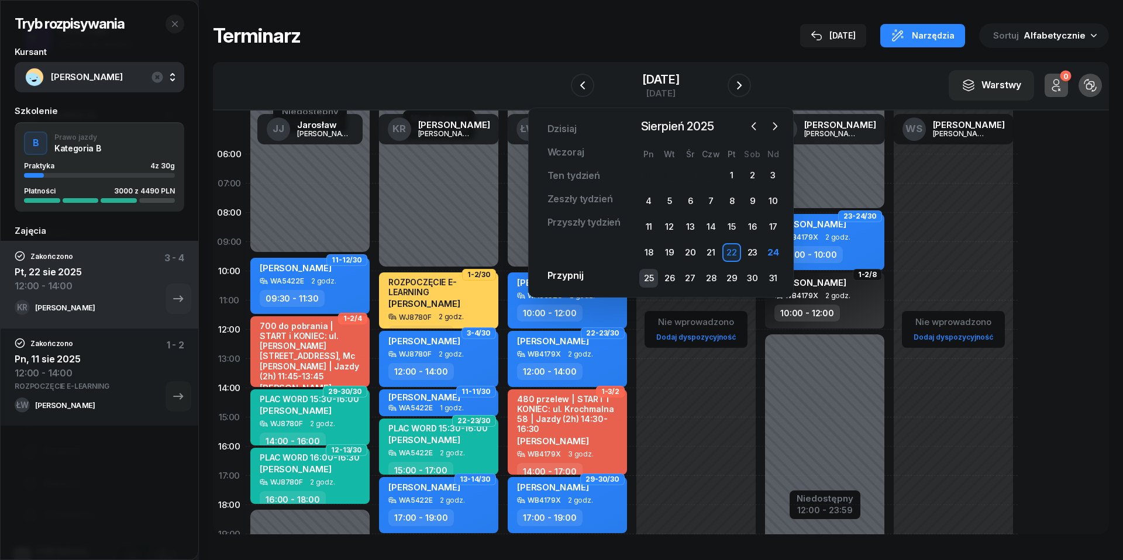
click at [649, 274] on div "25" at bounding box center [648, 278] width 19 height 19
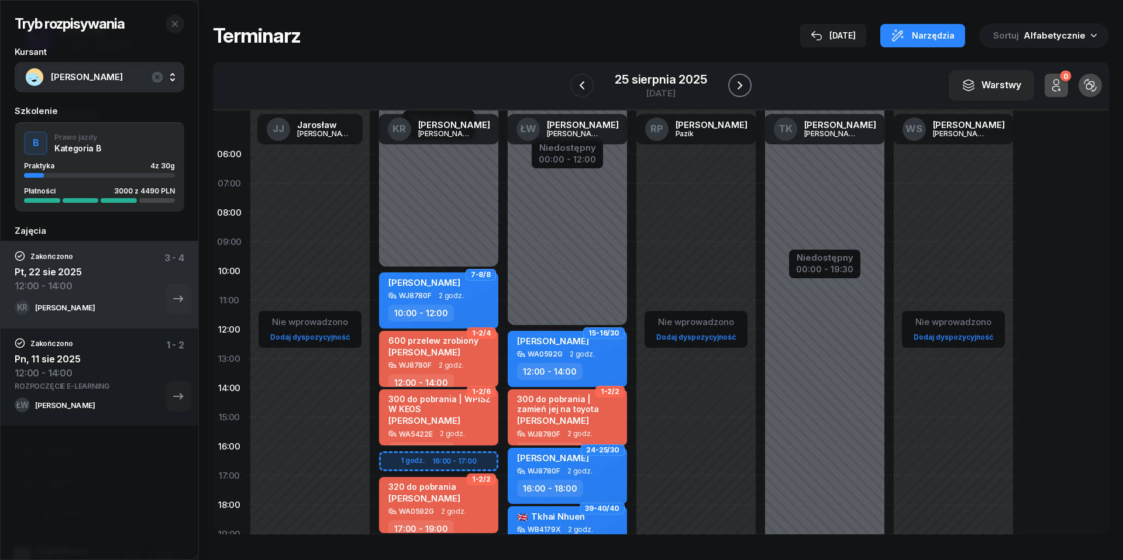
click at [744, 80] on icon "button" at bounding box center [740, 85] width 14 height 14
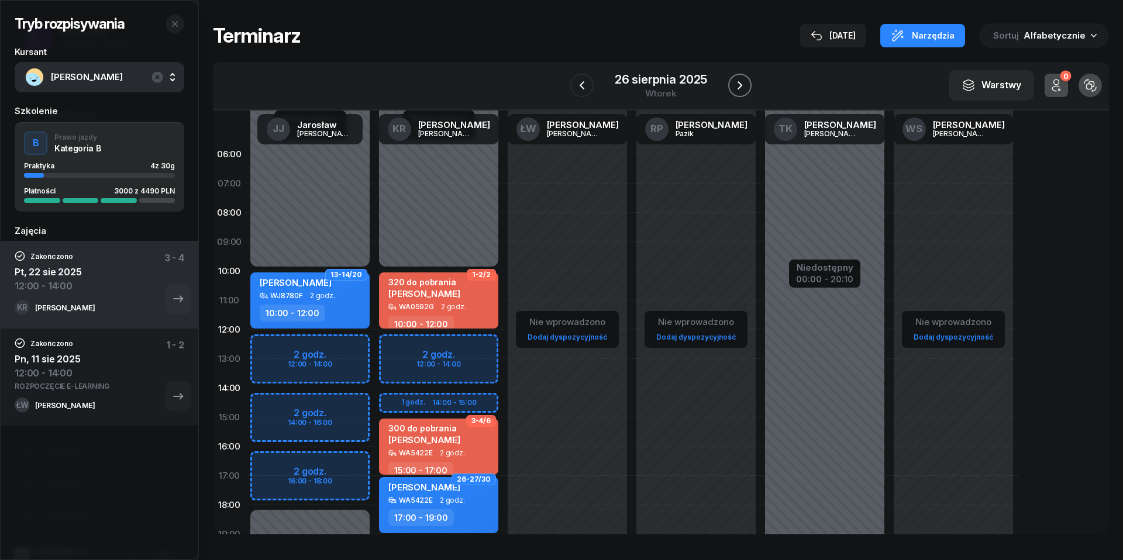
click at [744, 80] on icon "button" at bounding box center [740, 85] width 14 height 14
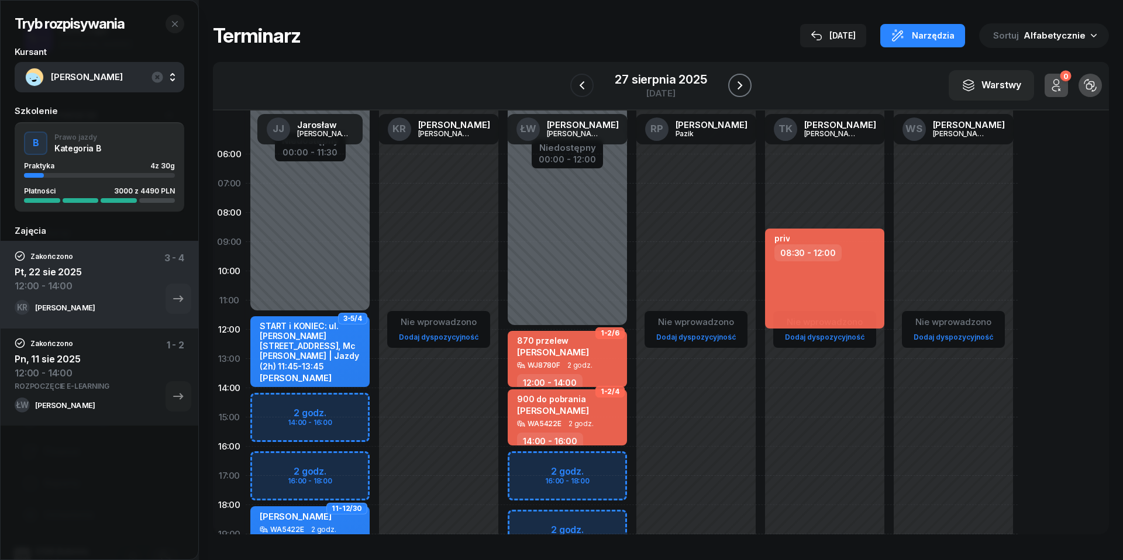
click at [744, 80] on icon "button" at bounding box center [740, 85] width 14 height 14
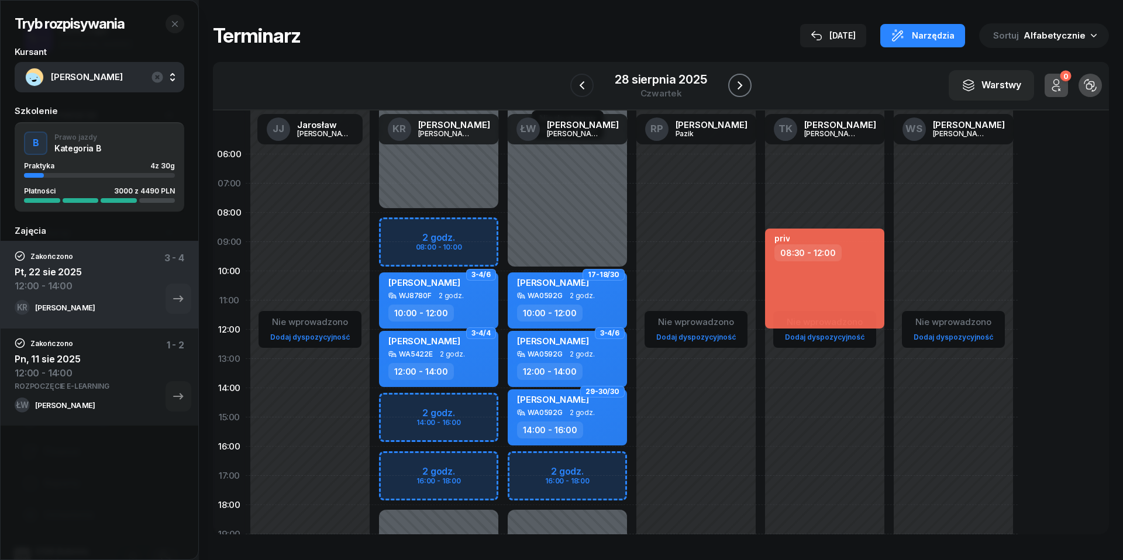
click at [744, 80] on icon "button" at bounding box center [740, 85] width 14 height 14
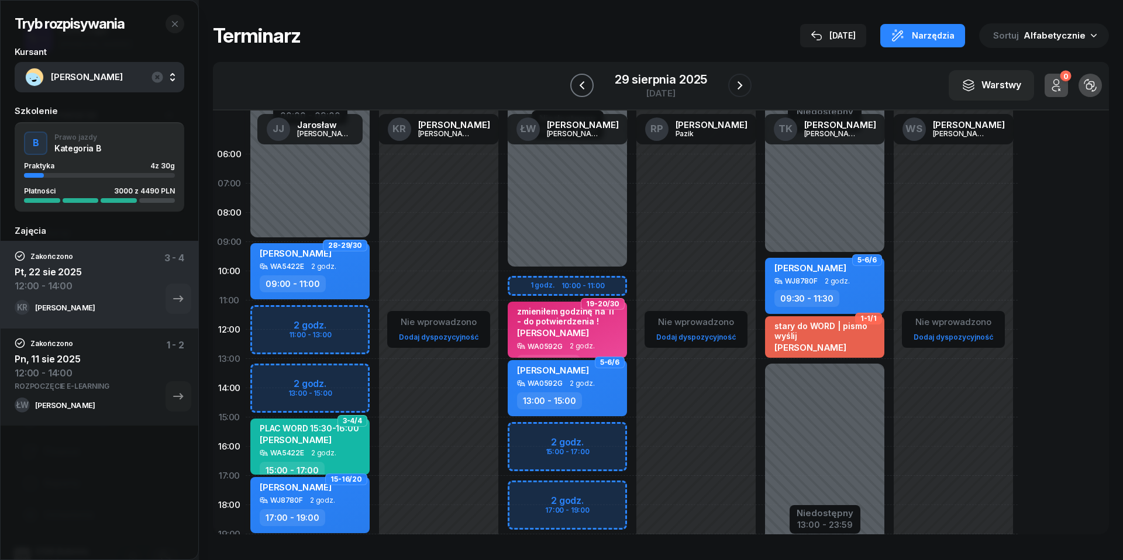
click at [581, 81] on icon "button" at bounding box center [582, 85] width 14 height 14
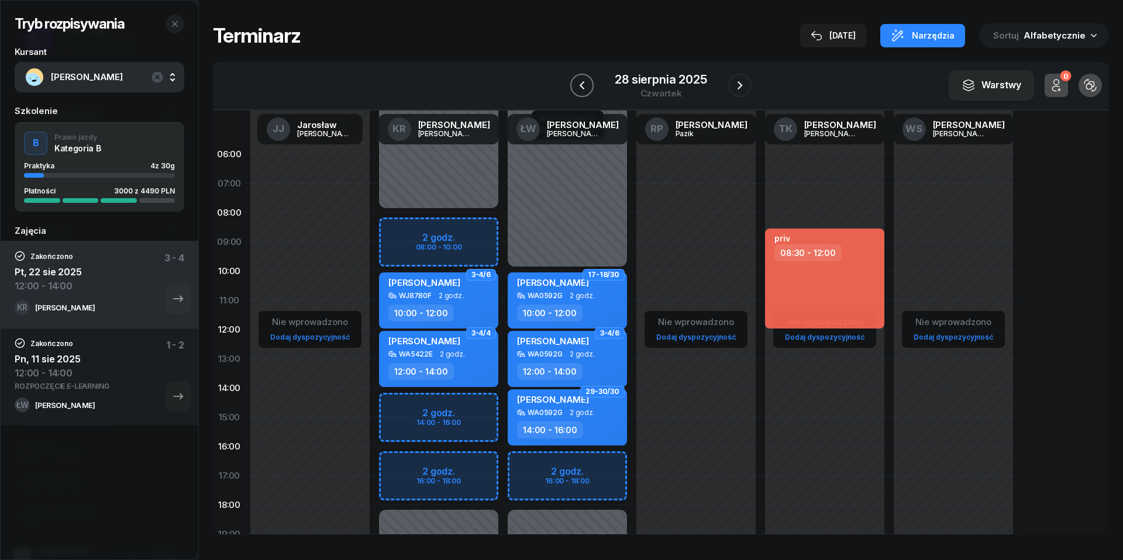
click at [581, 81] on icon "button" at bounding box center [582, 85] width 14 height 14
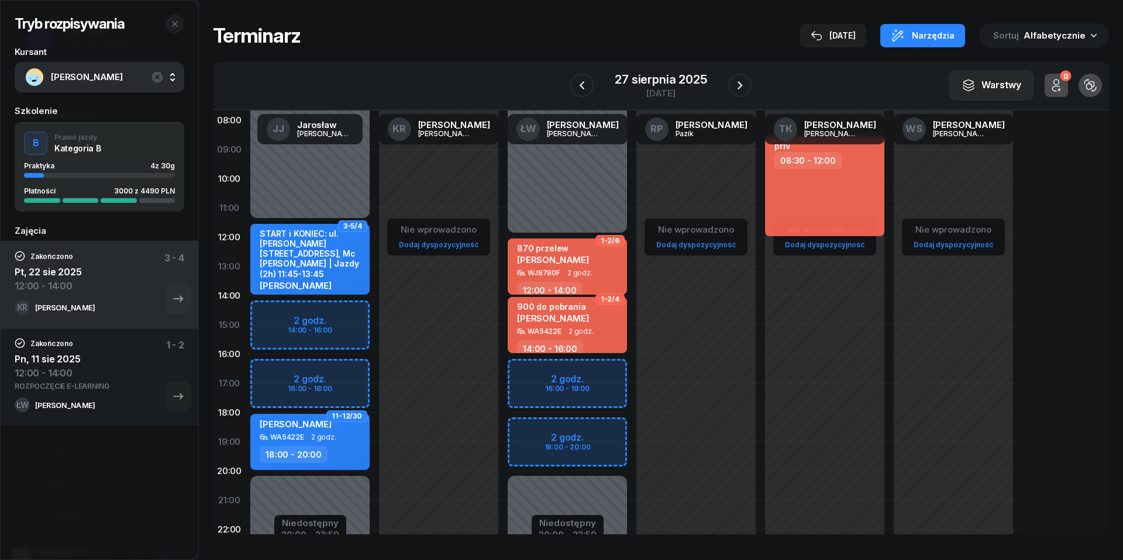
scroll to position [101, 0]
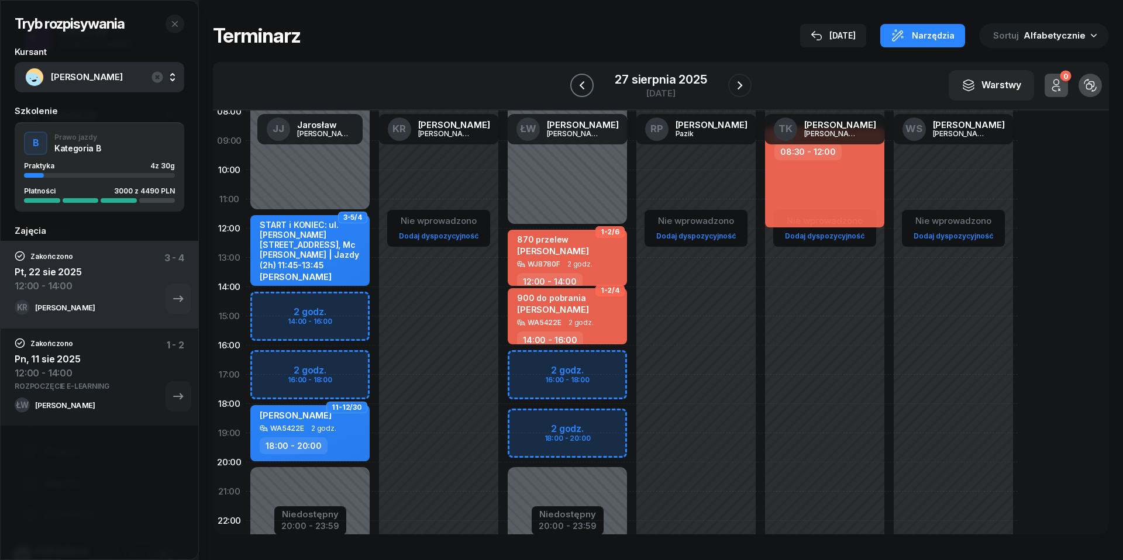
click at [585, 78] on icon "button" at bounding box center [582, 85] width 14 height 14
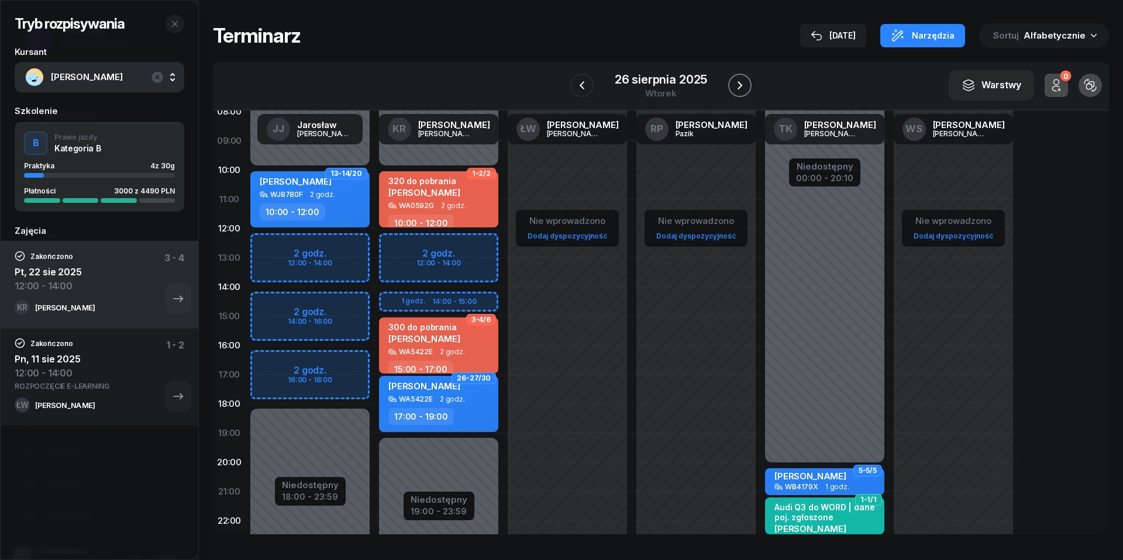
click at [743, 92] on button "button" at bounding box center [739, 85] width 23 height 23
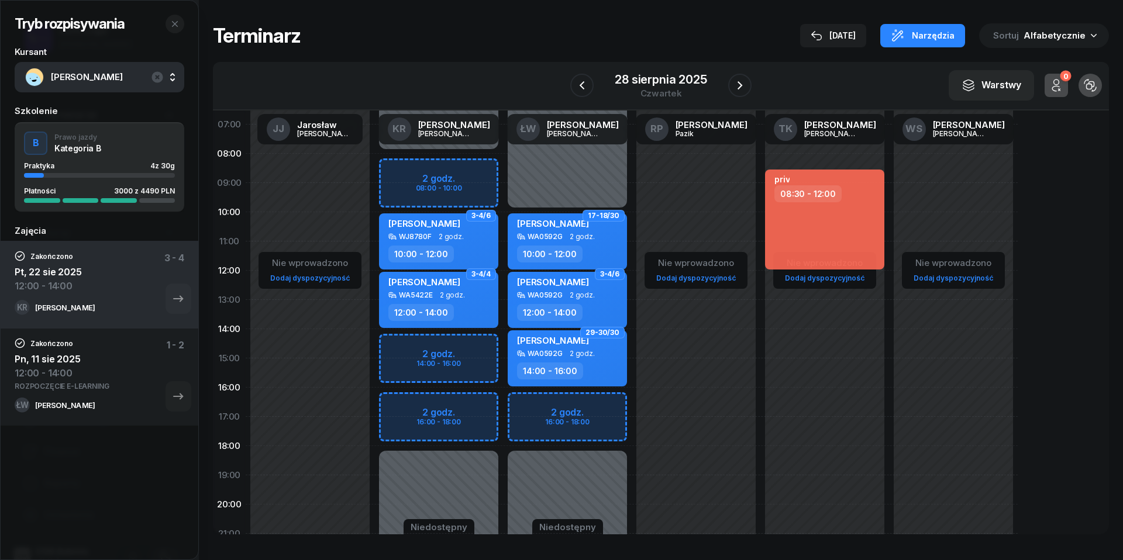
scroll to position [54, 0]
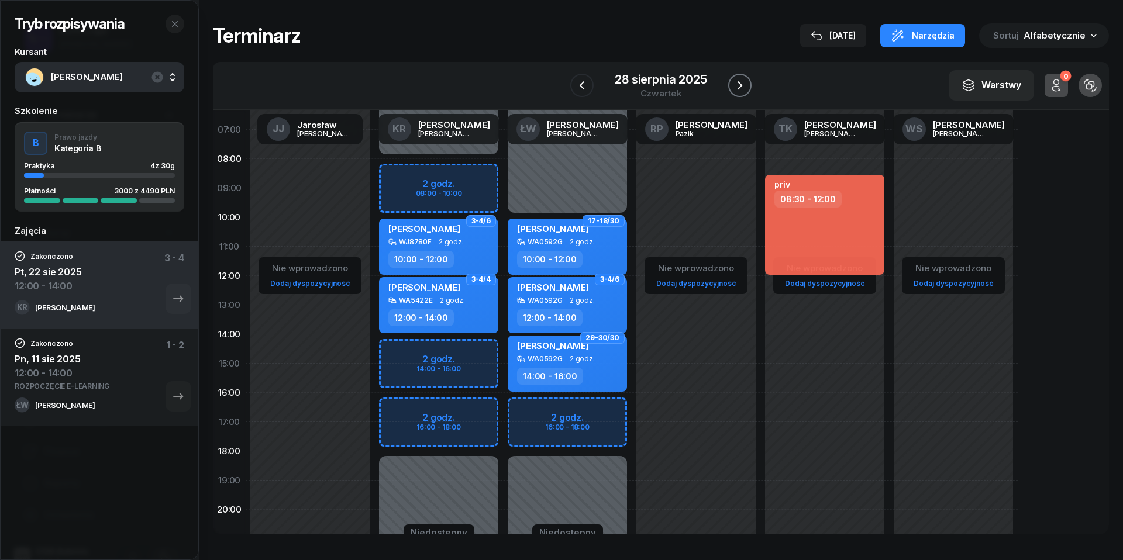
click at [749, 87] on button "button" at bounding box center [739, 85] width 23 height 23
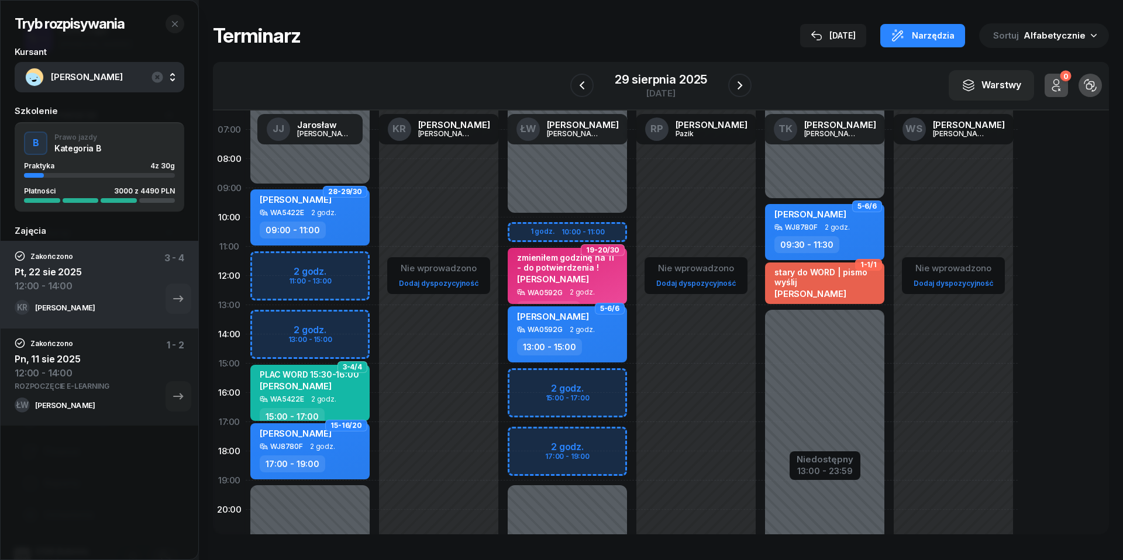
click at [581, 333] on div "[PERSON_NAME] WA0592G 2 godz. 13:00 - 15:00" at bounding box center [567, 334] width 119 height 56
select select "13"
select select "15"
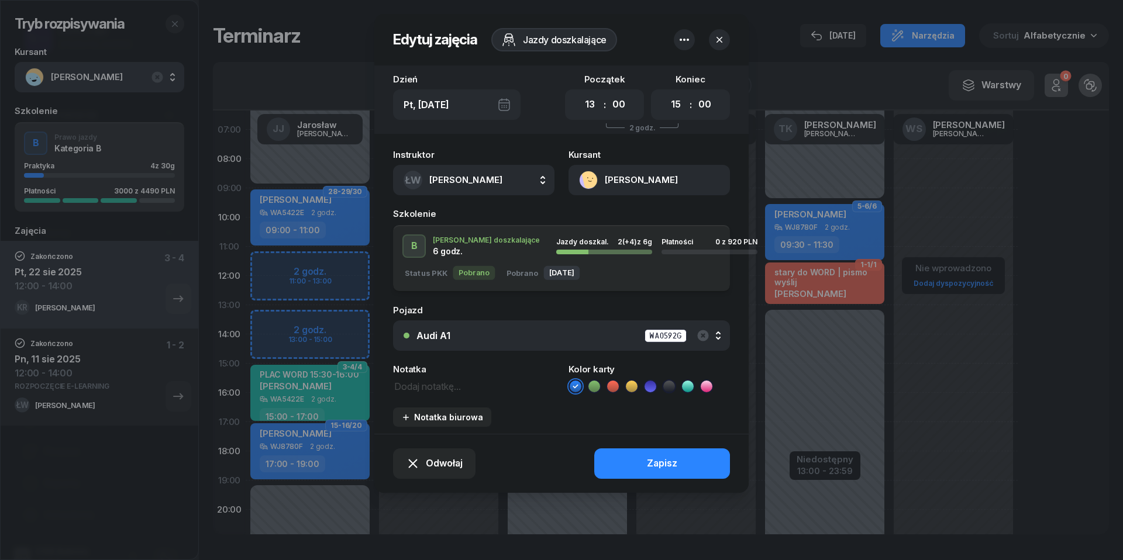
click at [688, 40] on icon "button" at bounding box center [683, 40] width 9 height 2
click at [687, 69] on link "Usuń" at bounding box center [678, 75] width 153 height 29
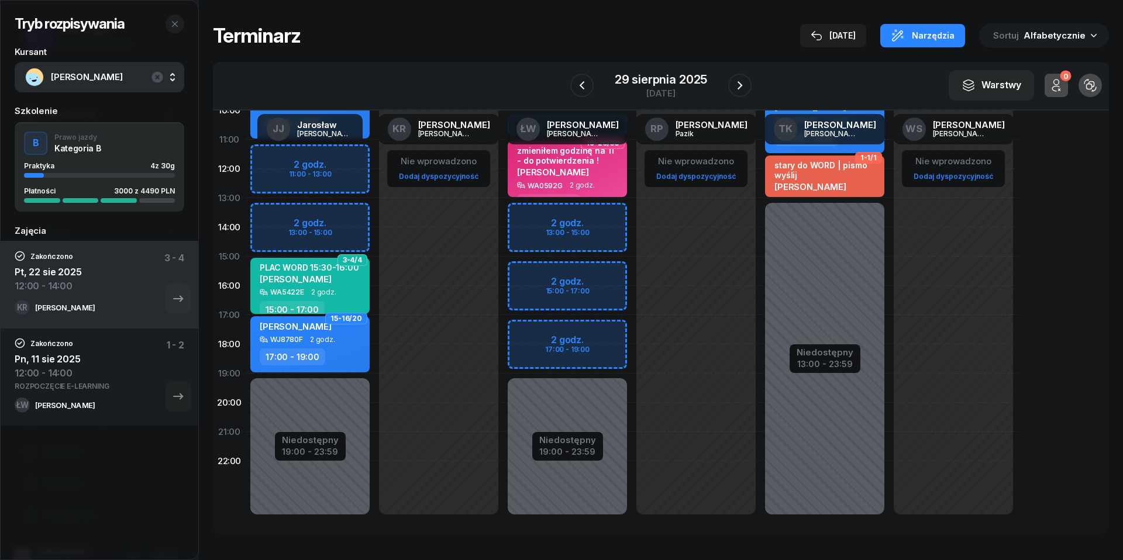
scroll to position [160, 0]
click at [571, 438] on div "Niedostępny" at bounding box center [567, 440] width 57 height 9
select select "10"
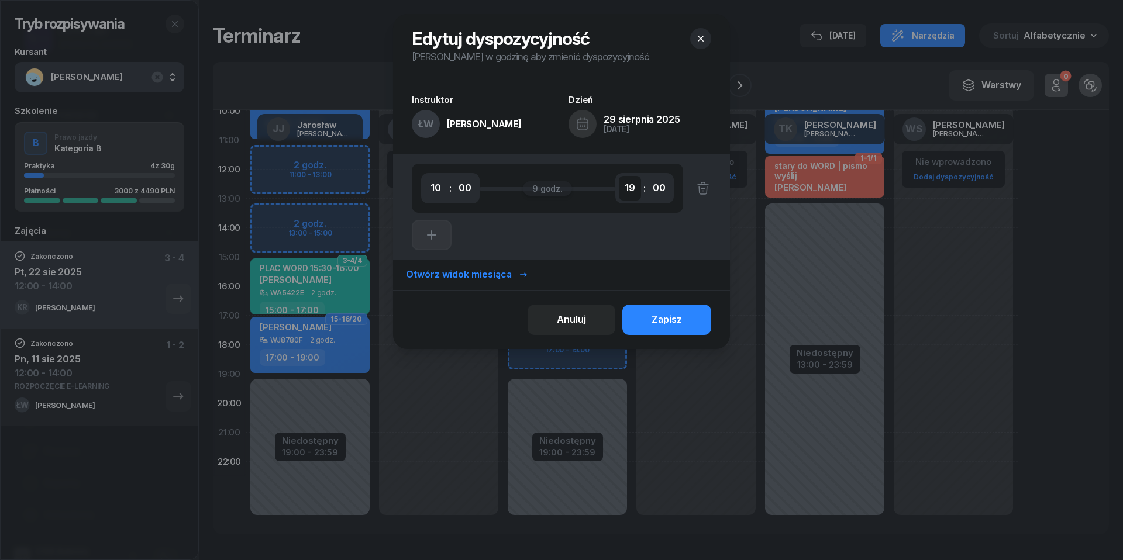
select select "13"
click at [674, 323] on div "Zapisz" at bounding box center [666, 319] width 30 height 15
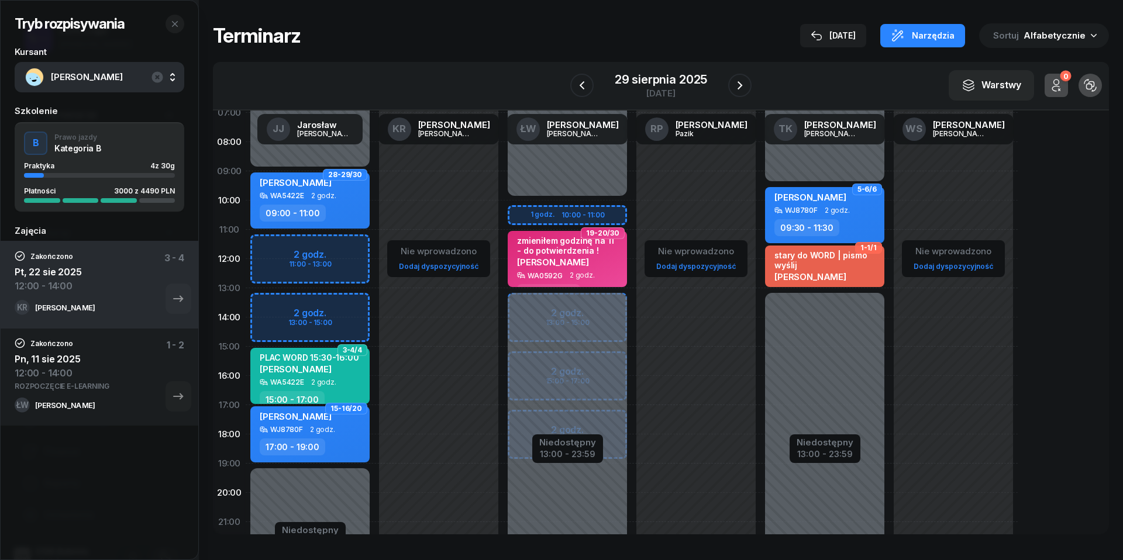
scroll to position [68, 0]
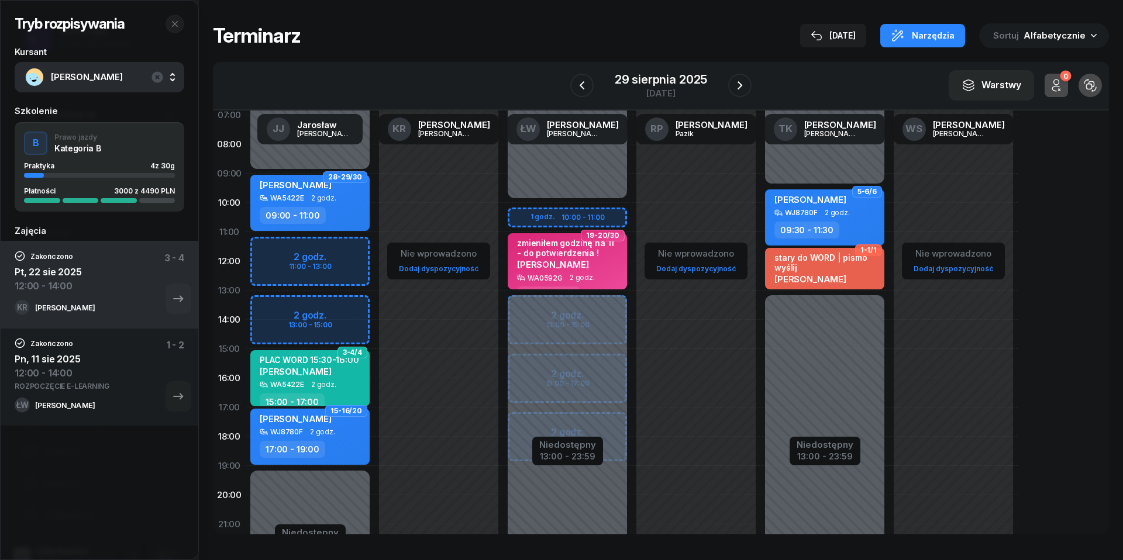
click at [581, 265] on span "[PERSON_NAME]" at bounding box center [553, 264] width 72 height 11
select select "11"
select select "13"
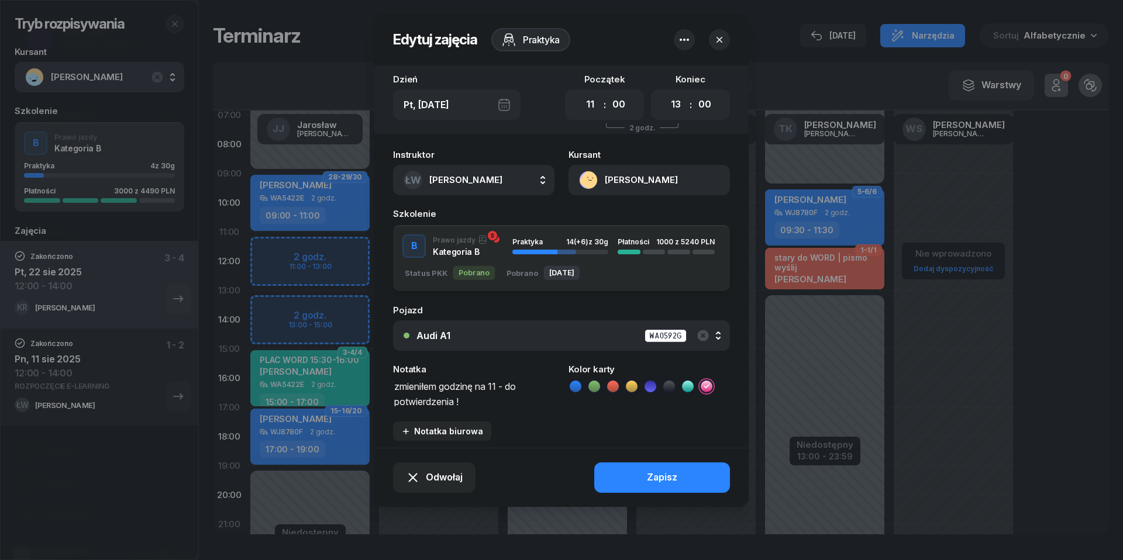
drag, startPoint x: 501, startPoint y: 398, endPoint x: 146, endPoint y: 366, distance: 355.8
click at [147, 366] on div "Edytuj zajęcia Praktyka Dzień Pt, [DATE] Początek 00 01 02 03 04 05 06 07 08 09…" at bounding box center [561, 280] width 1123 height 560
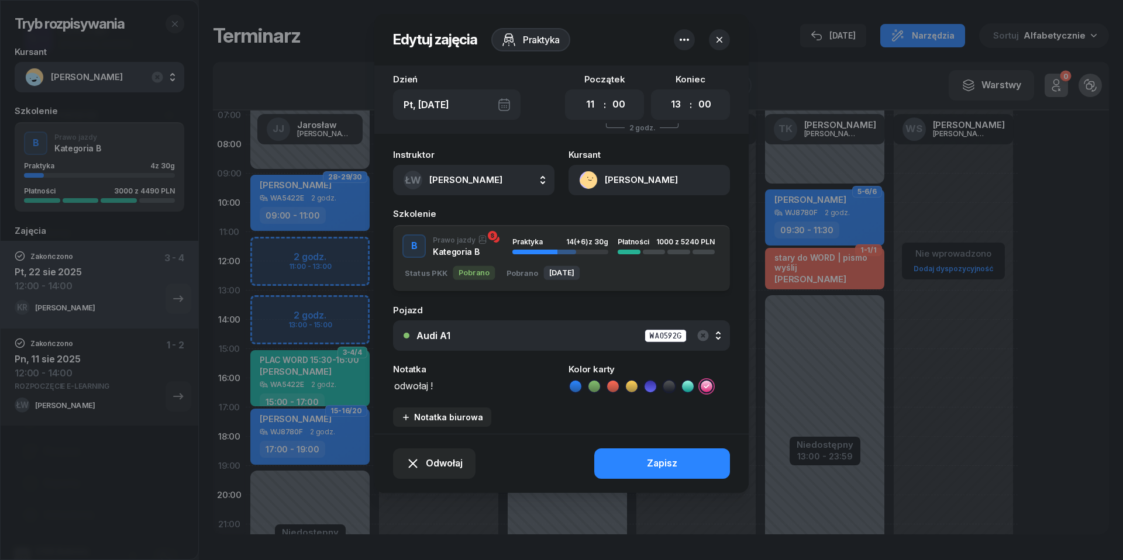
scroll to position [1, 0]
type textarea "odwołaj !"
click at [672, 461] on div "Zapisz" at bounding box center [662, 463] width 30 height 15
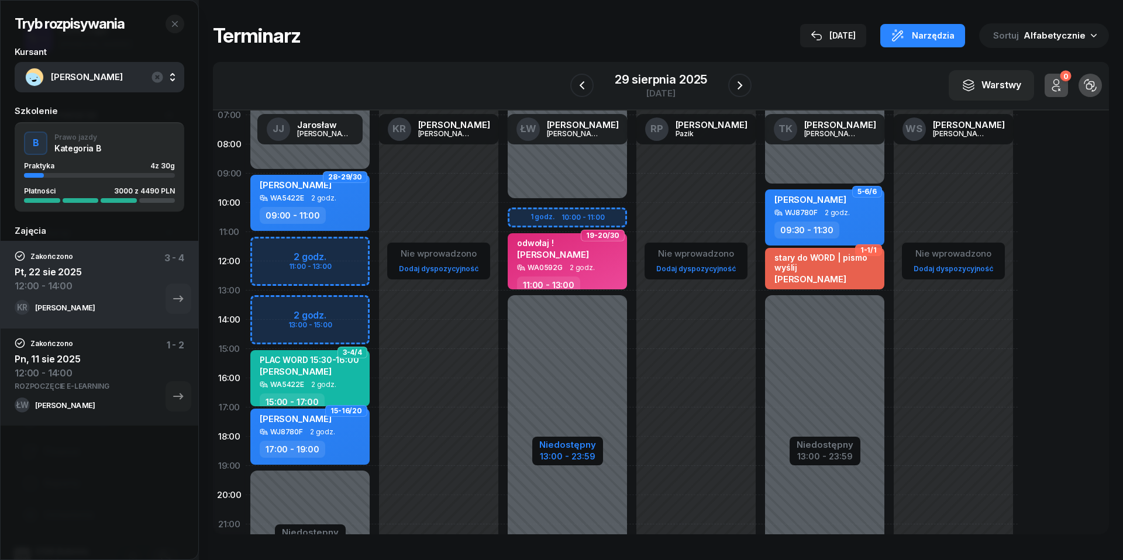
click at [555, 461] on div "13:00 - 23:59" at bounding box center [567, 455] width 57 height 12
select select "10"
select select "13"
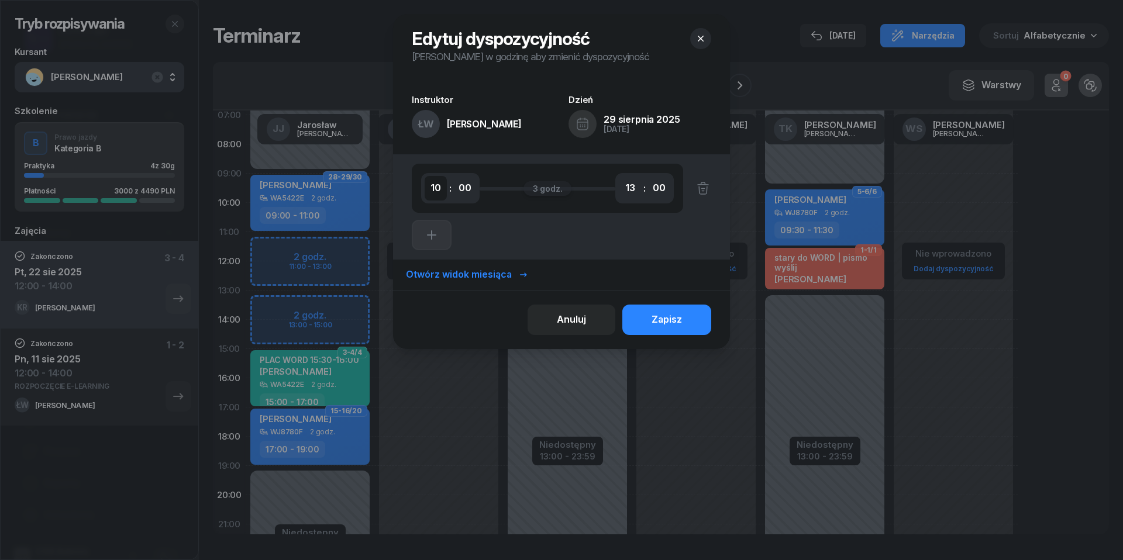
select select "11"
click at [669, 323] on div "Zapisz" at bounding box center [666, 319] width 30 height 15
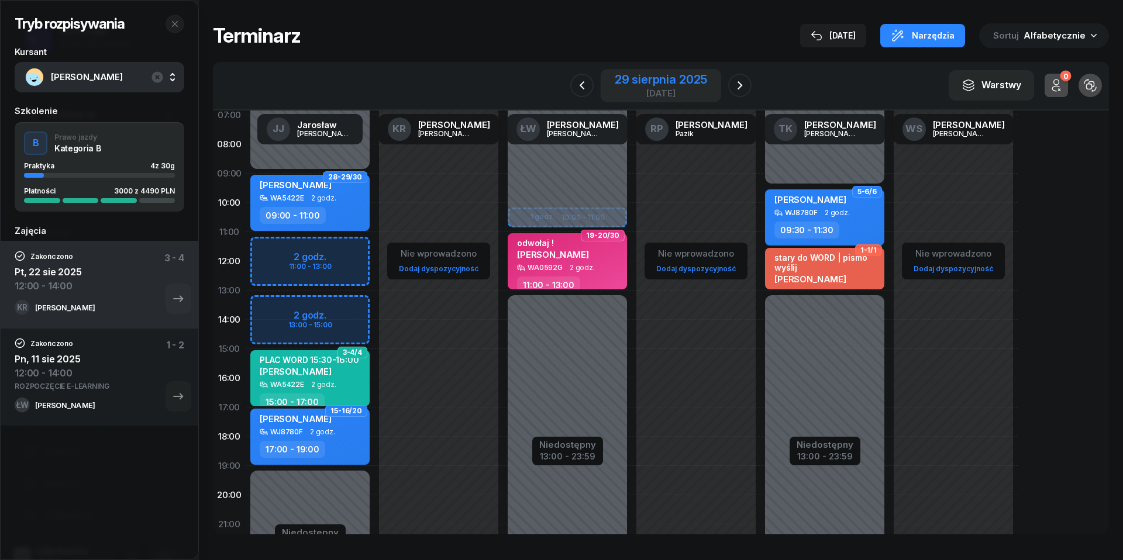
click at [630, 85] on div "29 sierpnia 2025" at bounding box center [661, 80] width 92 height 12
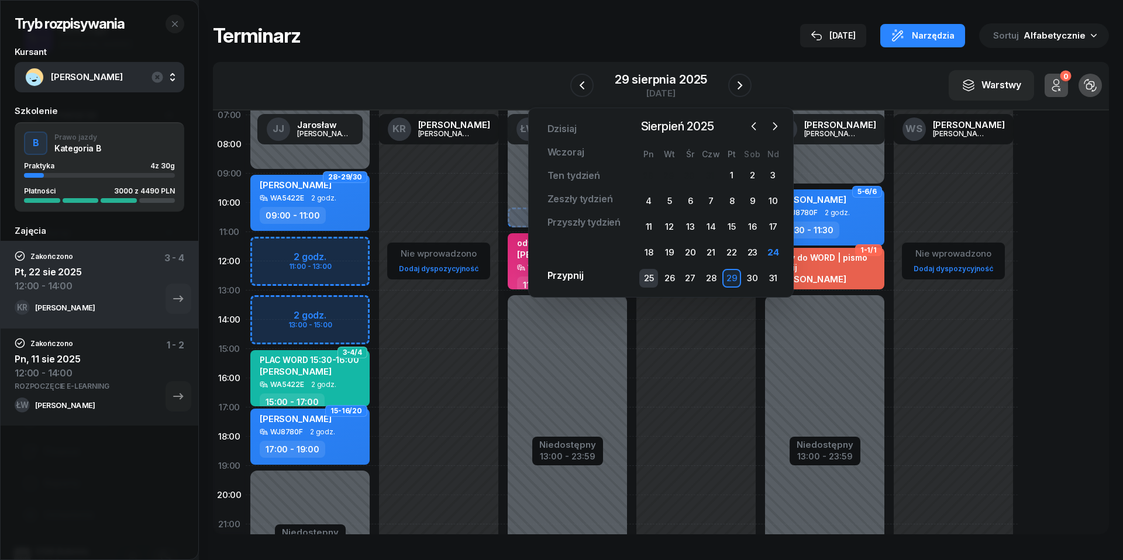
click at [653, 274] on div "25" at bounding box center [648, 278] width 19 height 19
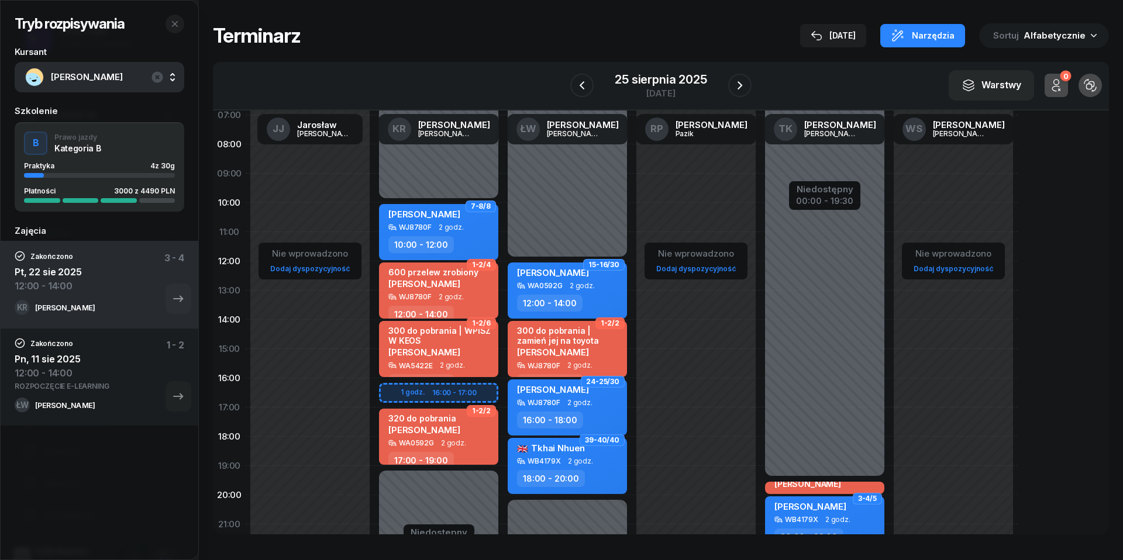
click at [461, 354] on div "[PERSON_NAME]" at bounding box center [439, 352] width 103 height 10
select select "14"
select select "16"
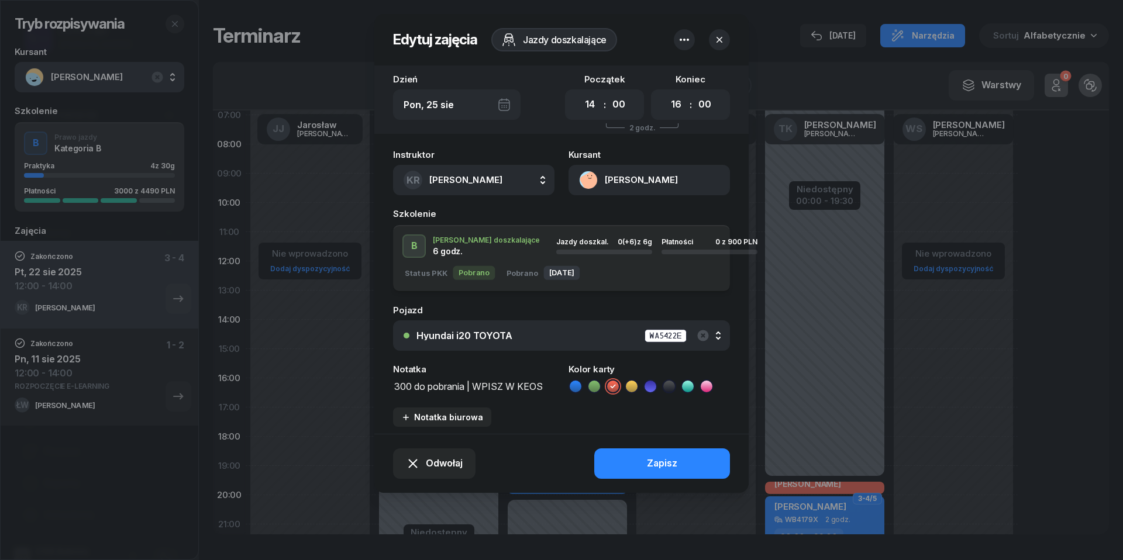
drag, startPoint x: 468, startPoint y: 386, endPoint x: 417, endPoint y: 389, distance: 51.5
click at [417, 389] on textarea "300 do pobrania | WPISZ W KEOS" at bounding box center [473, 385] width 161 height 15
type textarea "300 jest przelew| WPISZ W KEOS"
click at [649, 461] on div "Zapisz" at bounding box center [662, 463] width 30 height 15
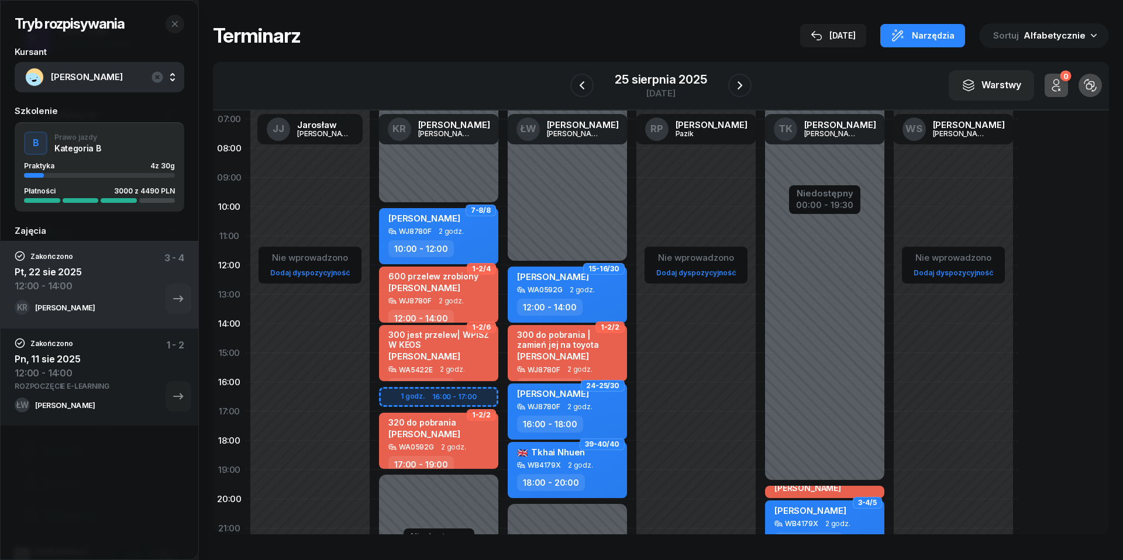
scroll to position [66, 0]
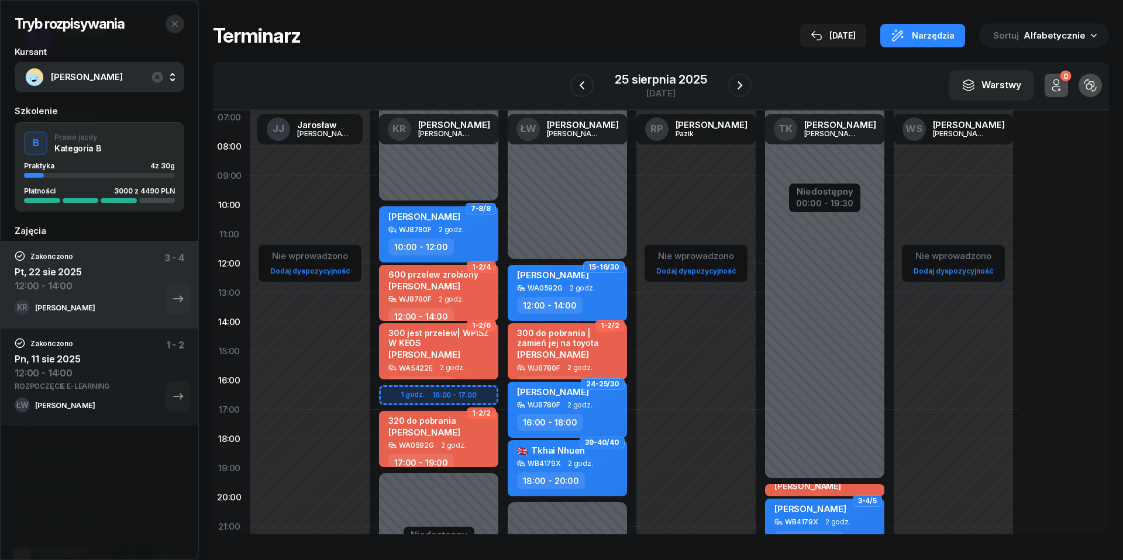
click at [179, 22] on button "button" at bounding box center [174, 24] width 19 height 19
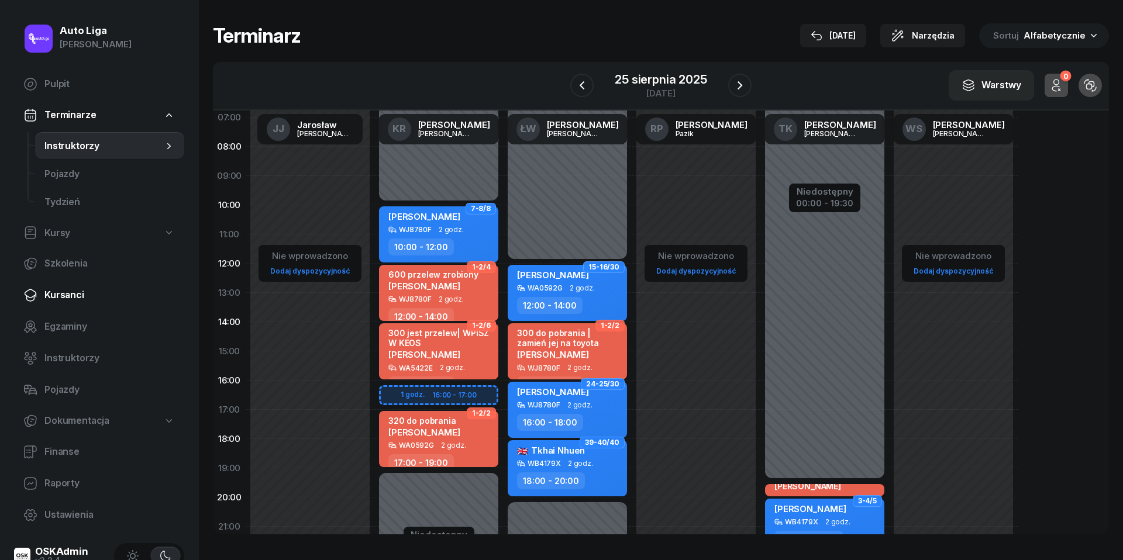
click at [70, 295] on span "Kursanci" at bounding box center [109, 295] width 130 height 15
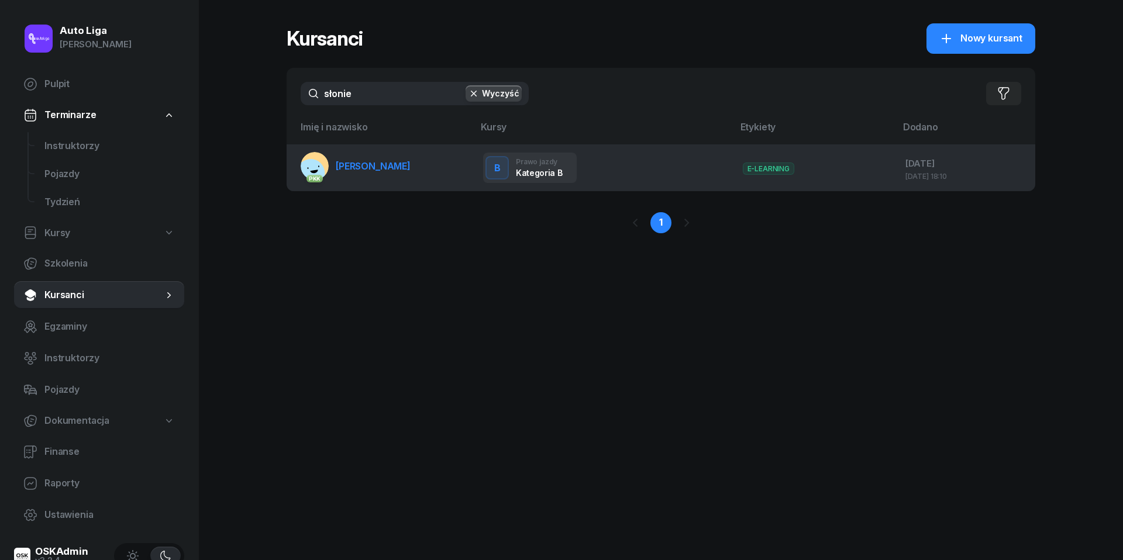
click at [373, 169] on span "[PERSON_NAME]" at bounding box center [373, 166] width 75 height 12
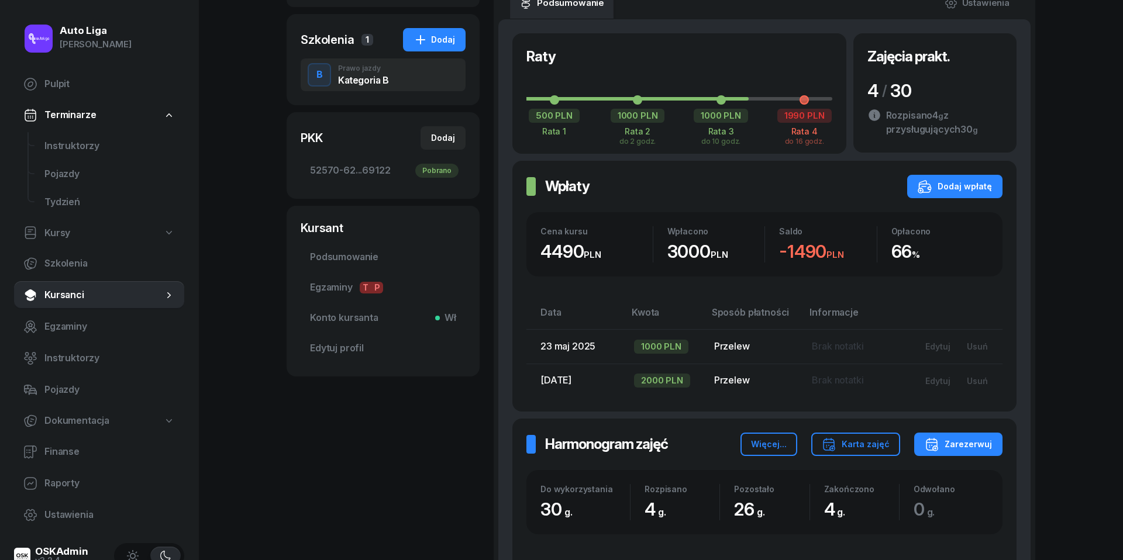
scroll to position [276, 0]
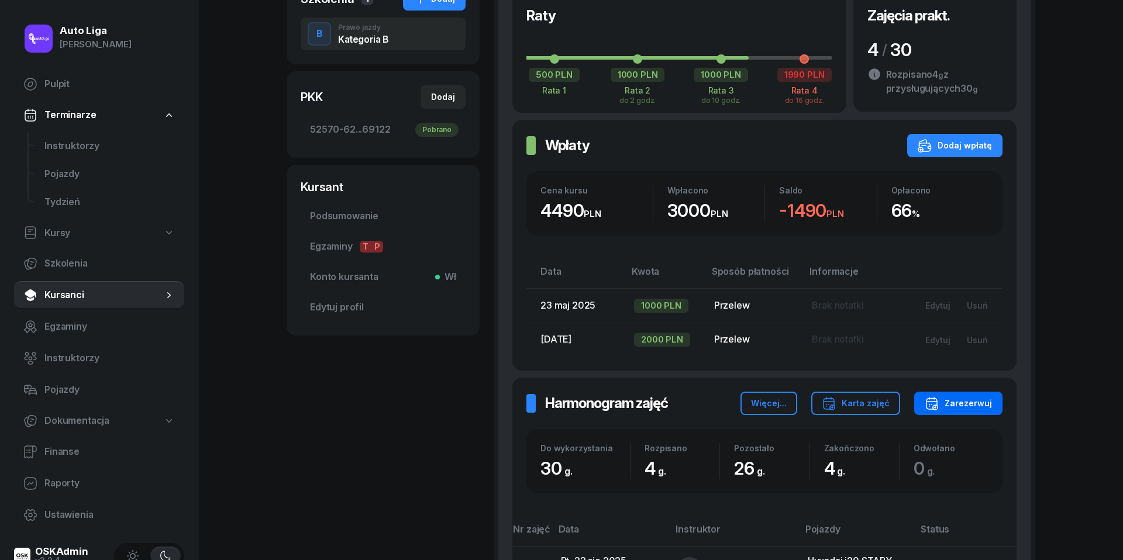
click at [987, 399] on div "Zarezerwuj" at bounding box center [958, 403] width 67 height 14
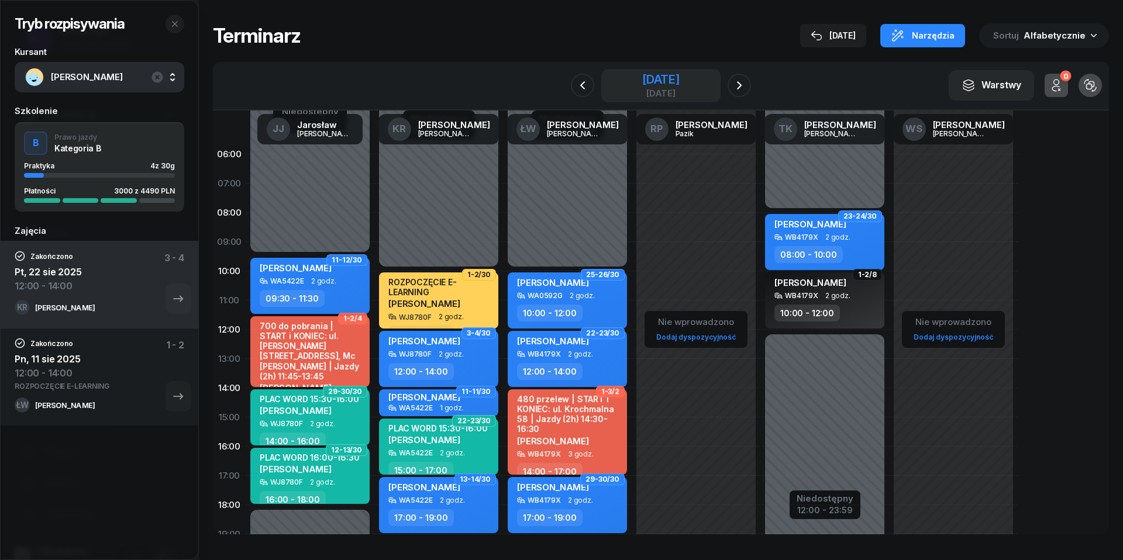
click at [653, 82] on div "[DATE]" at bounding box center [660, 80] width 37 height 12
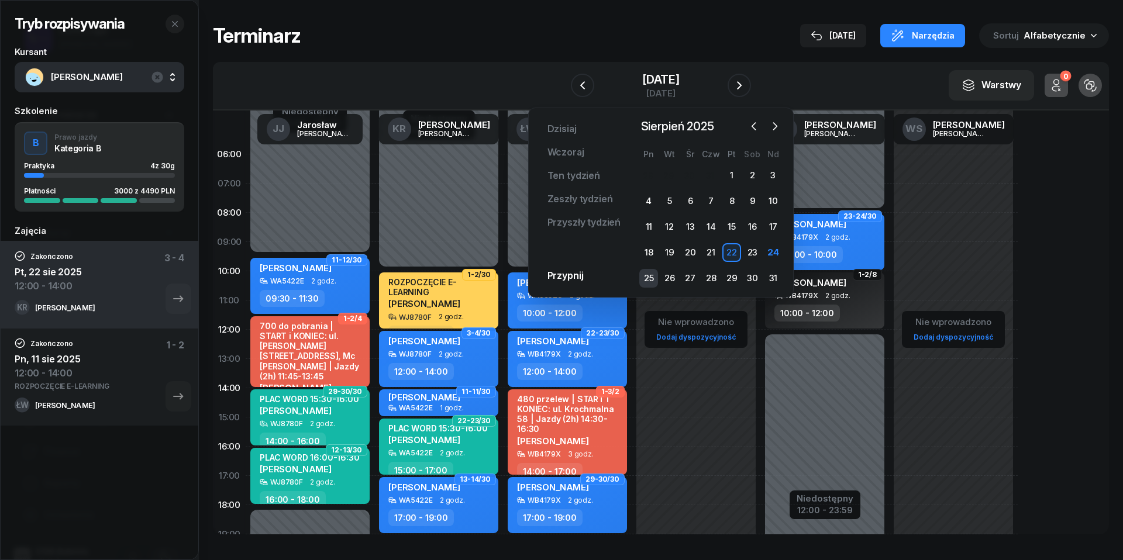
click at [656, 281] on div "25" at bounding box center [648, 278] width 19 height 19
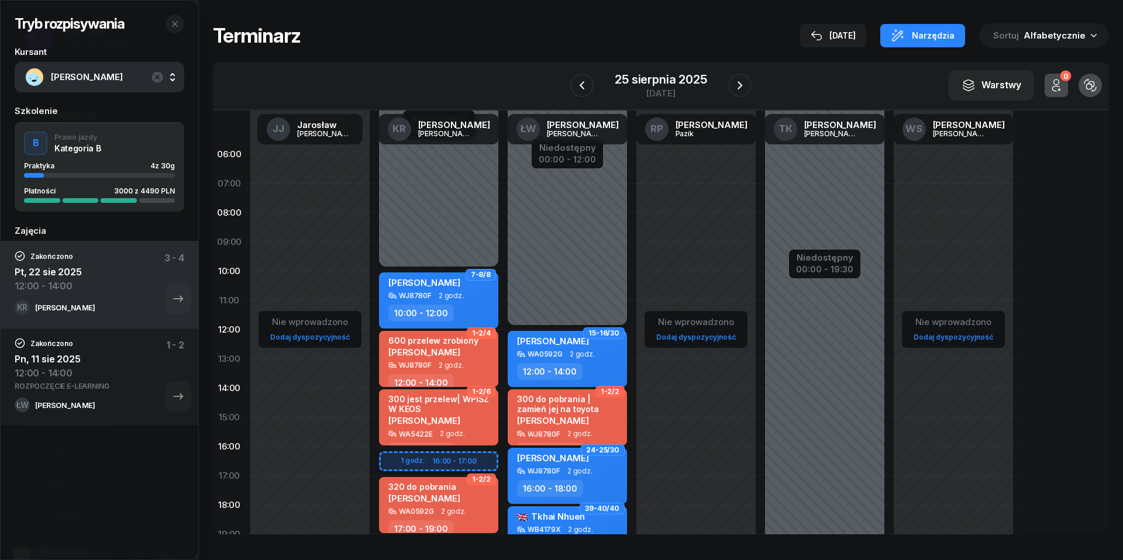
click at [503, 463] on div "Niedostępny 00:00 - 10:00 Niedostępny 19:00 - 23:59 1 godz. 16:00 - 17:00 7-8/8…" at bounding box center [567, 418] width 129 height 556
select select "16"
select select "17"
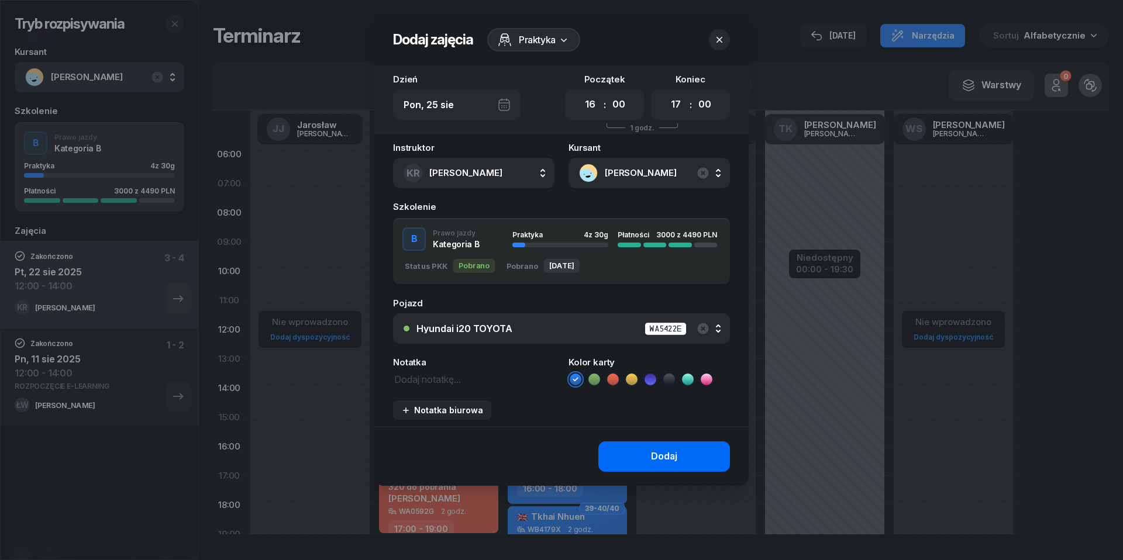
click at [670, 456] on div "Dodaj" at bounding box center [664, 456] width 26 height 15
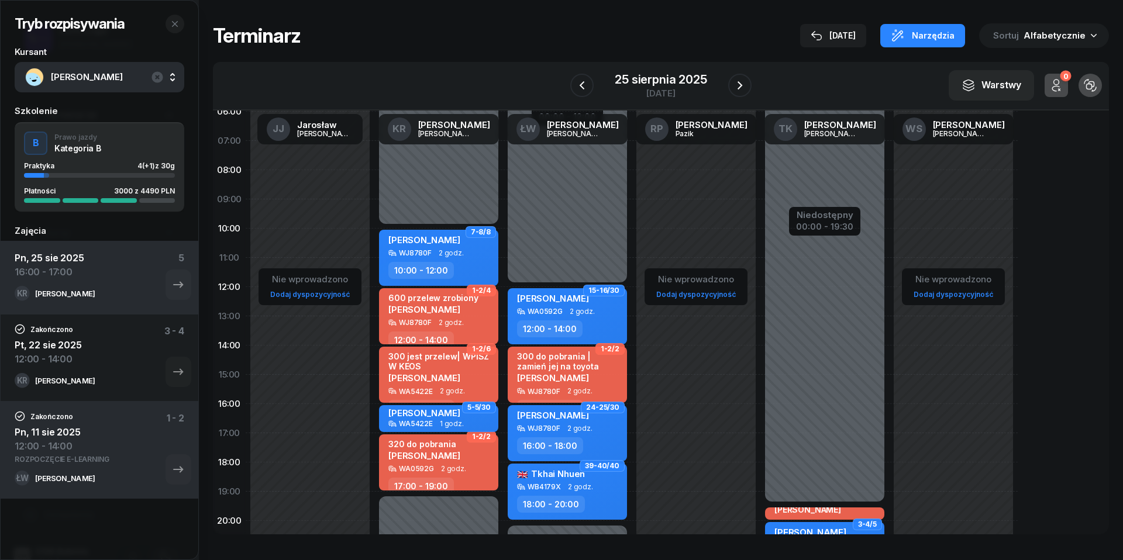
scroll to position [43, 0]
click at [743, 85] on icon "button" at bounding box center [740, 85] width 14 height 14
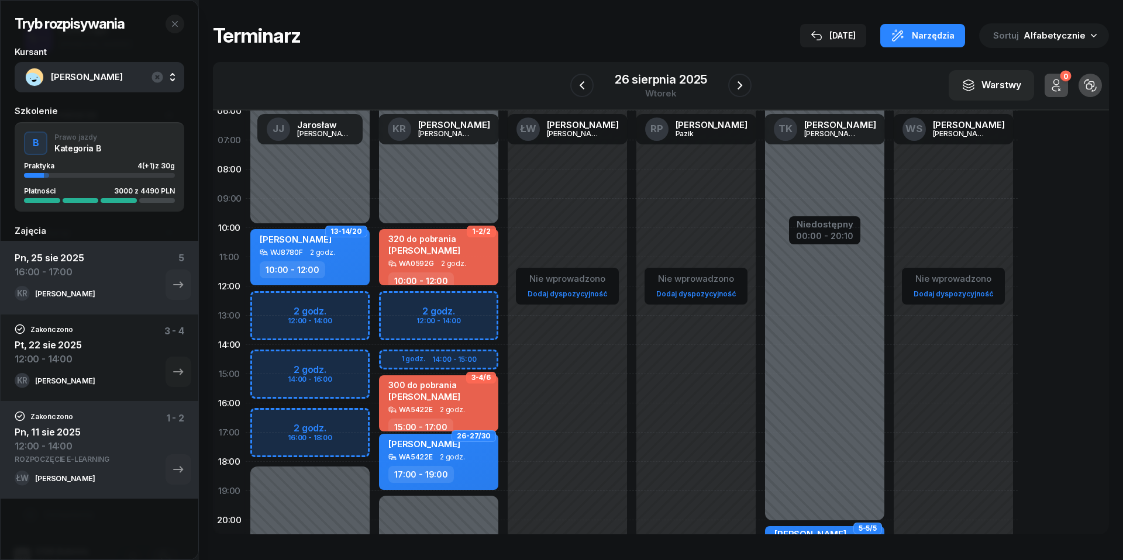
click at [503, 358] on div "Niedostępny 00:00 - 10:00 Niedostępny 19:00 - 23:59 2 godz. 12:00 - 14:00 1 god…" at bounding box center [567, 374] width 129 height 556
select select "14"
select select "15"
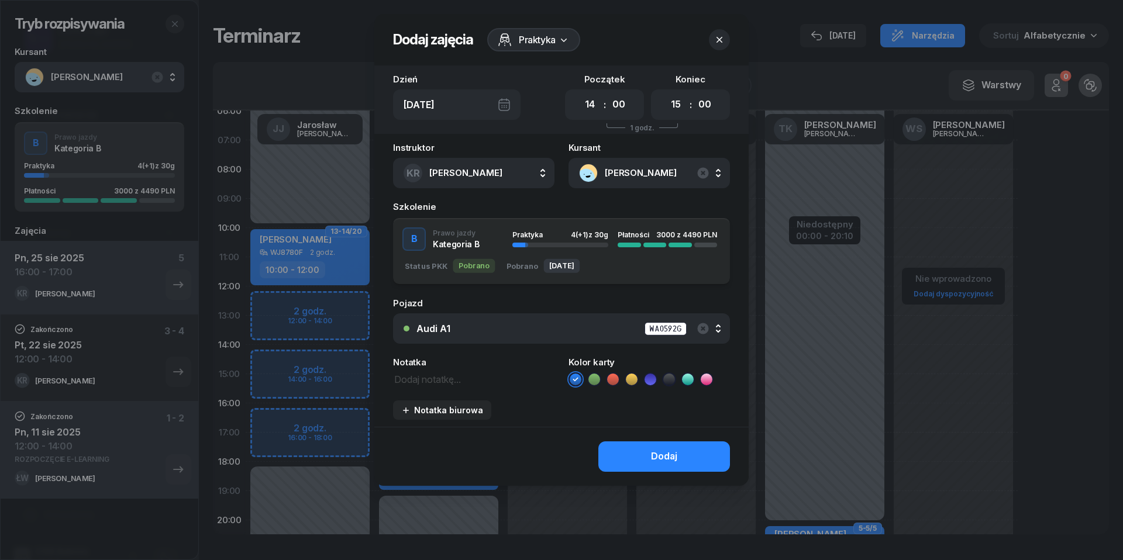
click at [620, 327] on div "Audi A1 WA0592G" at bounding box center [567, 329] width 303 height 15
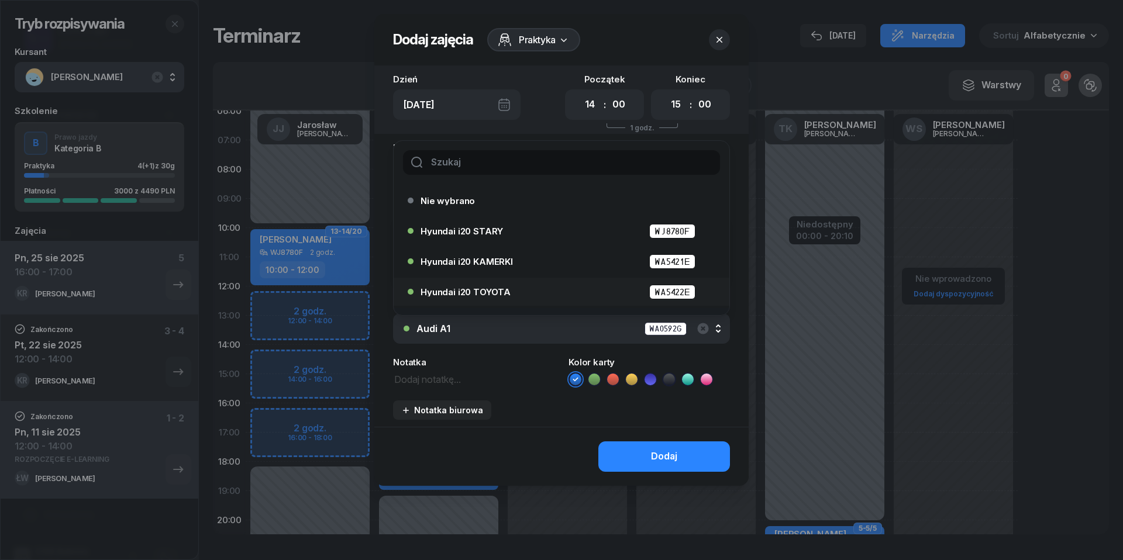
click at [558, 287] on div "Hyundai i20 TOYOTA WA5422E" at bounding box center [564, 292] width 288 height 15
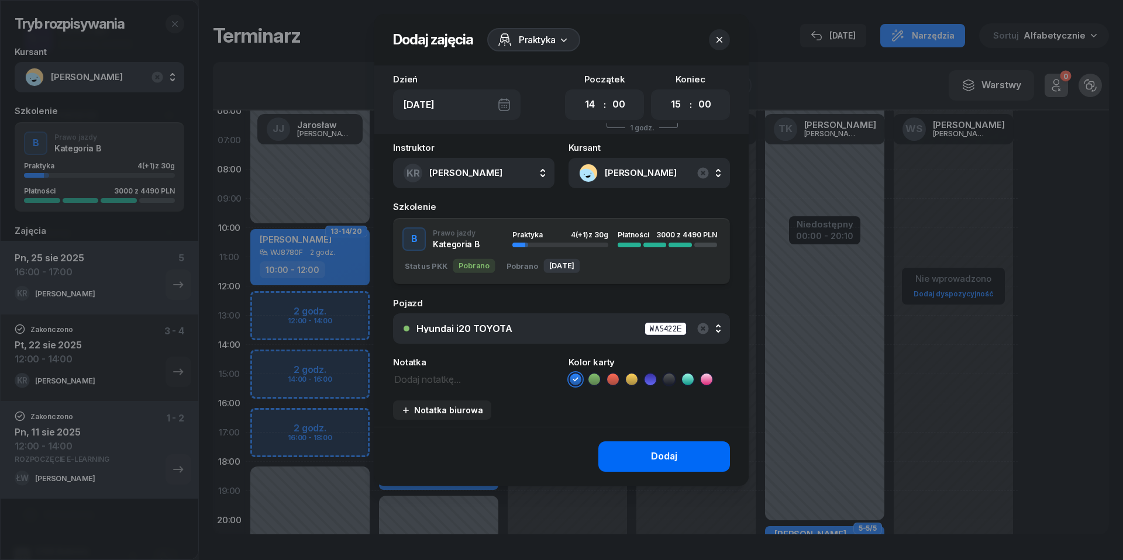
click at [676, 453] on div "Dodaj" at bounding box center [664, 456] width 26 height 15
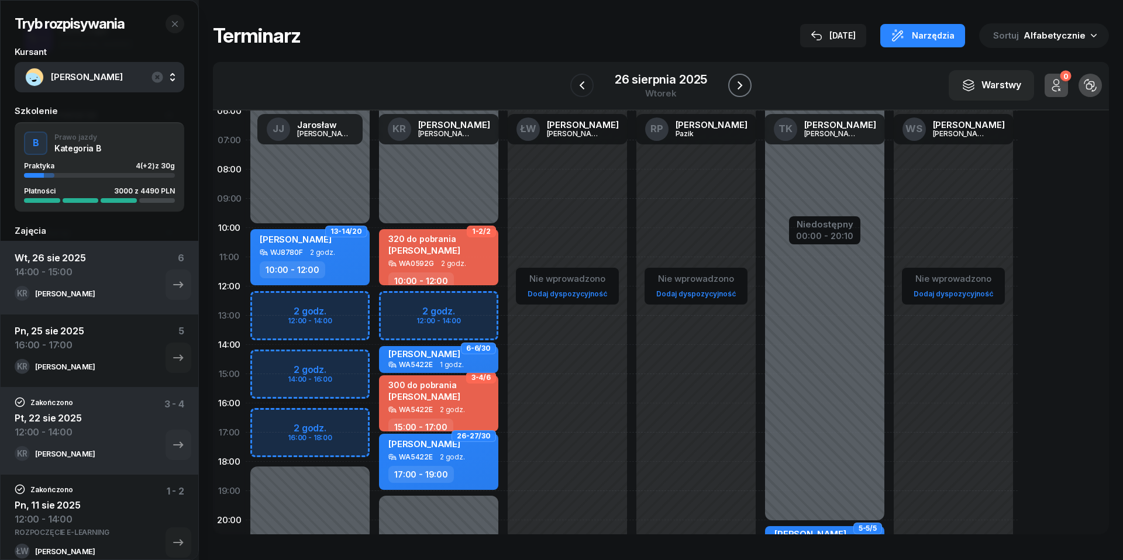
click at [744, 88] on icon "button" at bounding box center [740, 85] width 14 height 14
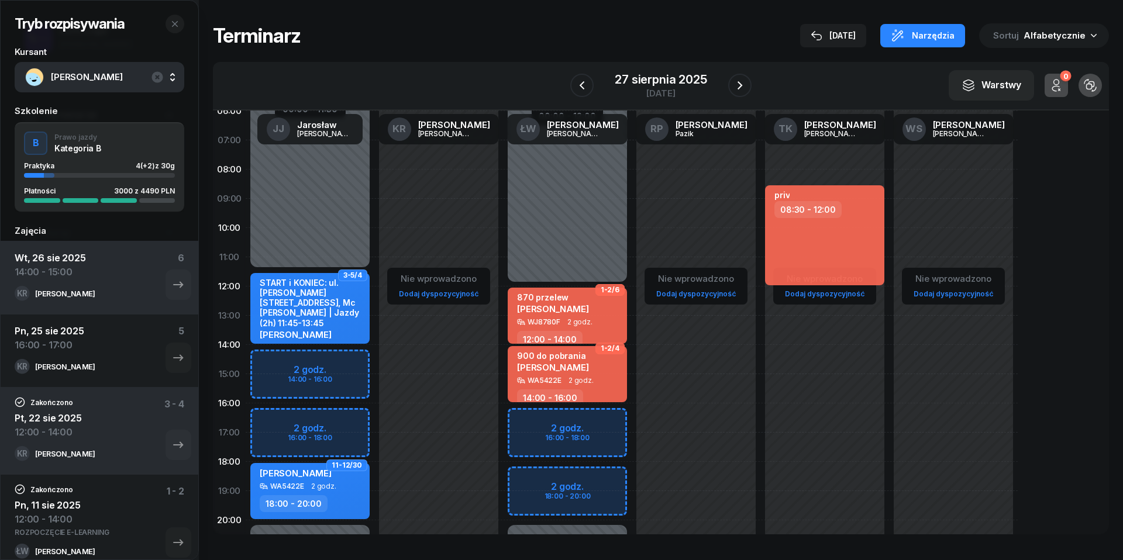
click at [632, 421] on div "Niedostępny 00:00 - 12:00 Niedostępny 20:00 - 23:59 2 godz. 16:00 - 18:00 2 god…" at bounding box center [696, 374] width 129 height 556
select select "16"
select select "18"
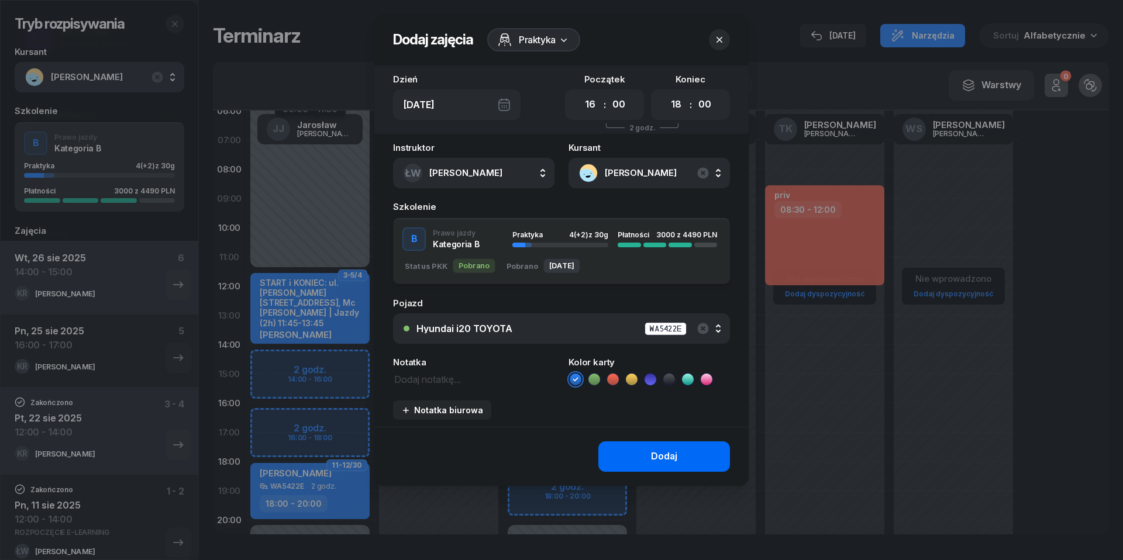
click at [639, 455] on button "Dodaj" at bounding box center [664, 456] width 132 height 30
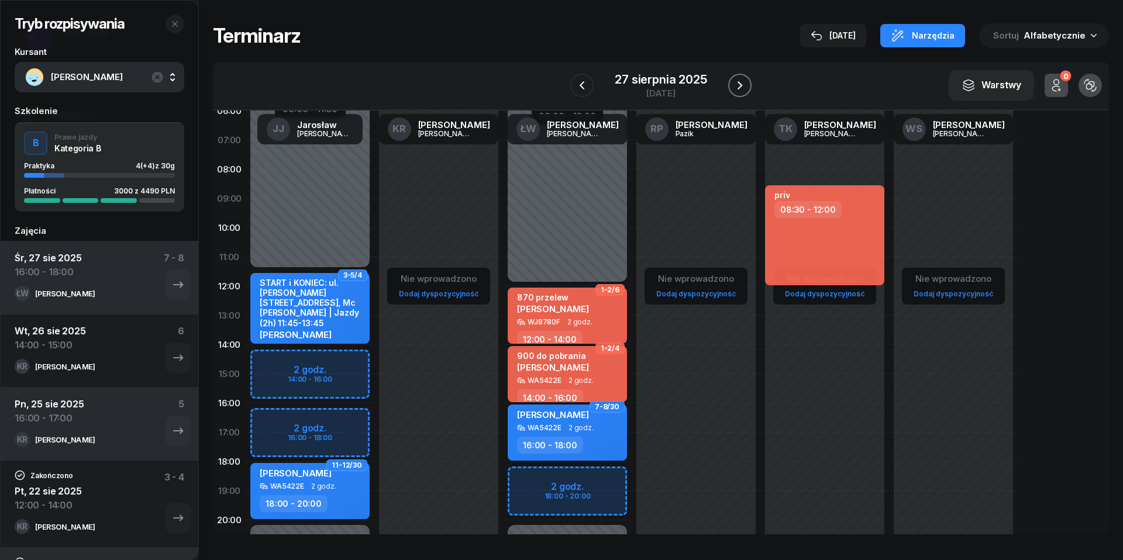
click at [742, 85] on icon "button" at bounding box center [739, 85] width 5 height 8
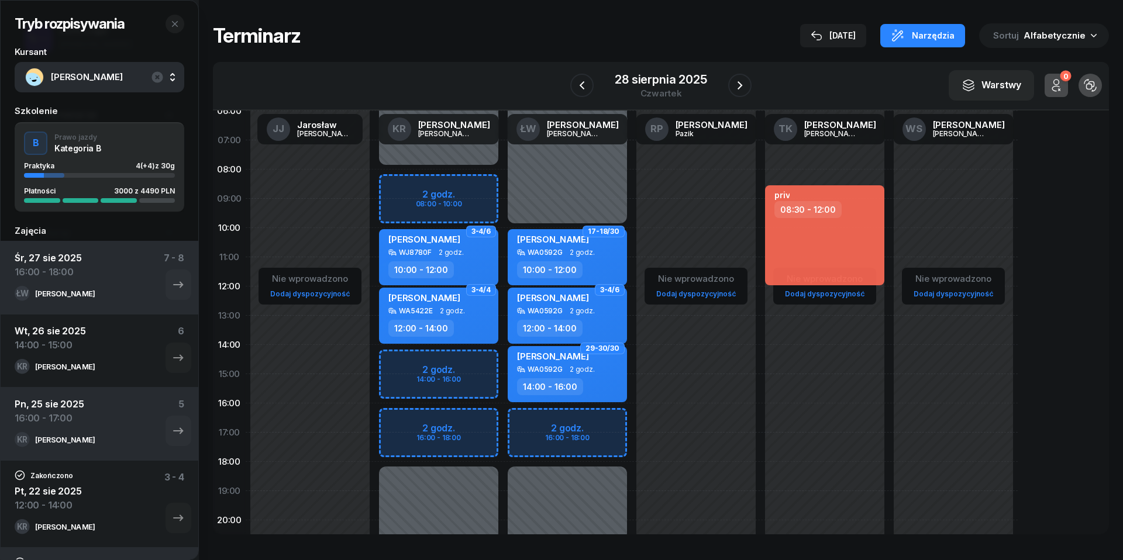
click at [503, 361] on div "Niedostępny 00:00 - 08:00 Niedostępny 18:00 - 23:59 2 godz. 08:00 - 10:00 2 god…" at bounding box center [567, 374] width 129 height 556
select select "14"
select select "16"
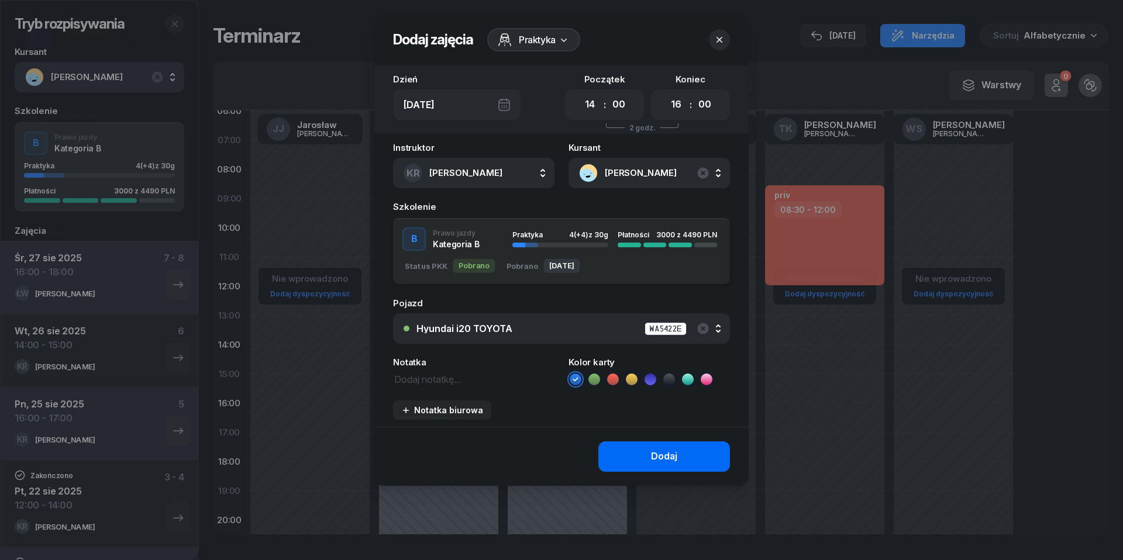
click at [651, 454] on div "Dodaj" at bounding box center [664, 456] width 26 height 15
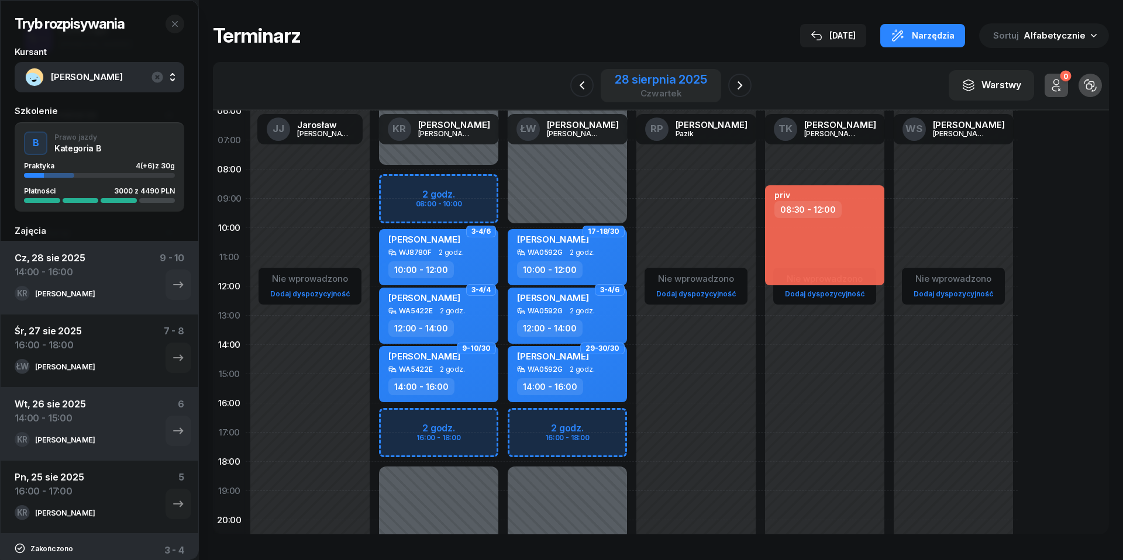
click at [642, 89] on div "czwartek" at bounding box center [661, 93] width 92 height 9
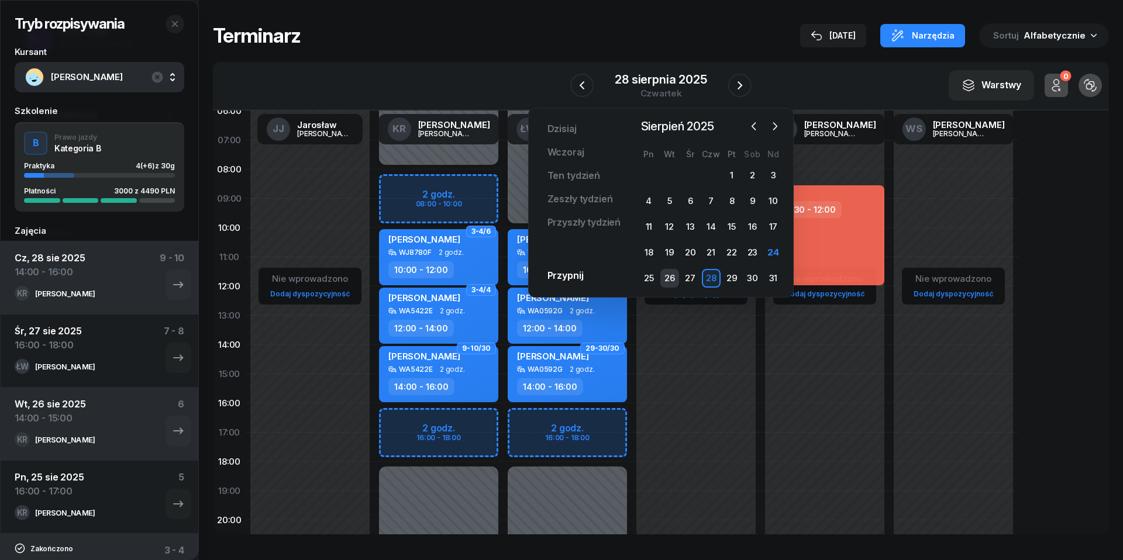
click at [671, 276] on div "26" at bounding box center [669, 278] width 19 height 19
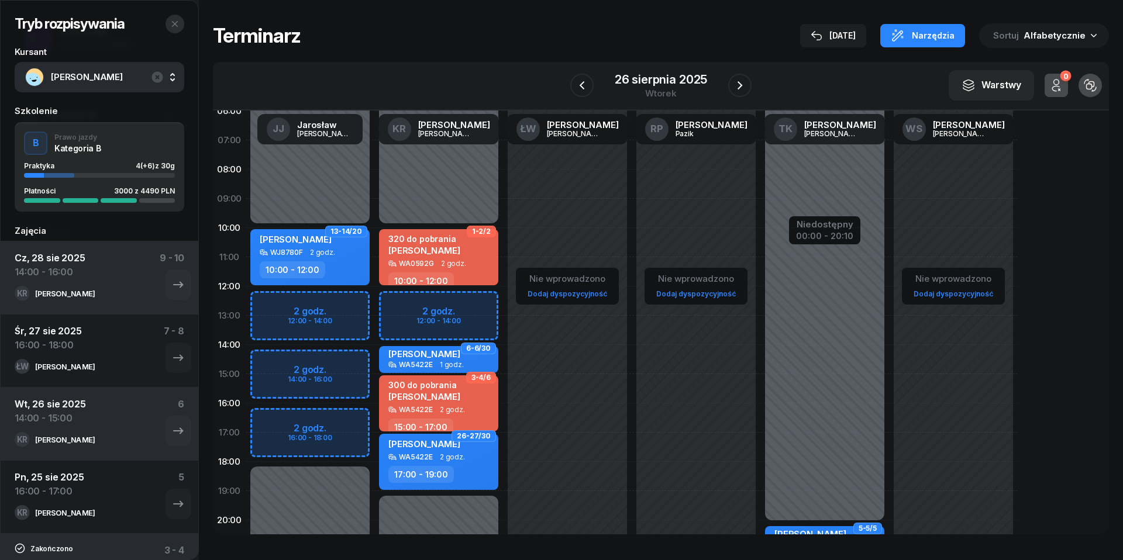
click at [175, 26] on icon "button" at bounding box center [174, 23] width 9 height 9
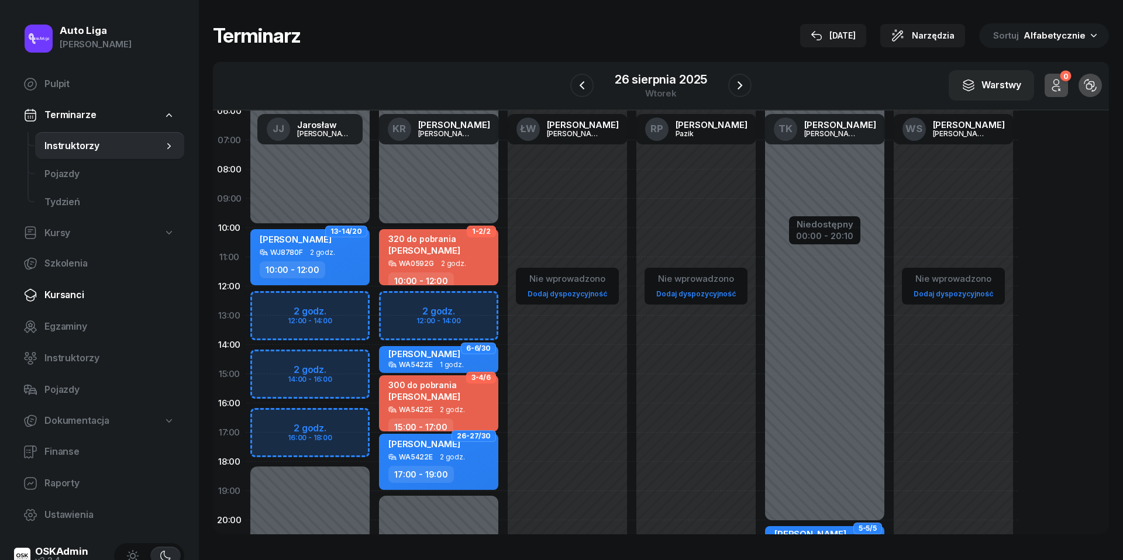
click at [70, 293] on span "Kursanci" at bounding box center [109, 295] width 130 height 15
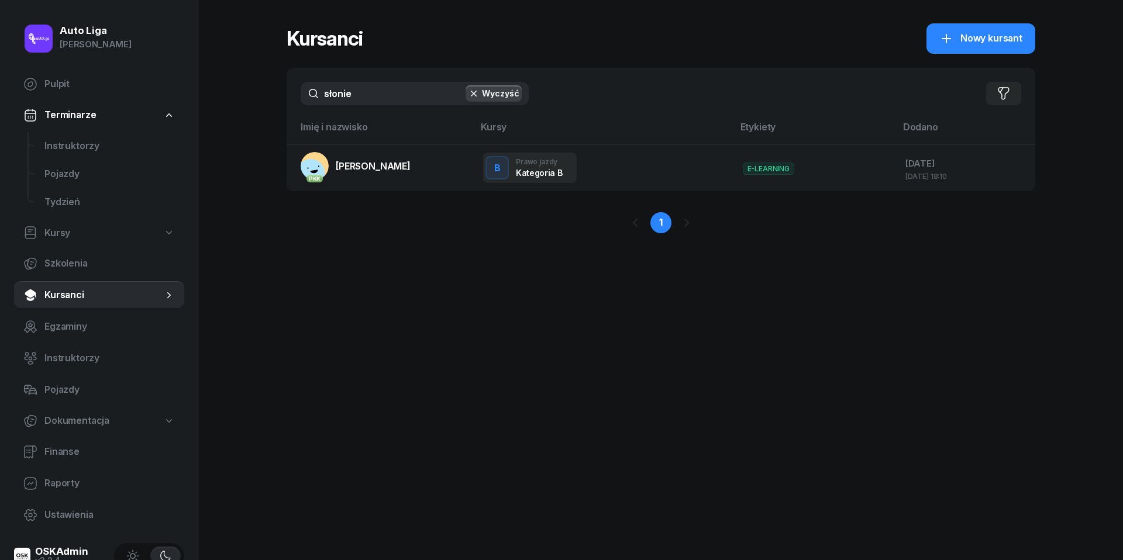
click at [402, 101] on input "słonie" at bounding box center [415, 93] width 228 height 23
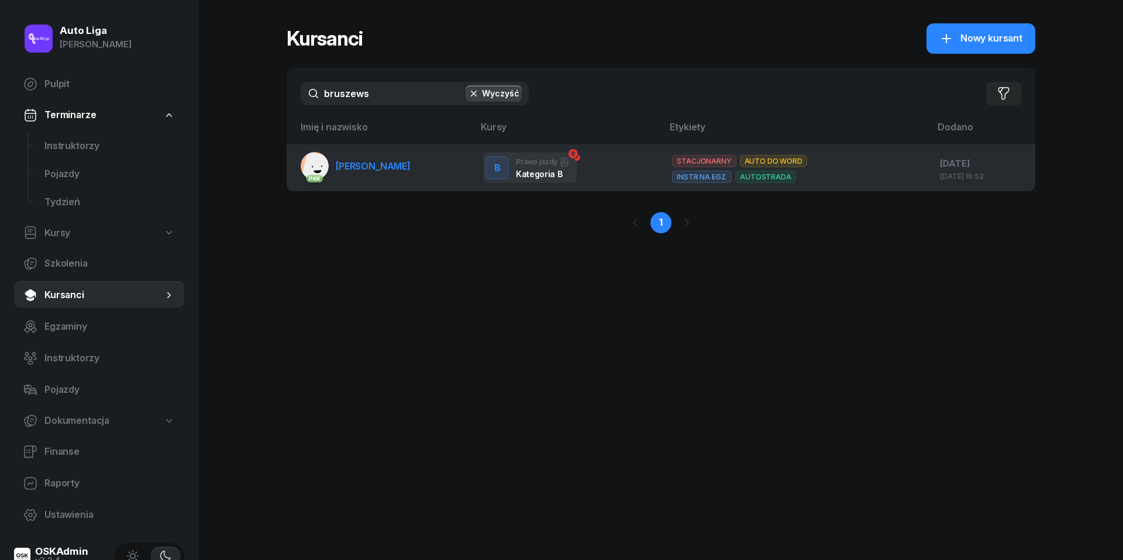
type input "bruszews"
click at [391, 160] on span "[PERSON_NAME]" at bounding box center [373, 166] width 75 height 12
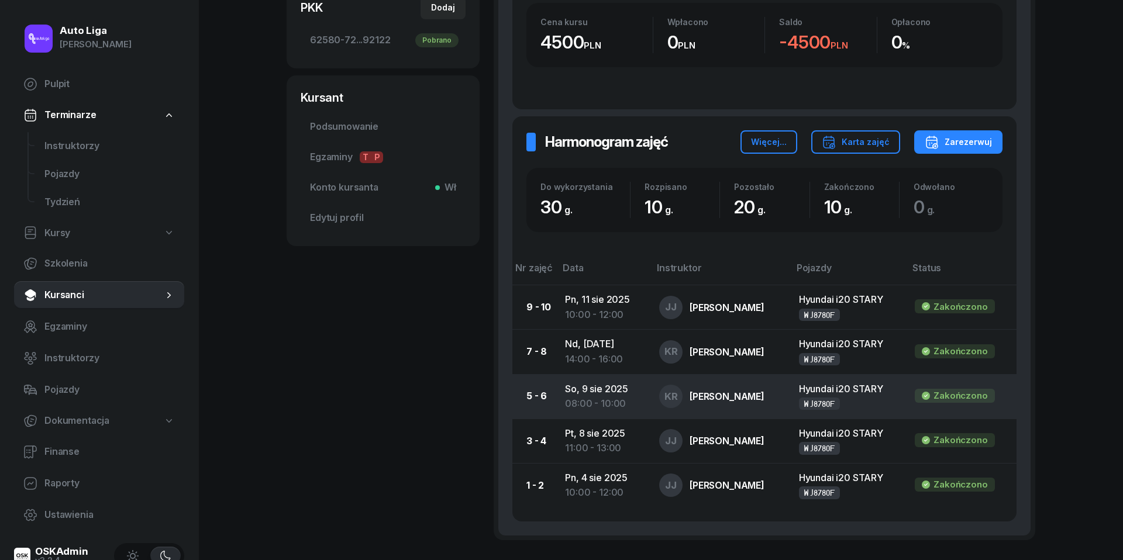
scroll to position [377, 0]
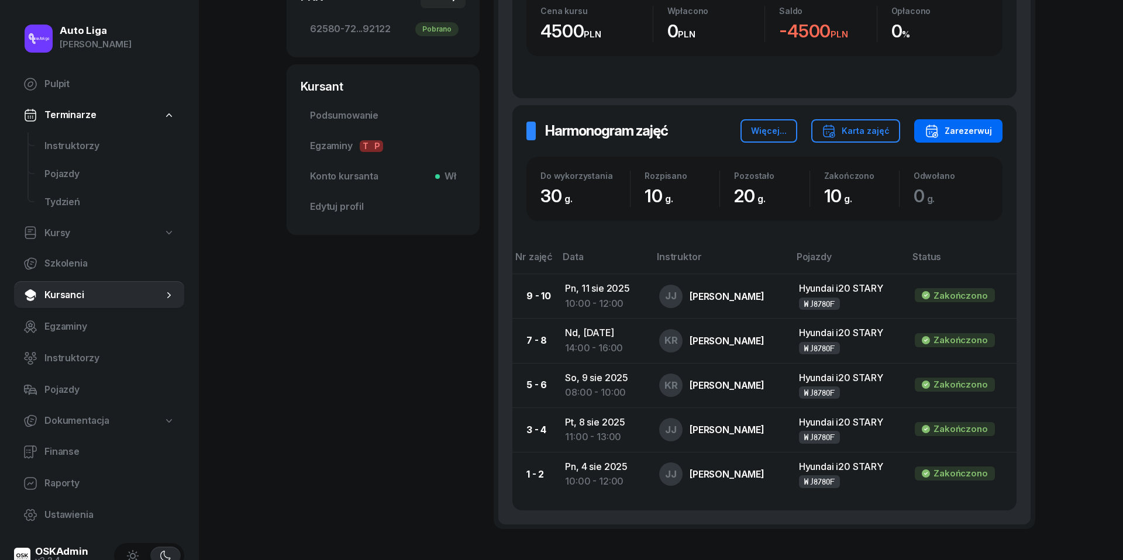
click at [977, 127] on div "Zarezerwuj" at bounding box center [958, 131] width 67 height 14
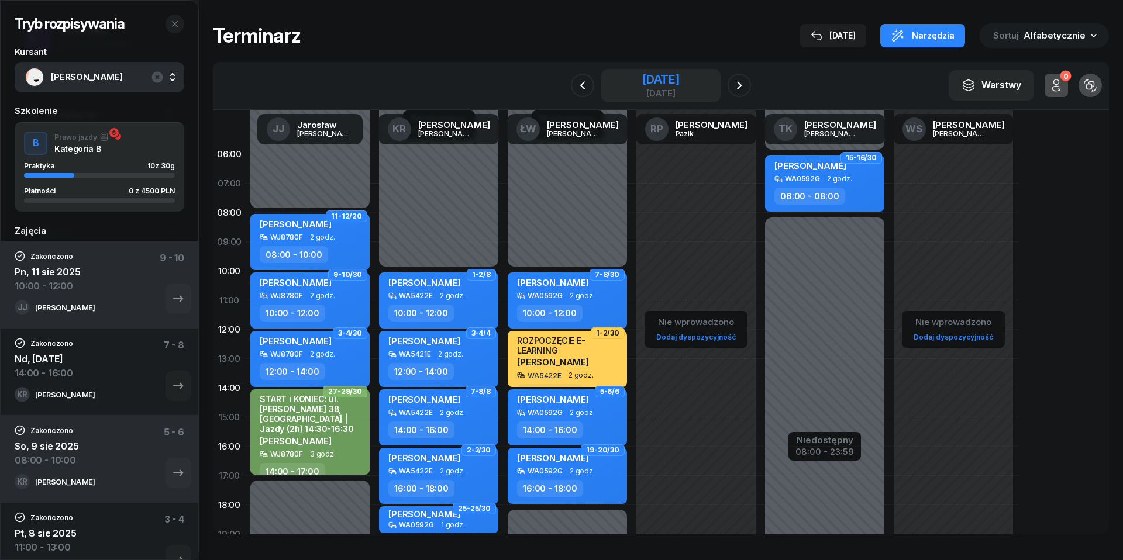
click at [660, 90] on div "[DATE]" at bounding box center [660, 93] width 37 height 9
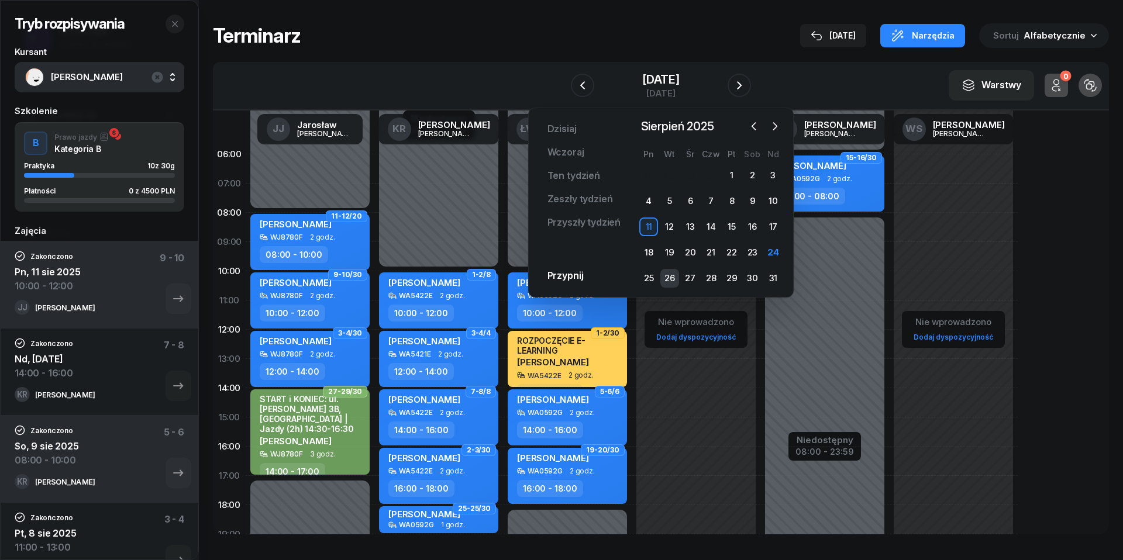
click at [665, 281] on div "26" at bounding box center [669, 278] width 19 height 19
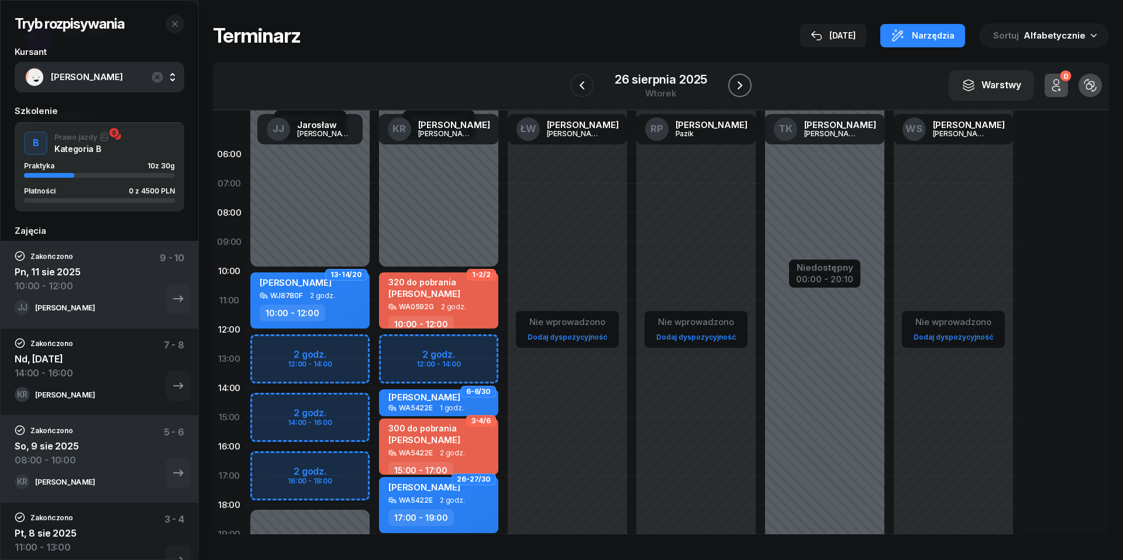
click at [745, 85] on icon "button" at bounding box center [740, 85] width 14 height 14
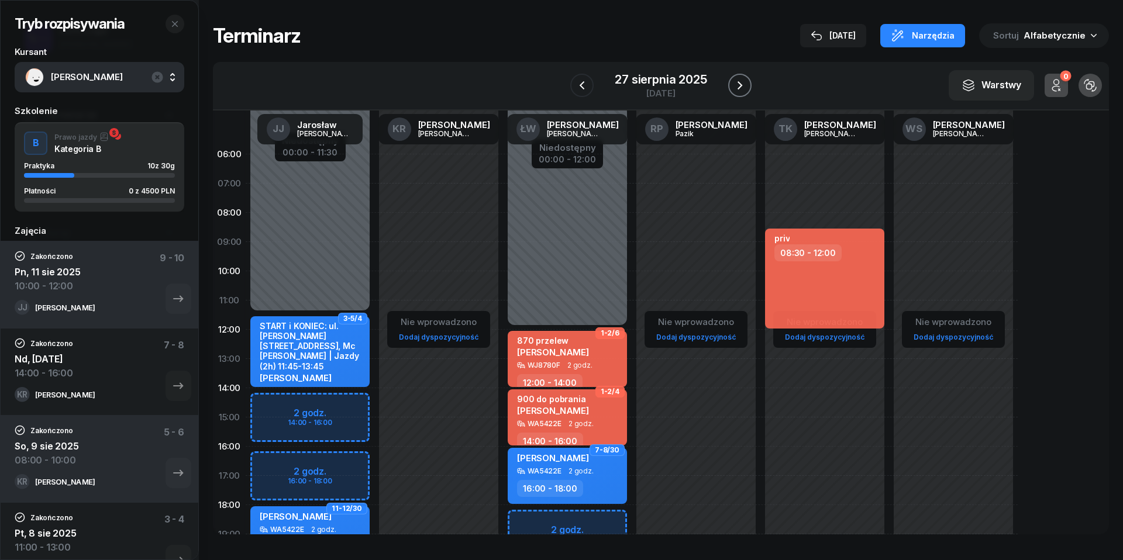
click at [744, 85] on icon "button" at bounding box center [740, 85] width 14 height 14
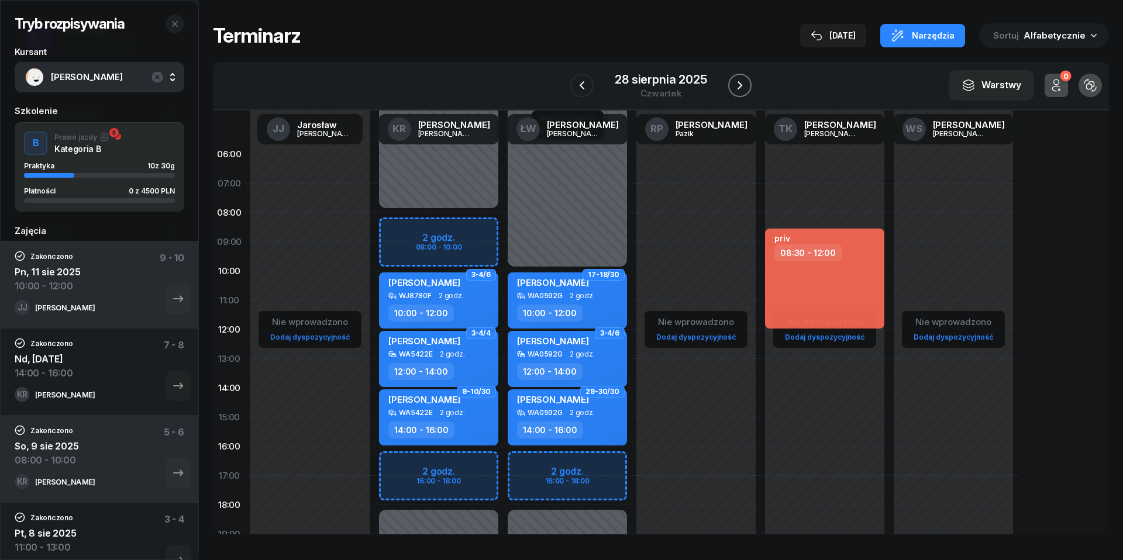
click at [744, 85] on icon "button" at bounding box center [740, 85] width 14 height 14
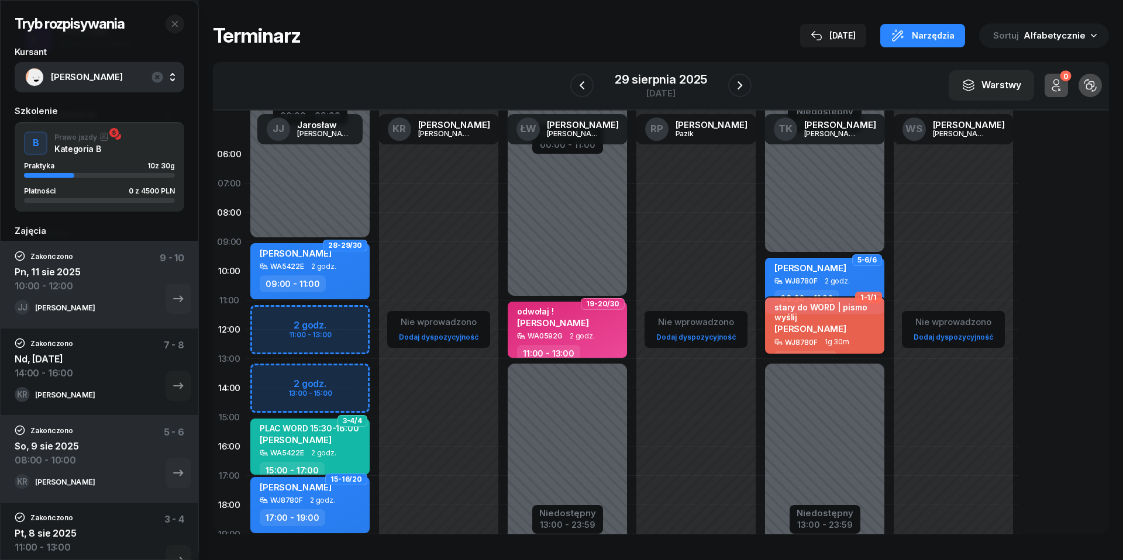
click at [841, 328] on div "[PERSON_NAME]" at bounding box center [825, 328] width 103 height 10
select select "11"
select select "30"
select select "13"
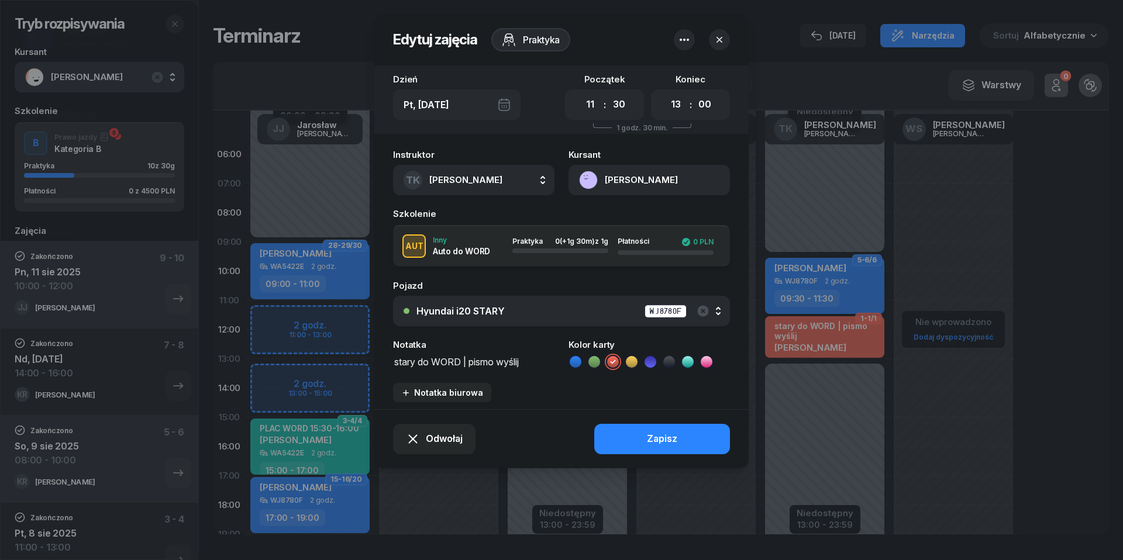
click at [719, 44] on icon "button" at bounding box center [719, 40] width 12 height 12
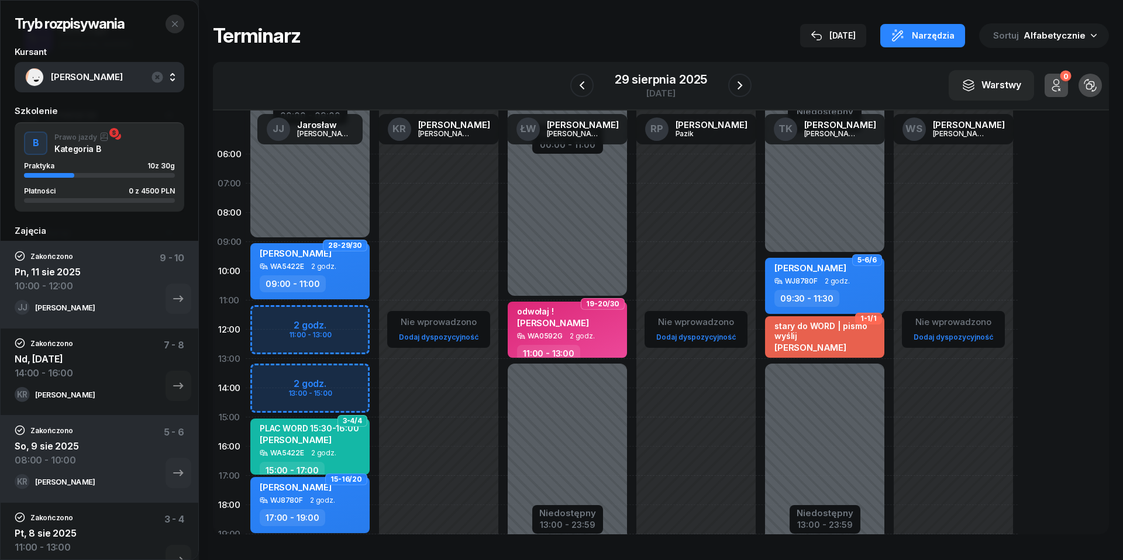
click at [174, 26] on icon "button" at bounding box center [174, 23] width 9 height 9
